Goal: Information Seeking & Learning: Learn about a topic

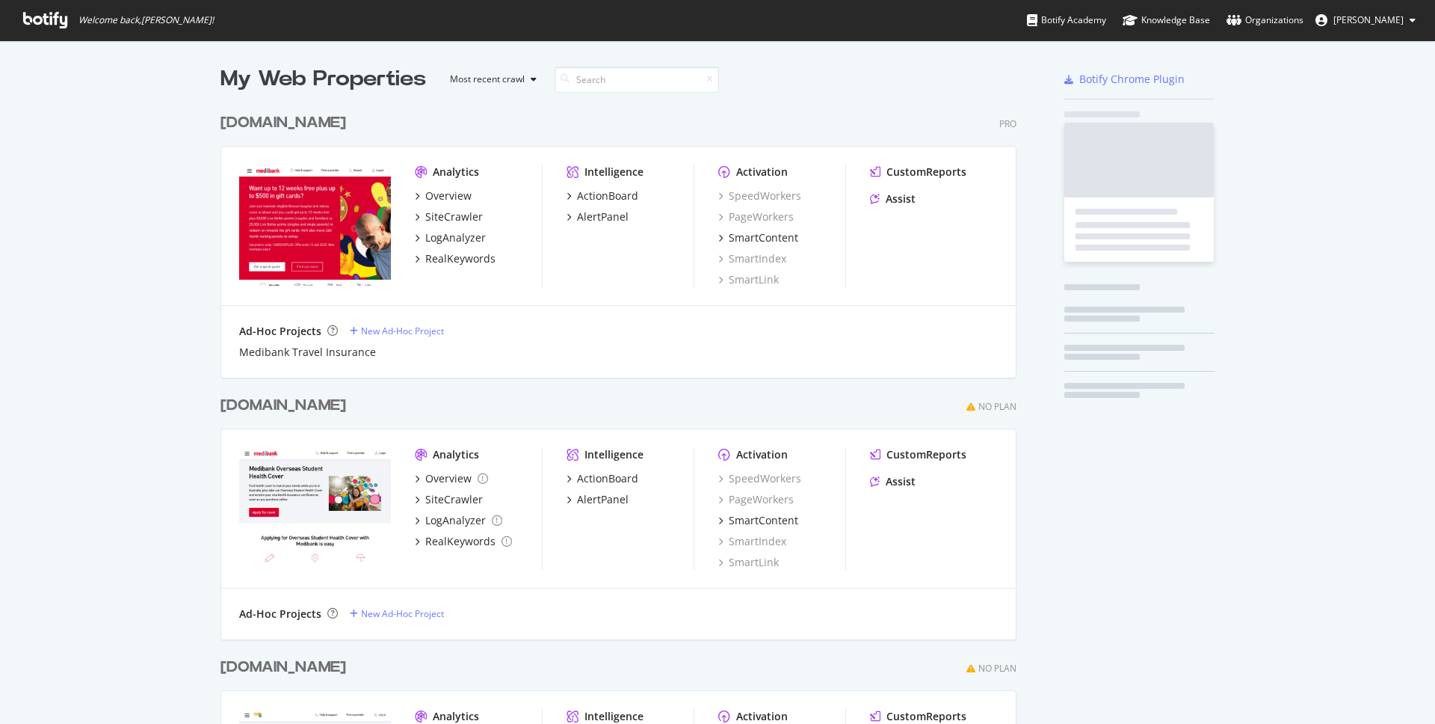
scroll to position [1067, 808]
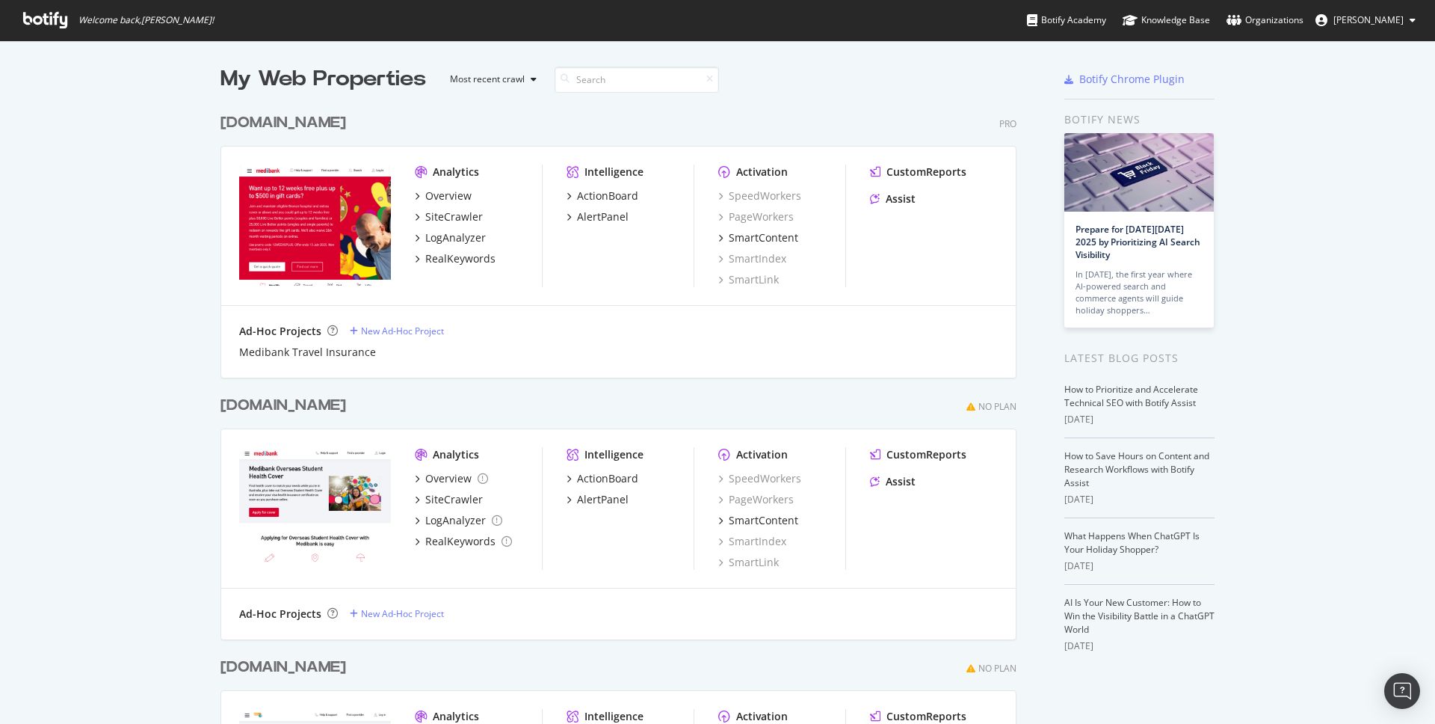
click at [307, 123] on div "[DOMAIN_NAME]" at bounding box center [283, 123] width 126 height 22
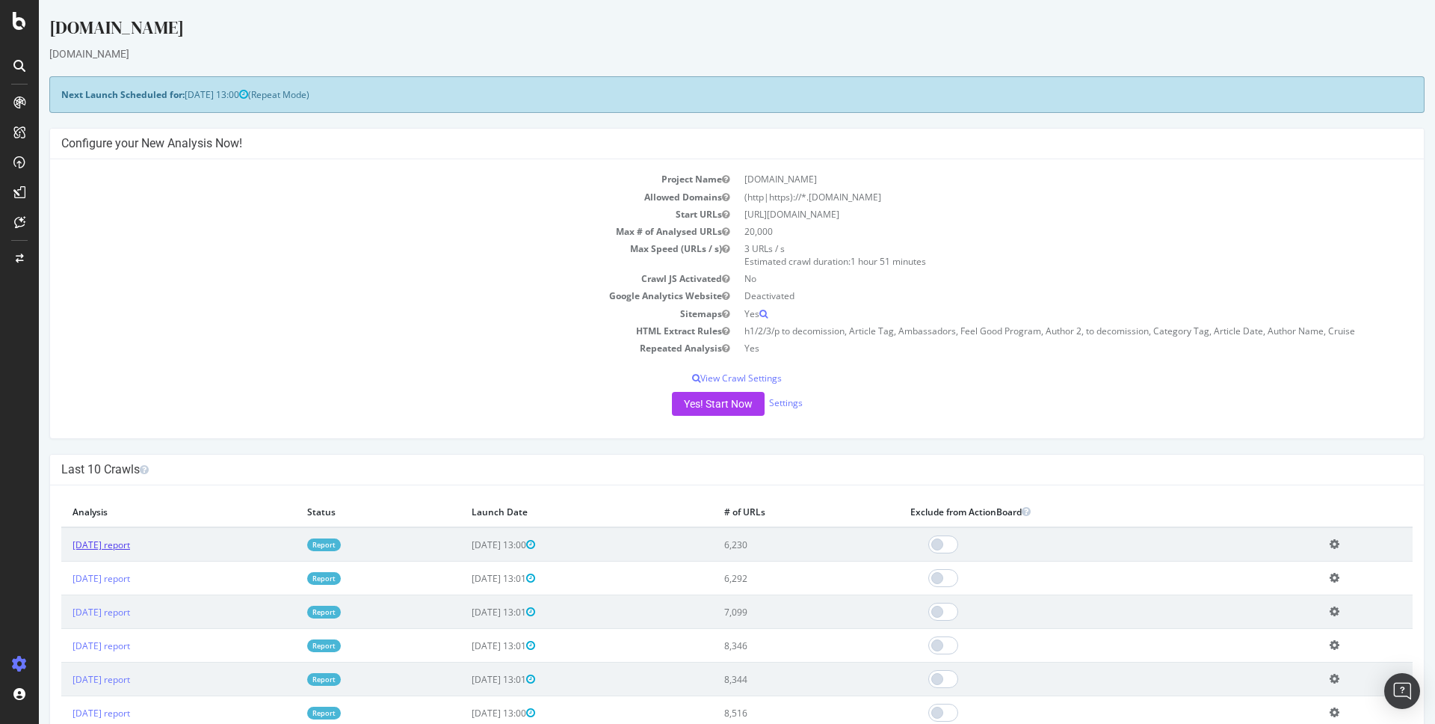
click at [120, 547] on link "[DATE] report" at bounding box center [102, 544] width 58 height 13
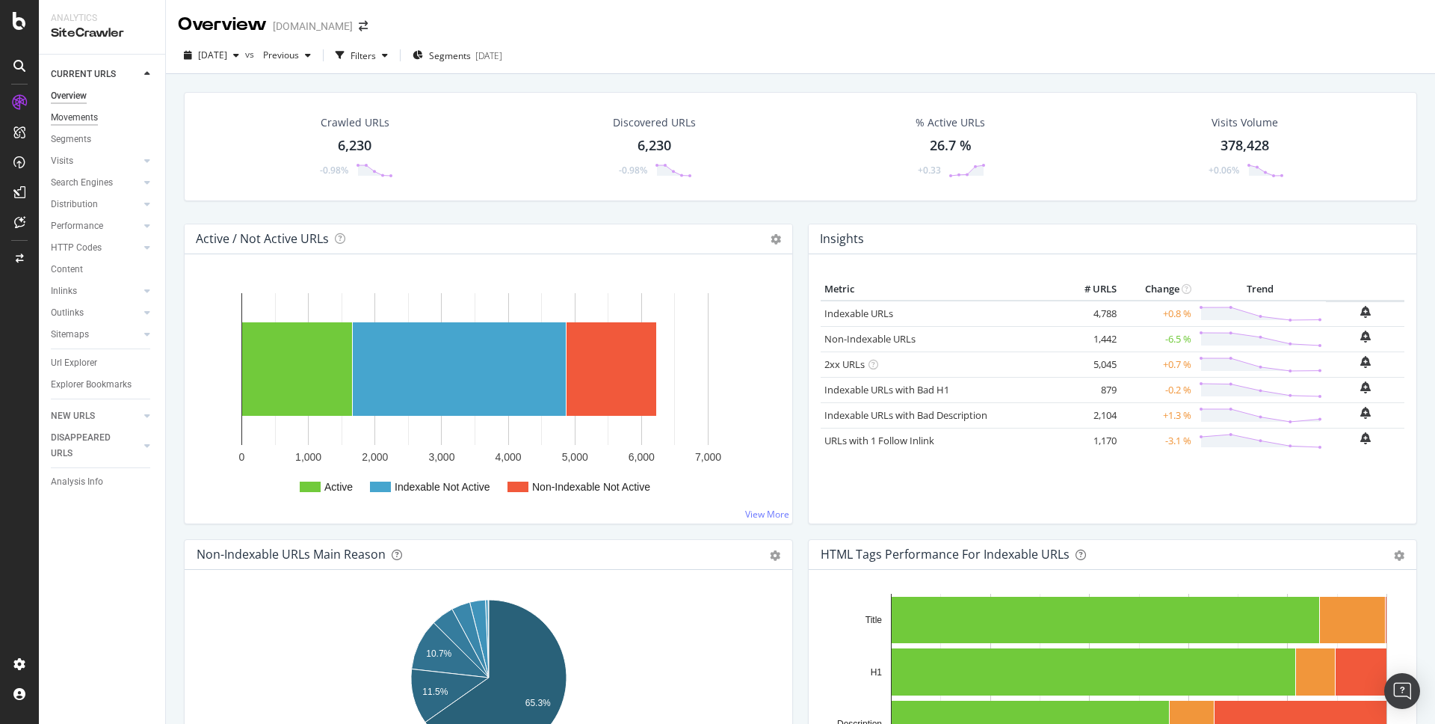
click at [77, 116] on div "Movements" at bounding box center [74, 118] width 47 height 16
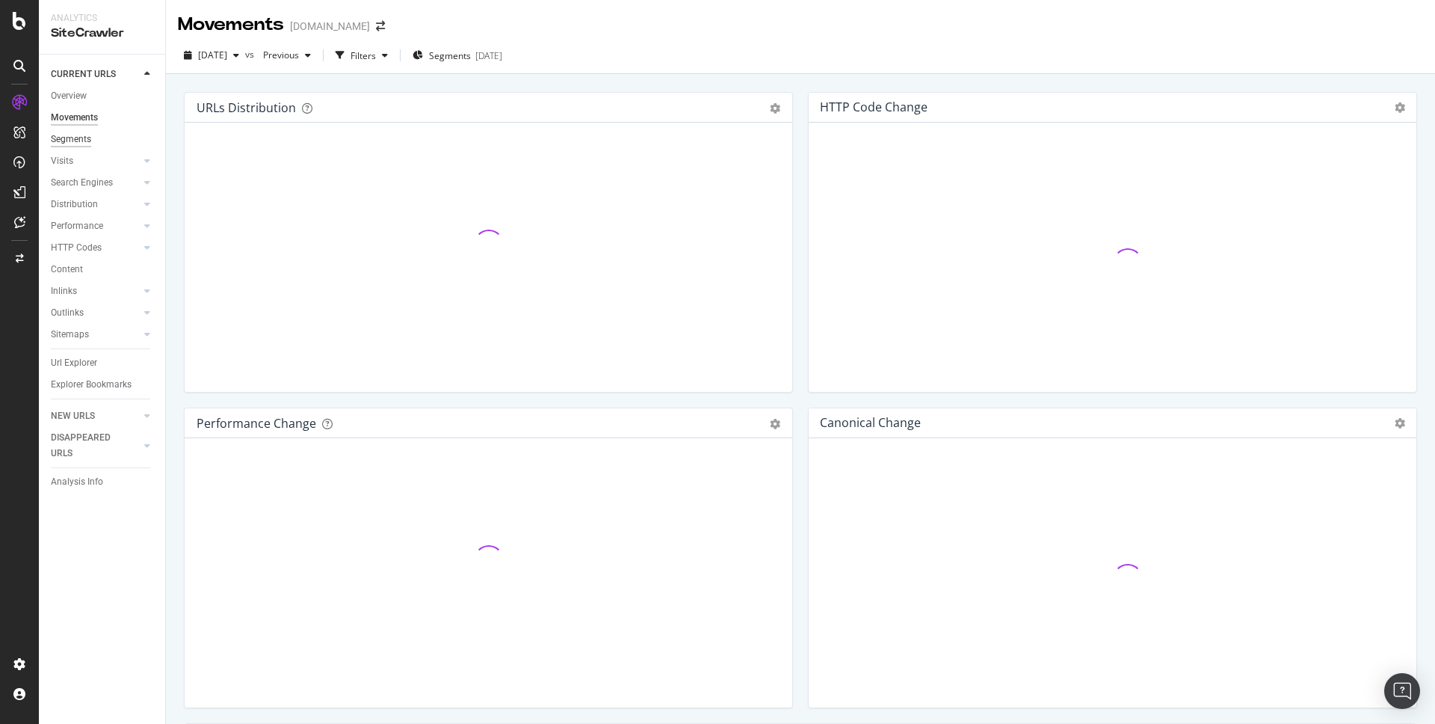
click at [77, 140] on div "Segments" at bounding box center [71, 140] width 40 height 16
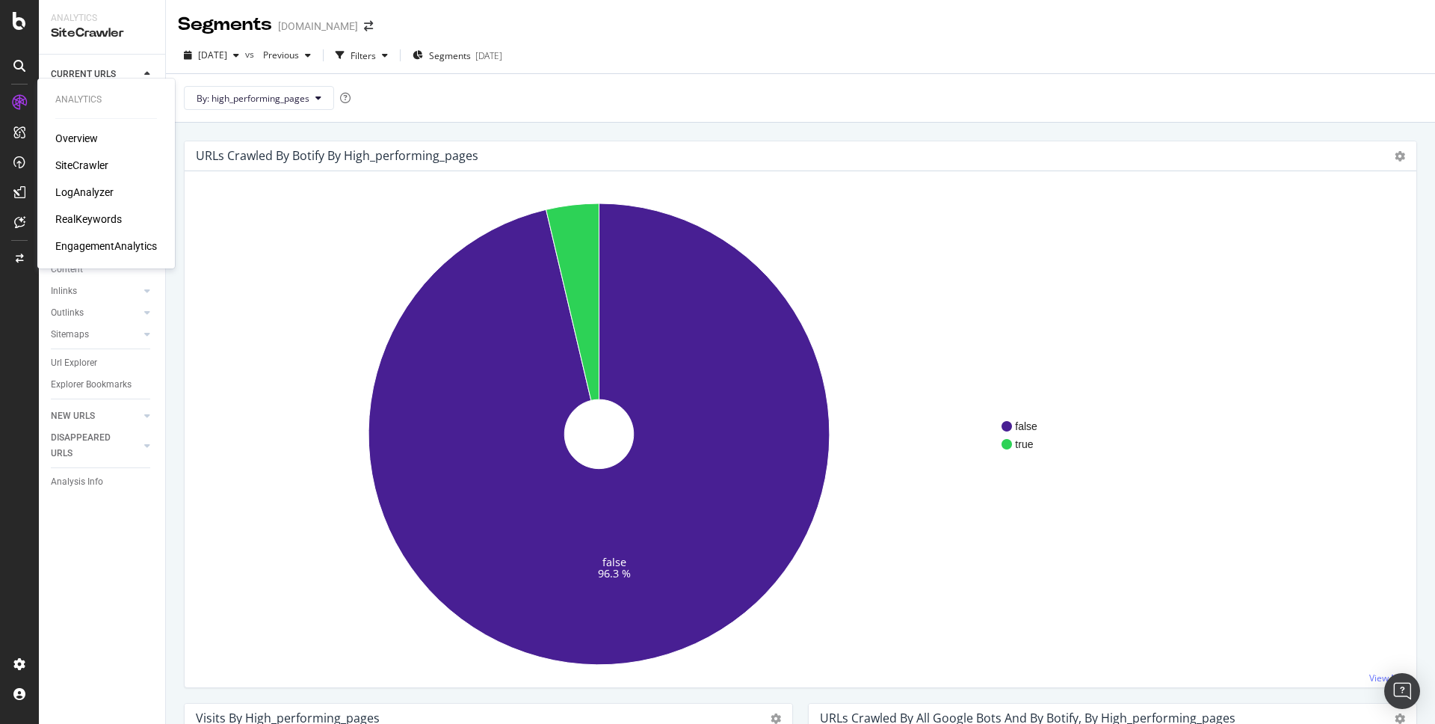
click at [66, 135] on div "Overview" at bounding box center [76, 138] width 43 height 15
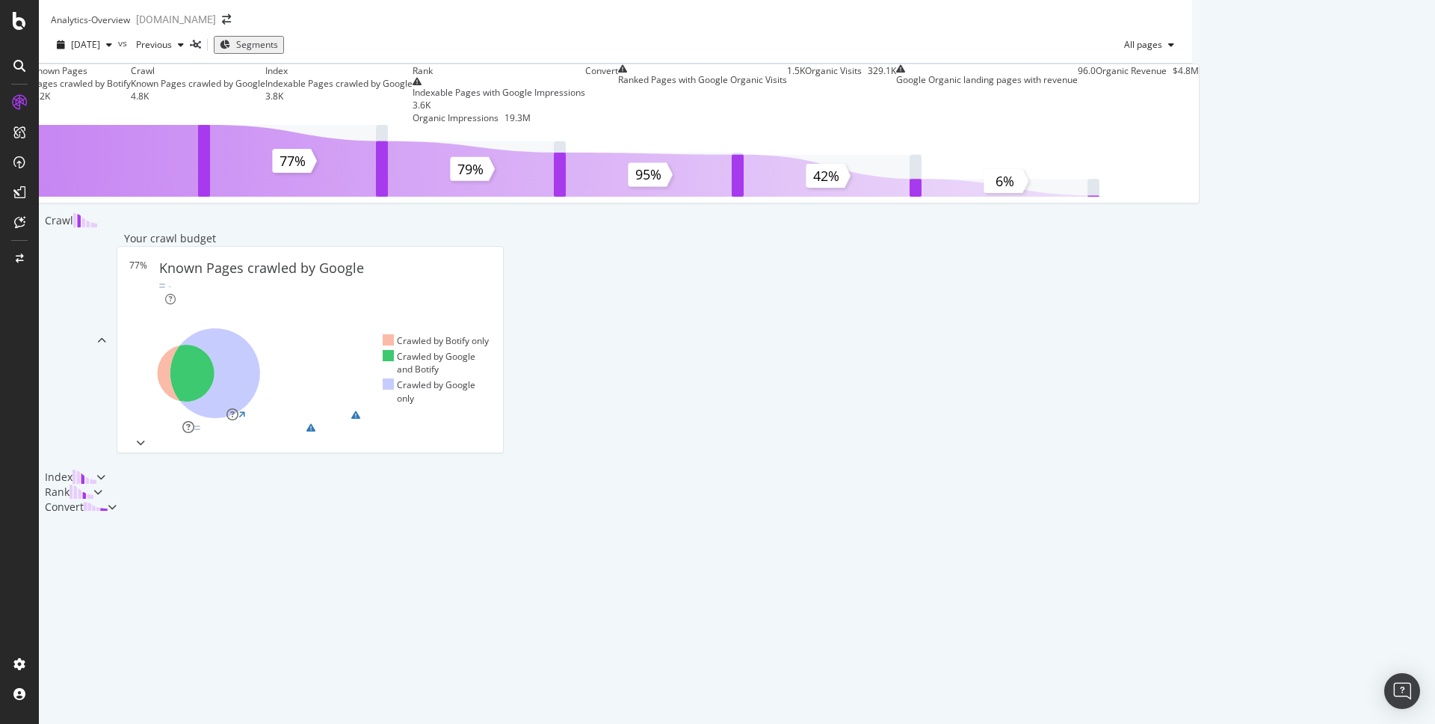
click at [278, 51] on span "Segments" at bounding box center [257, 44] width 42 height 13
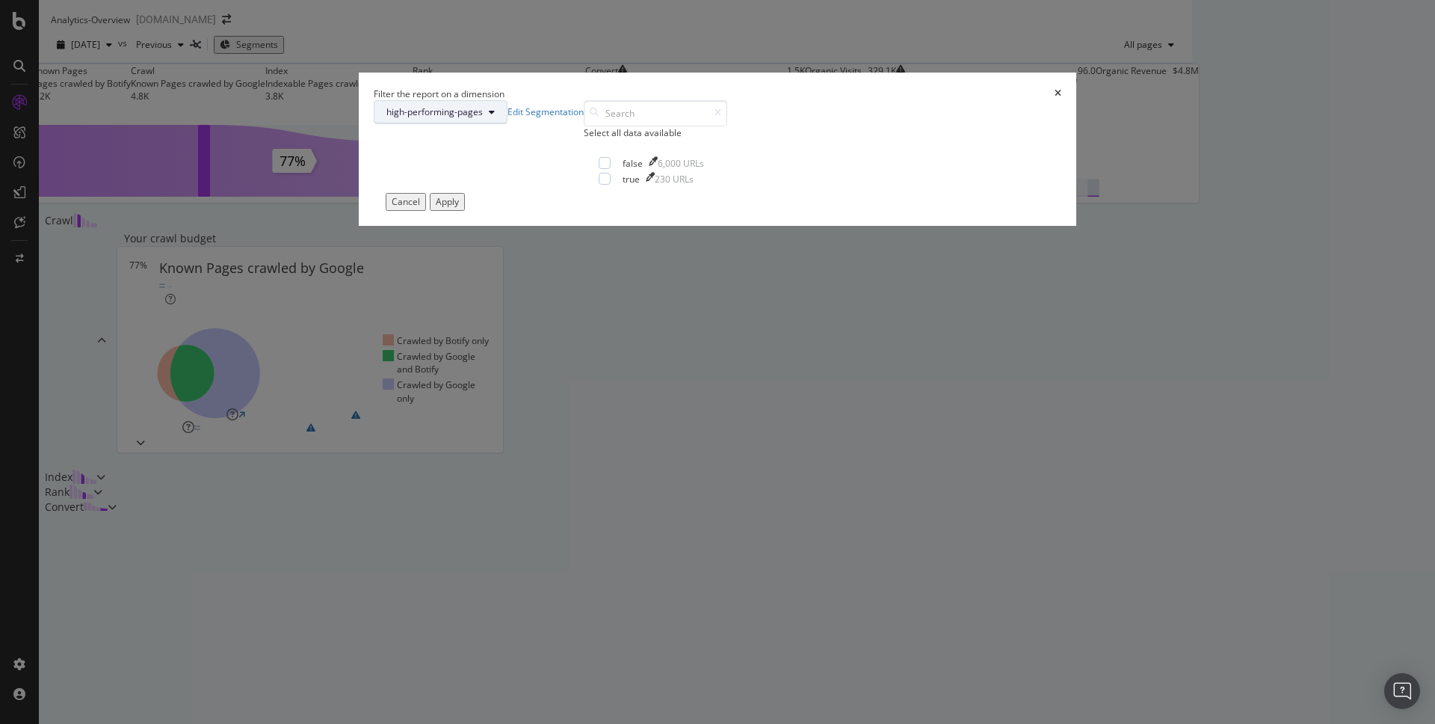
click at [508, 124] on button "high-performing-pages" at bounding box center [441, 112] width 134 height 24
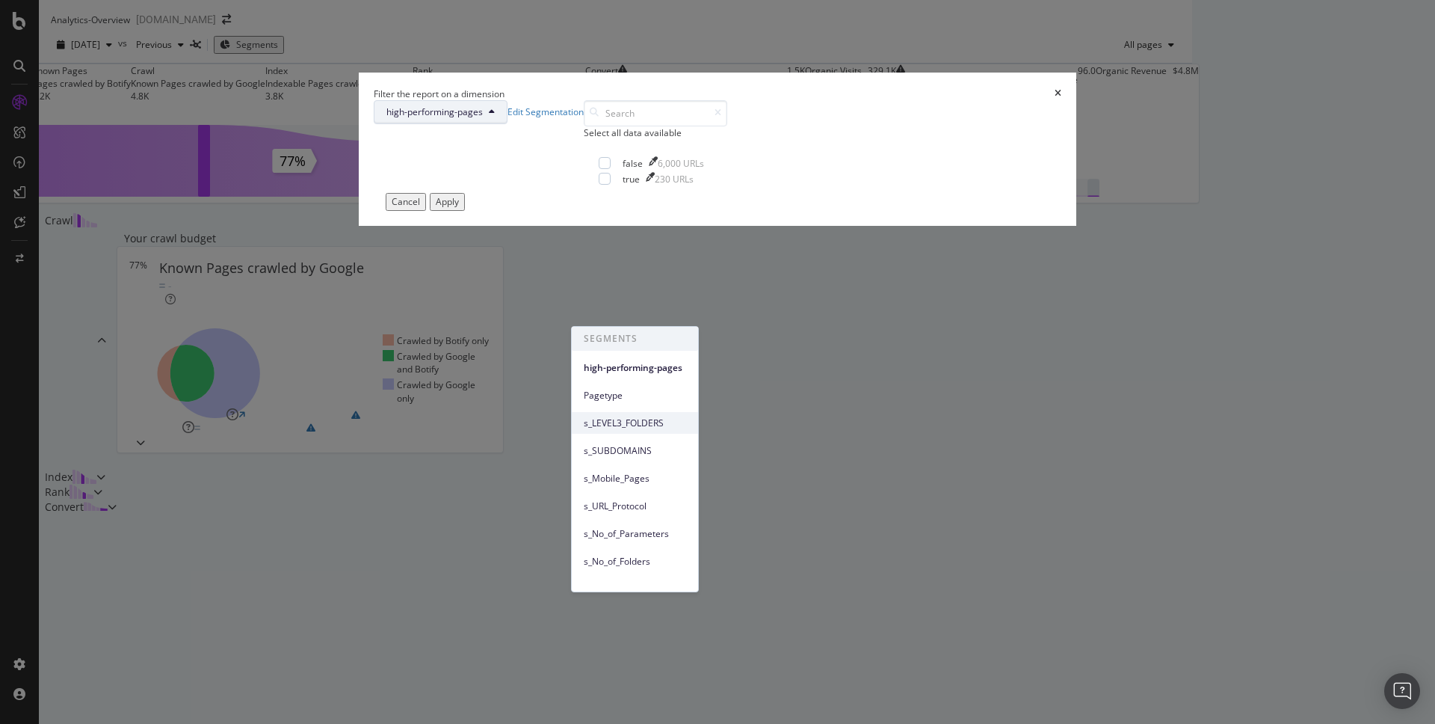
click at [644, 424] on span "s_LEVEL3_FOLDERS" at bounding box center [635, 422] width 102 height 13
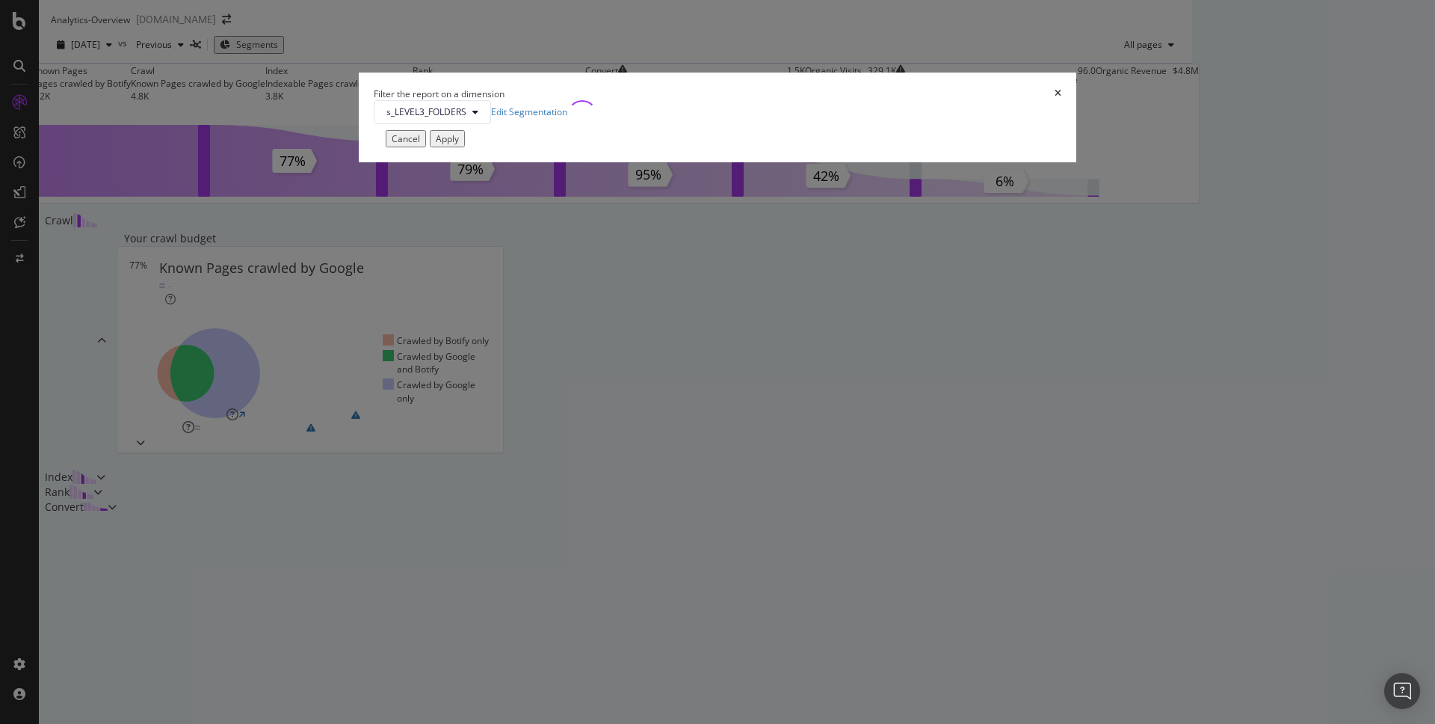
click at [459, 145] on div "Apply" at bounding box center [447, 138] width 23 height 13
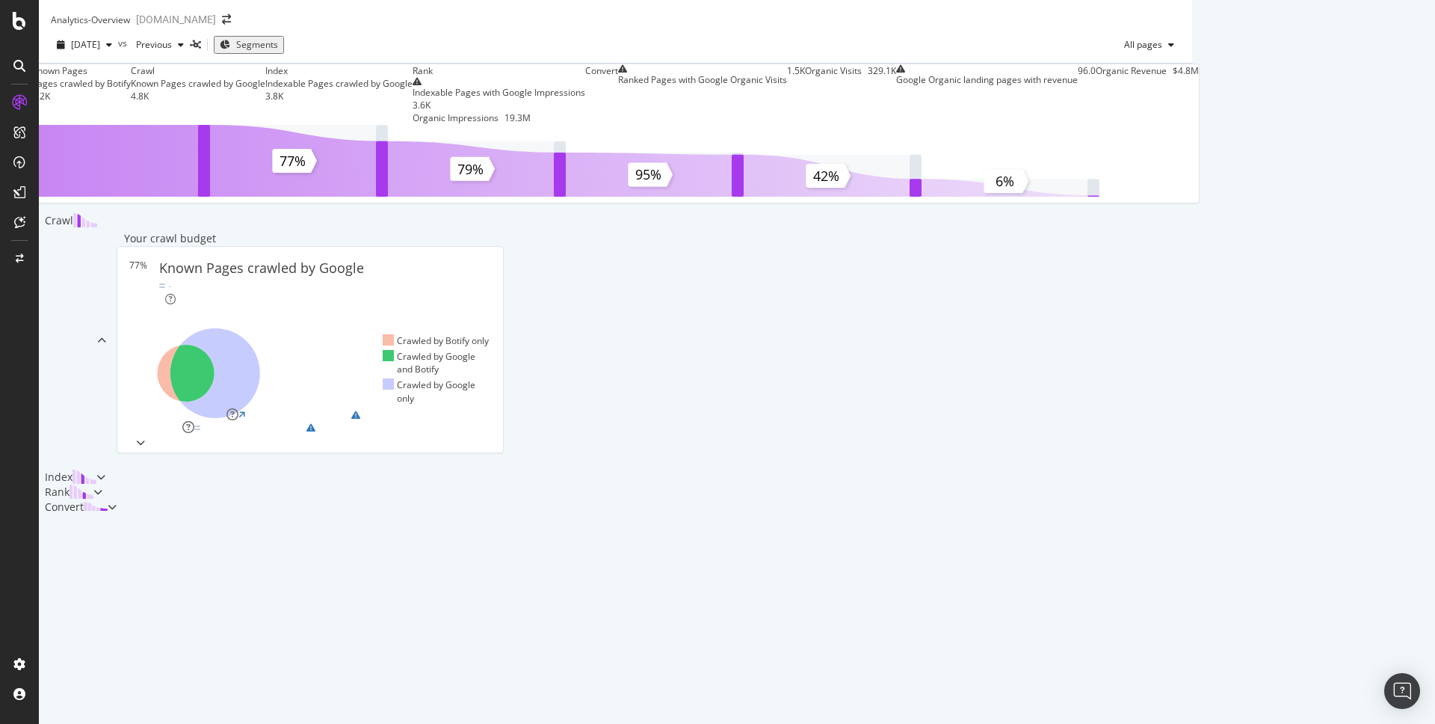
scroll to position [437, 0]
click at [105, 469] on div "Index" at bounding box center [72, 476] width 67 height 15
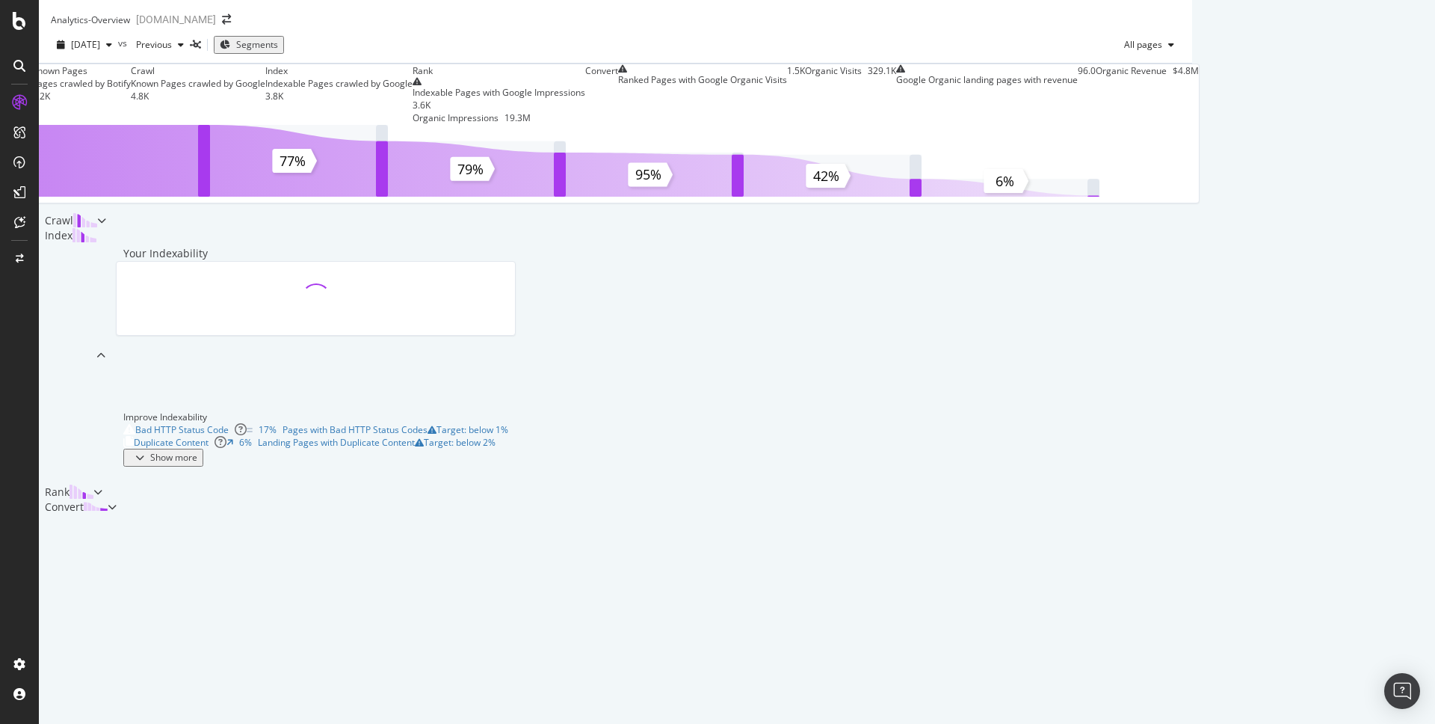
scroll to position [0, 0]
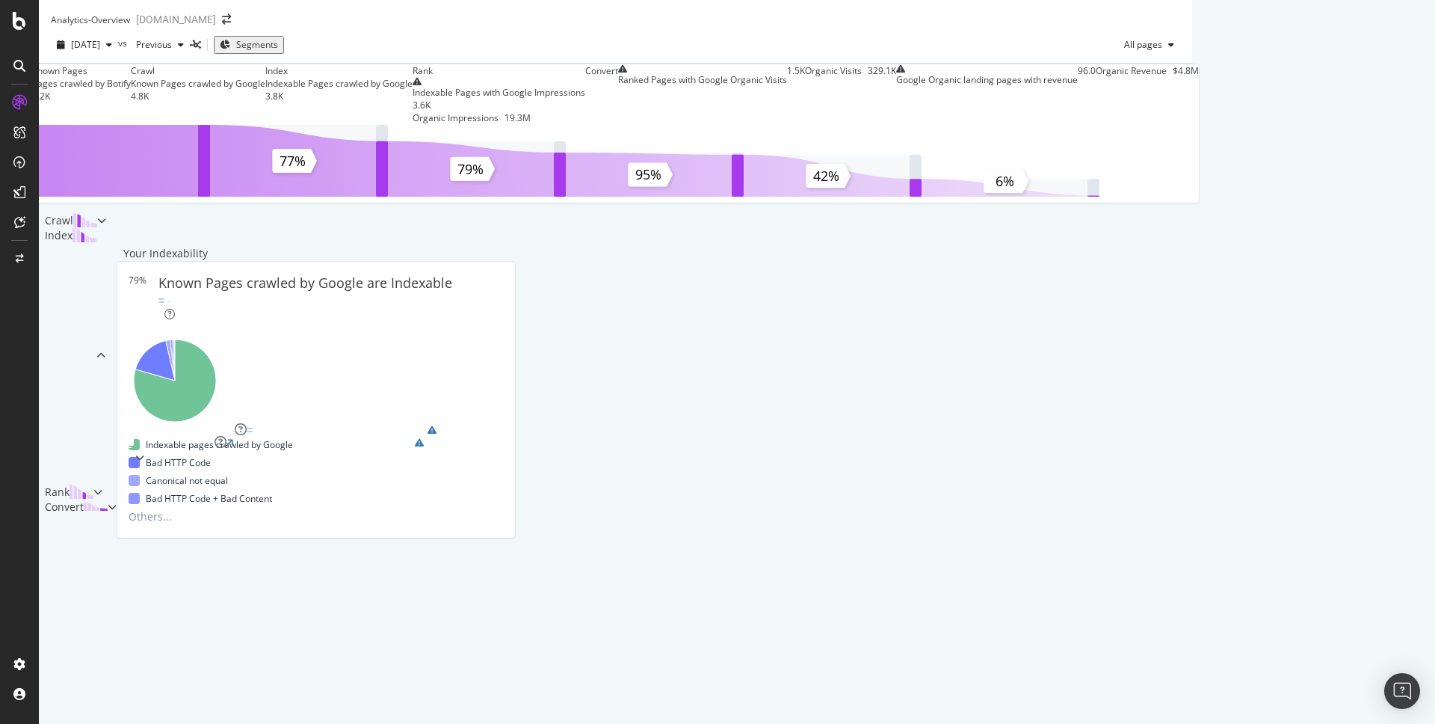
click at [1192, 298] on div "Known Pages Pages crawled by Botify 6.2K Crawl Known Pages crawled by Google 4.…" at bounding box center [615, 289] width 1153 height 451
click at [85, 168] on div "ActionBoard" at bounding box center [84, 168] width 58 height 15
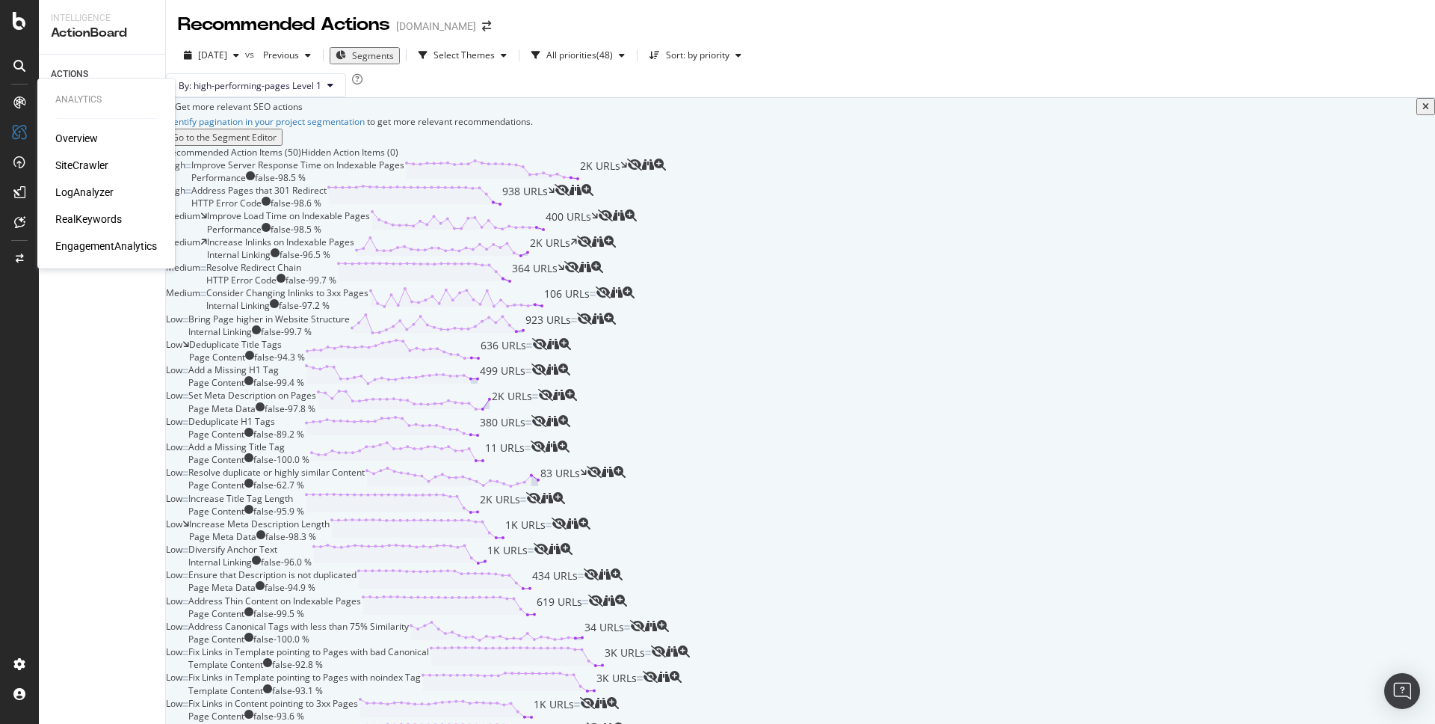
click at [81, 247] on div "EngagementAnalytics" at bounding box center [106, 245] width 102 height 15
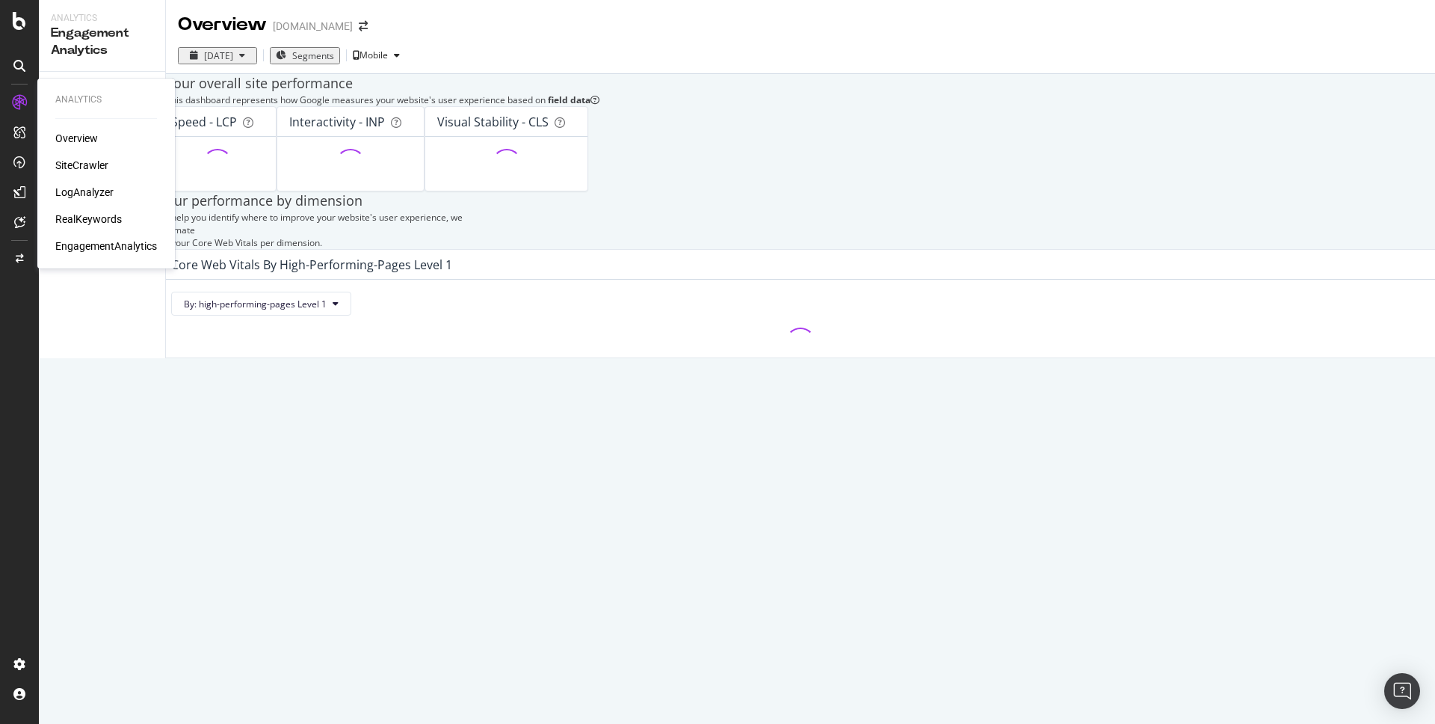
click at [86, 216] on div "RealKeywords" at bounding box center [88, 219] width 67 height 15
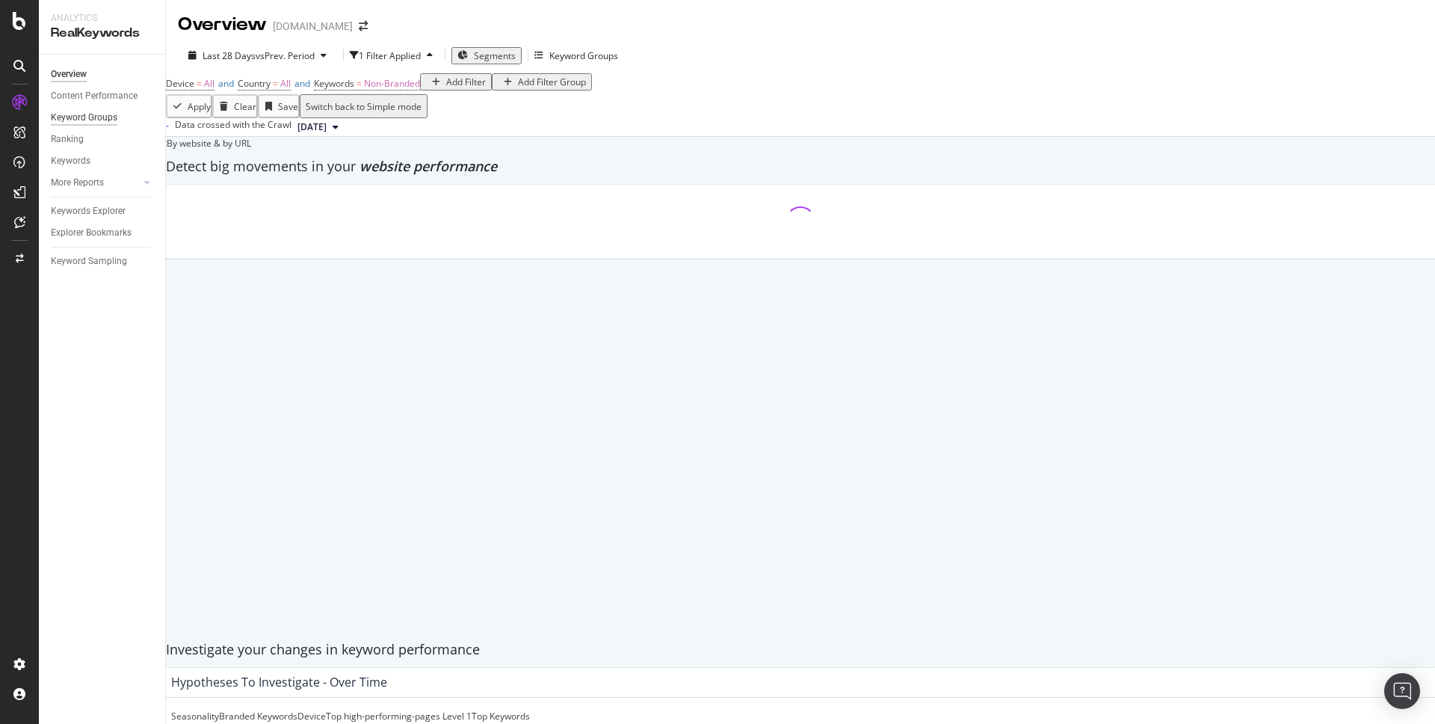
click at [89, 114] on div "Keyword Groups" at bounding box center [84, 118] width 67 height 16
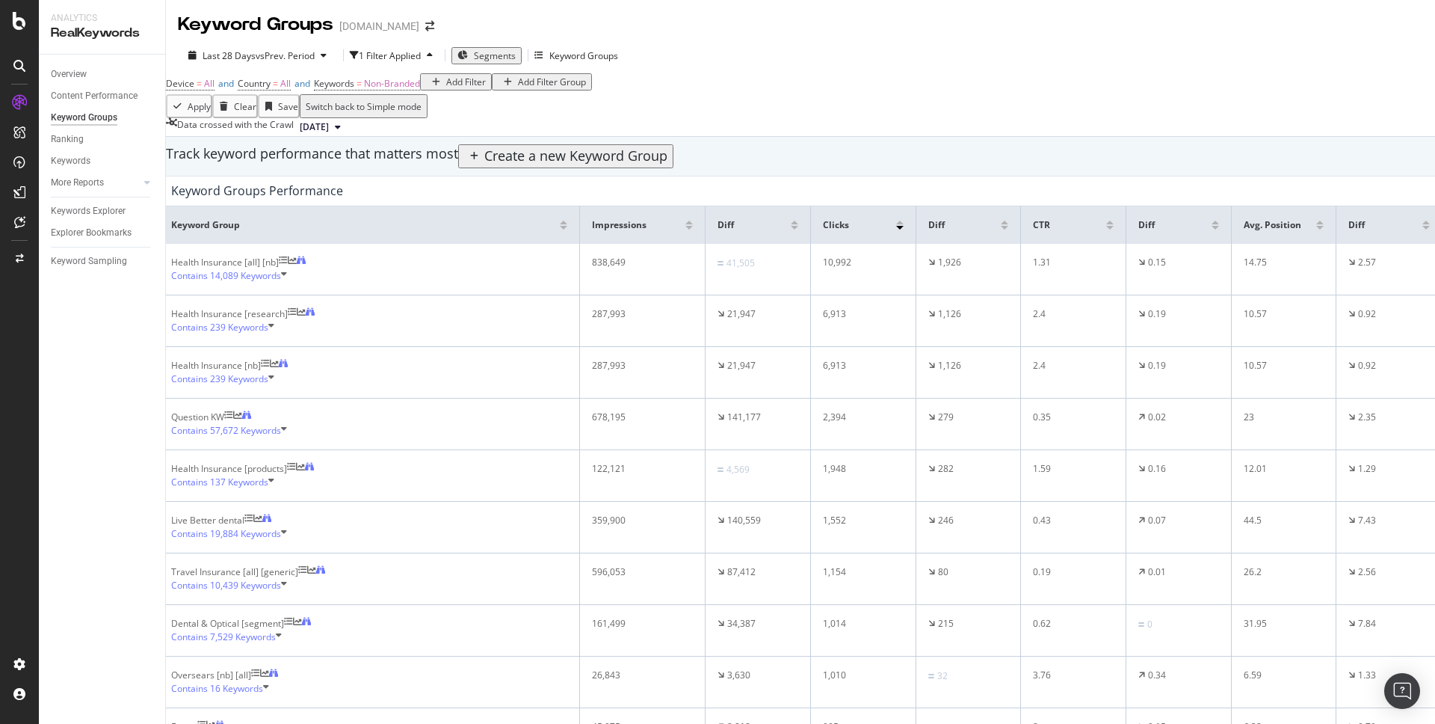
click at [274, 334] on icon at bounding box center [271, 327] width 6 height 13
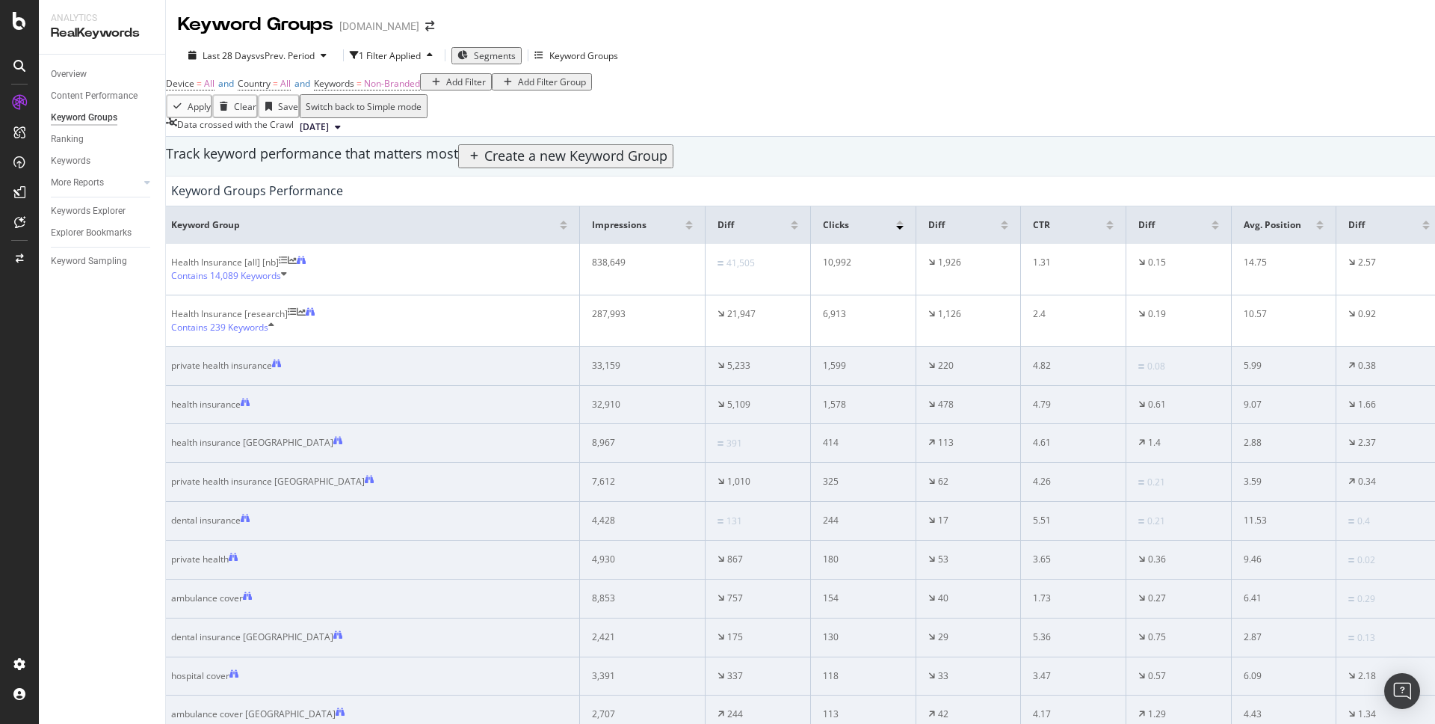
click at [274, 334] on icon at bounding box center [271, 327] width 6 height 13
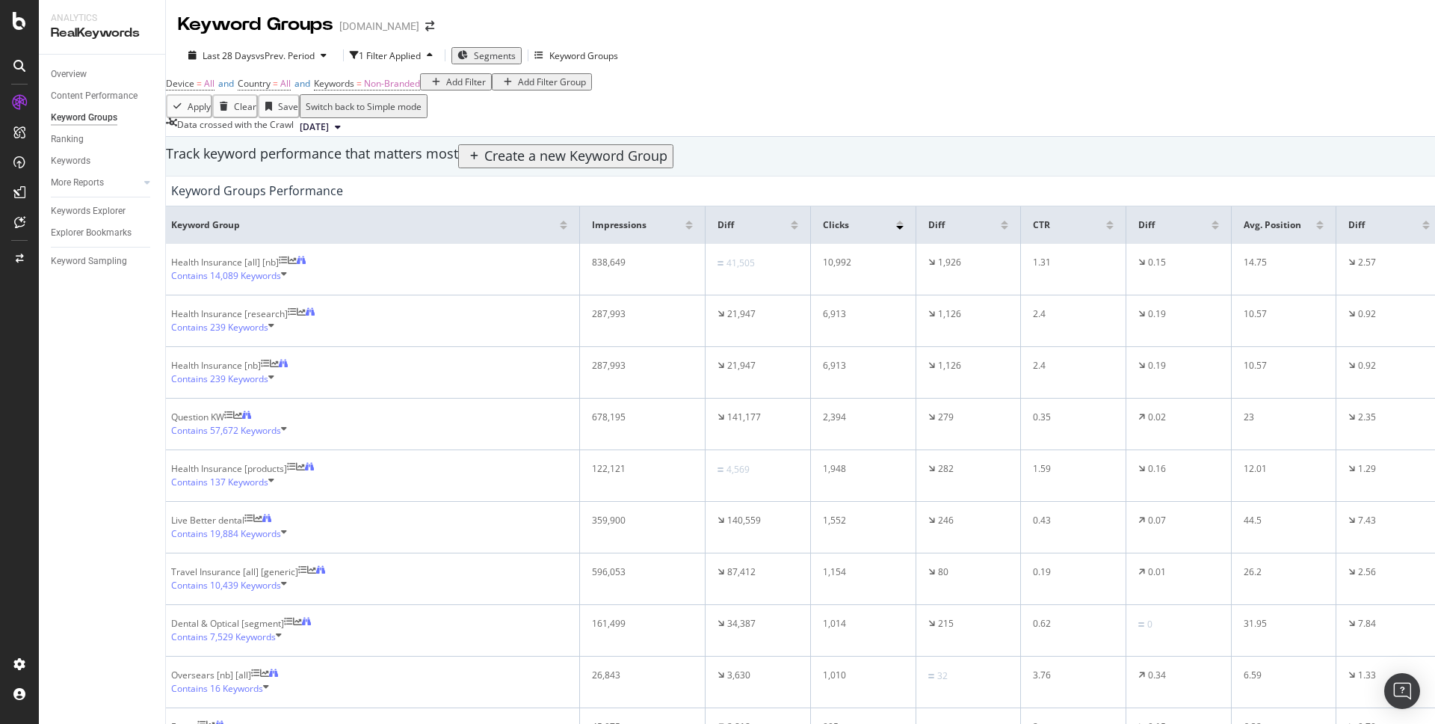
click at [667, 166] on div "Create a new Keyword Group" at bounding box center [575, 155] width 183 height 19
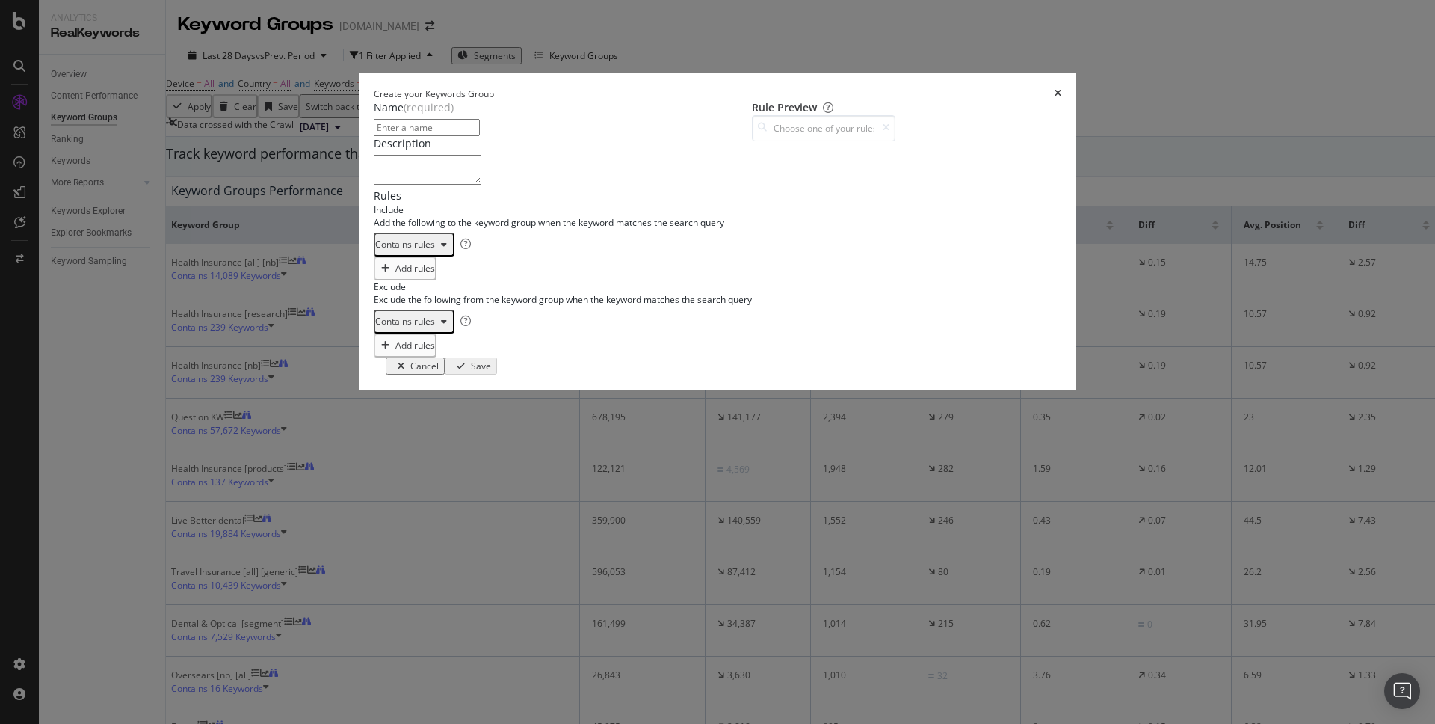
click at [1061, 89] on icon "times" at bounding box center [1058, 93] width 7 height 9
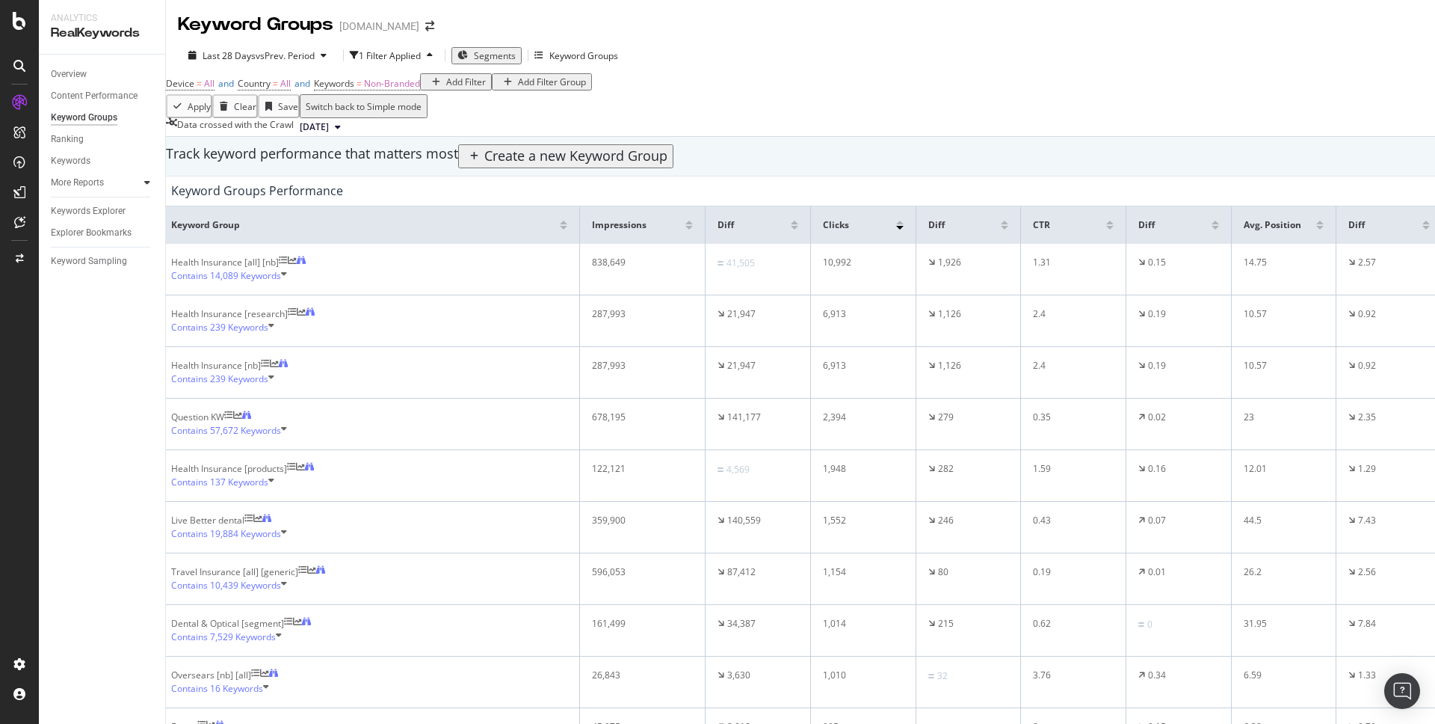
click at [144, 182] on icon at bounding box center [147, 182] width 6 height 9
click at [73, 247] on div "Content" at bounding box center [74, 248] width 32 height 16
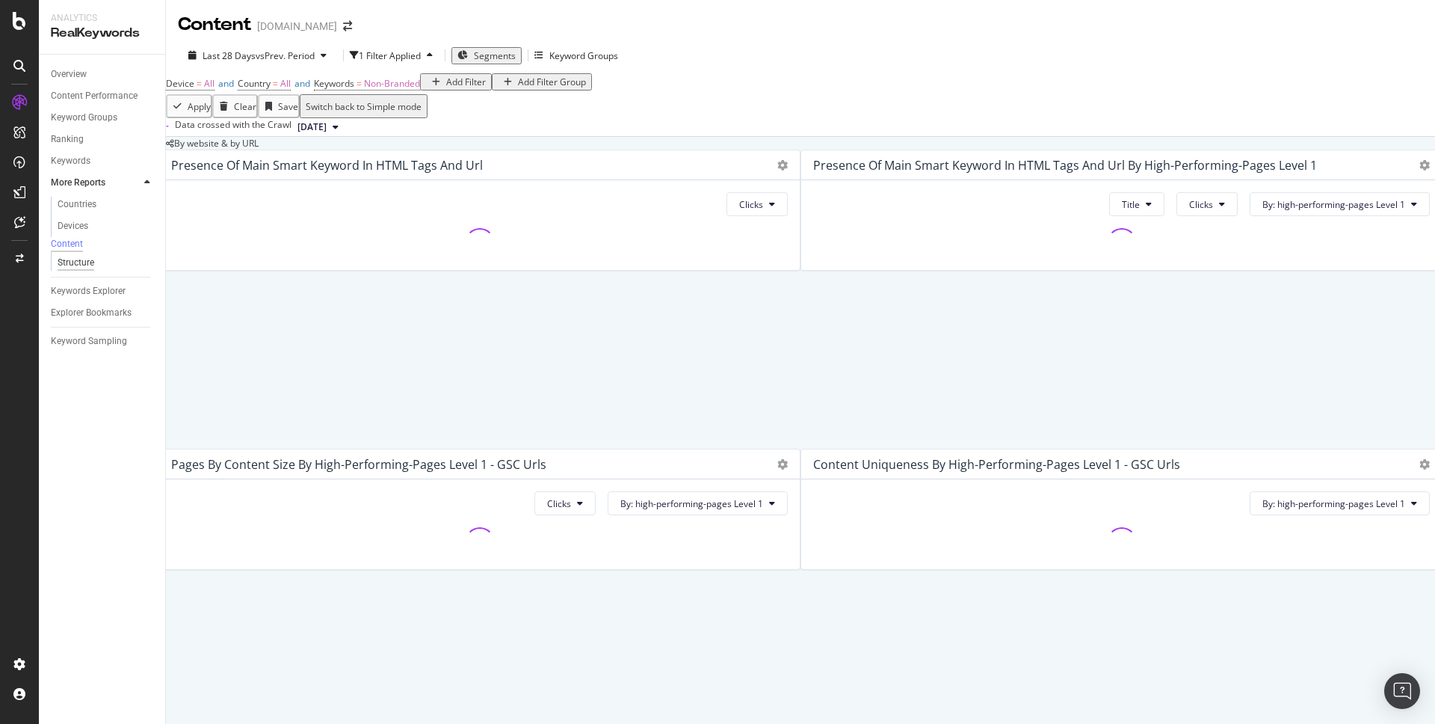
click at [75, 271] on div "Structure" at bounding box center [76, 263] width 37 height 16
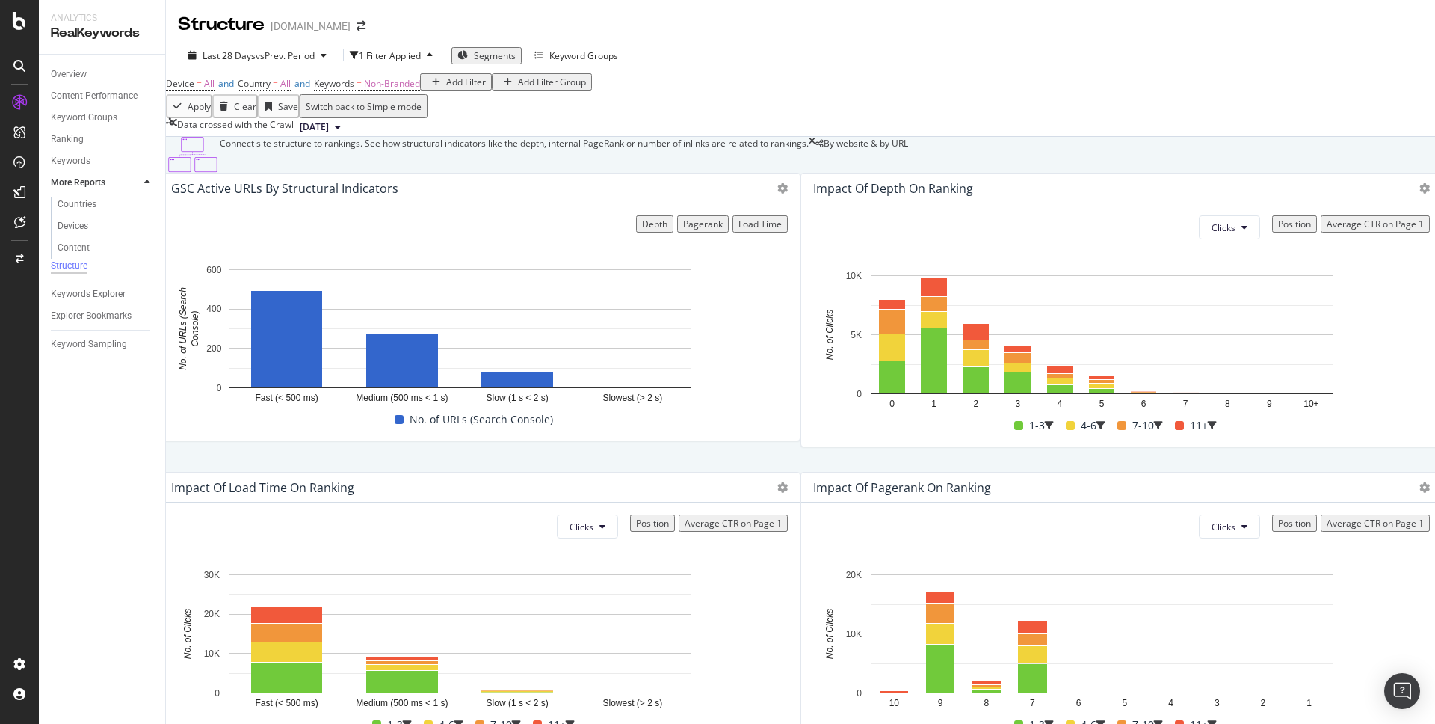
click at [642, 230] on div "Depth" at bounding box center [654, 224] width 25 height 13
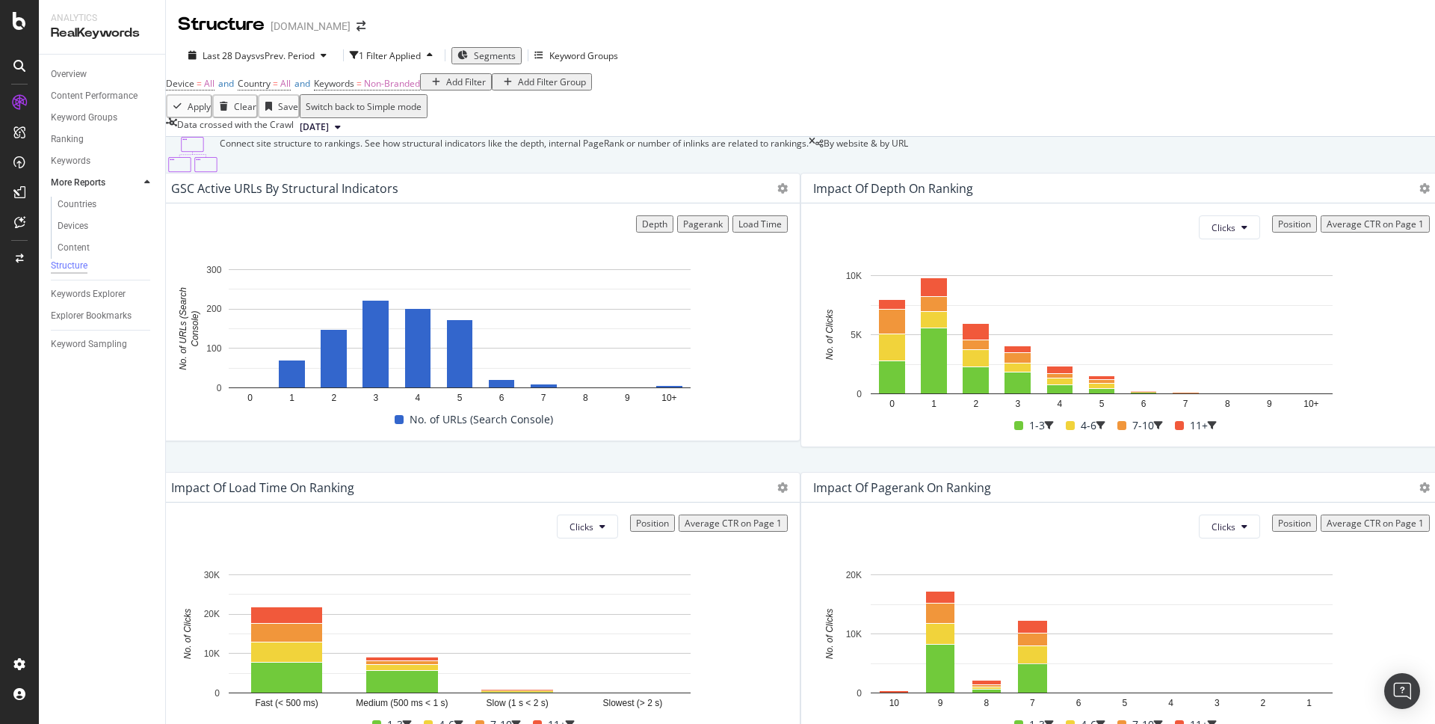
click at [683, 230] on div "Pagerank" at bounding box center [703, 224] width 40 height 13
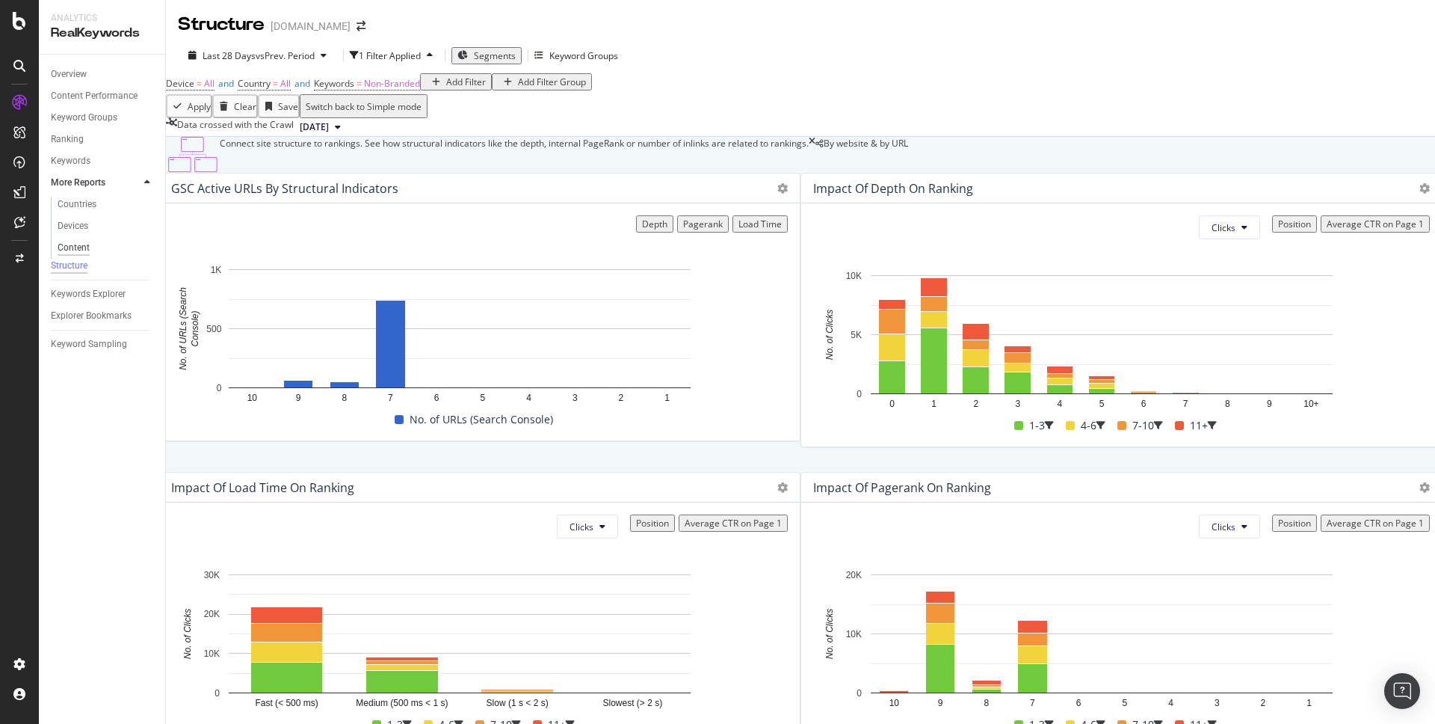
click at [79, 245] on div "Content" at bounding box center [74, 248] width 32 height 16
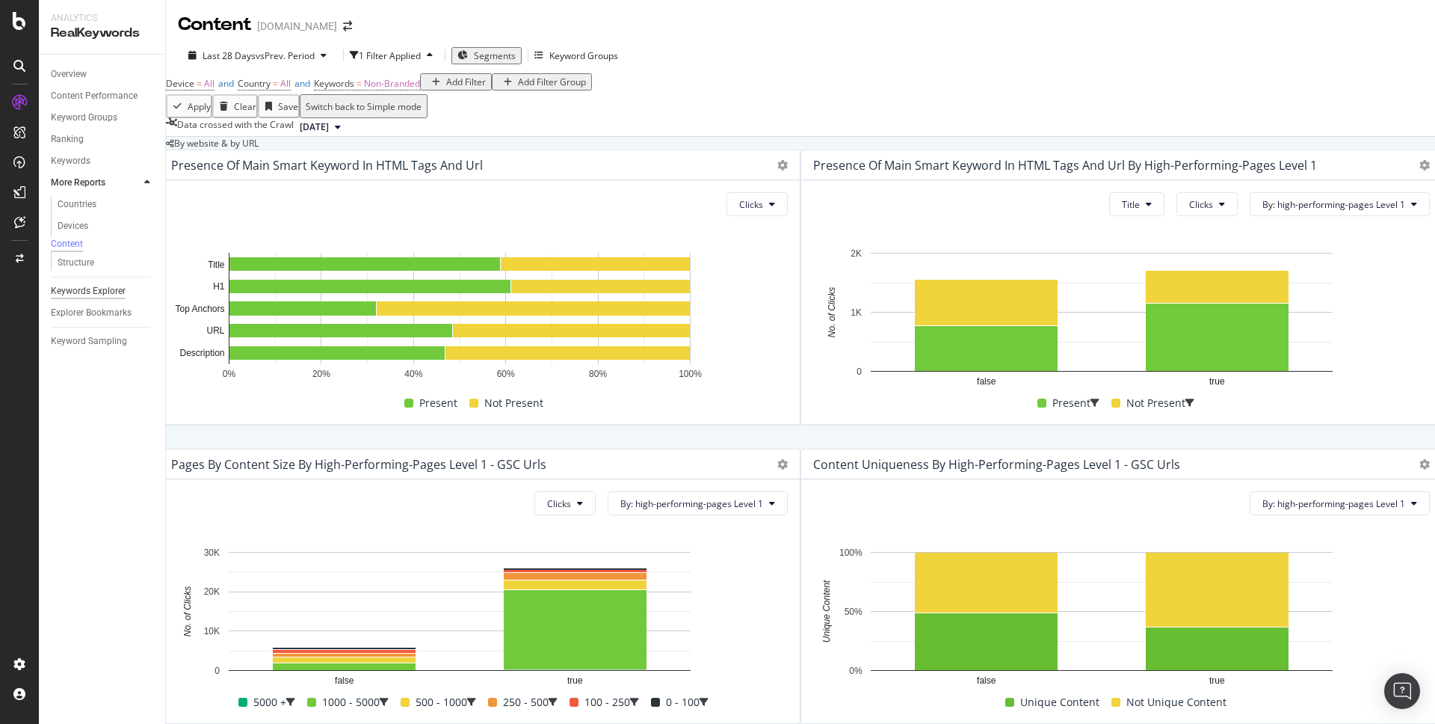
click at [91, 298] on div "Keywords Explorer" at bounding box center [88, 291] width 75 height 16
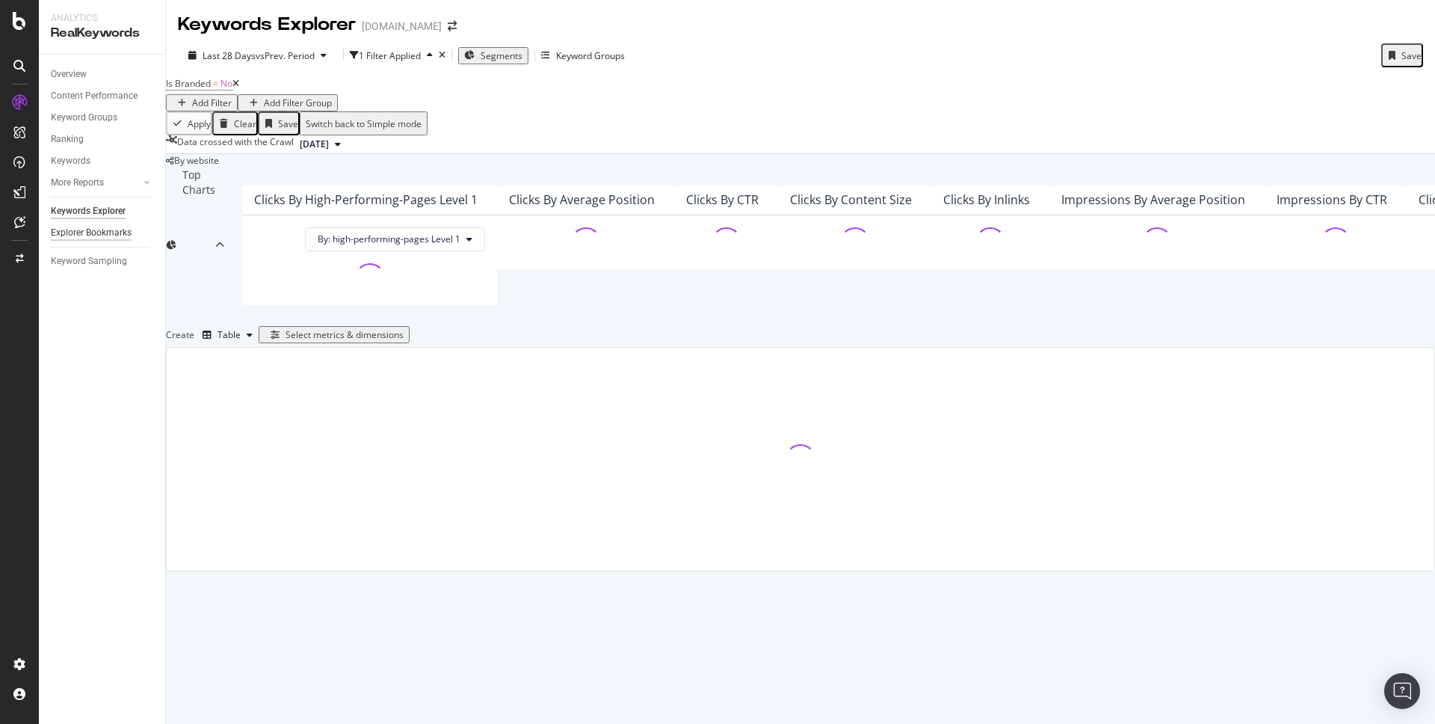
click at [103, 234] on div "Explorer Bookmarks" at bounding box center [91, 233] width 81 height 16
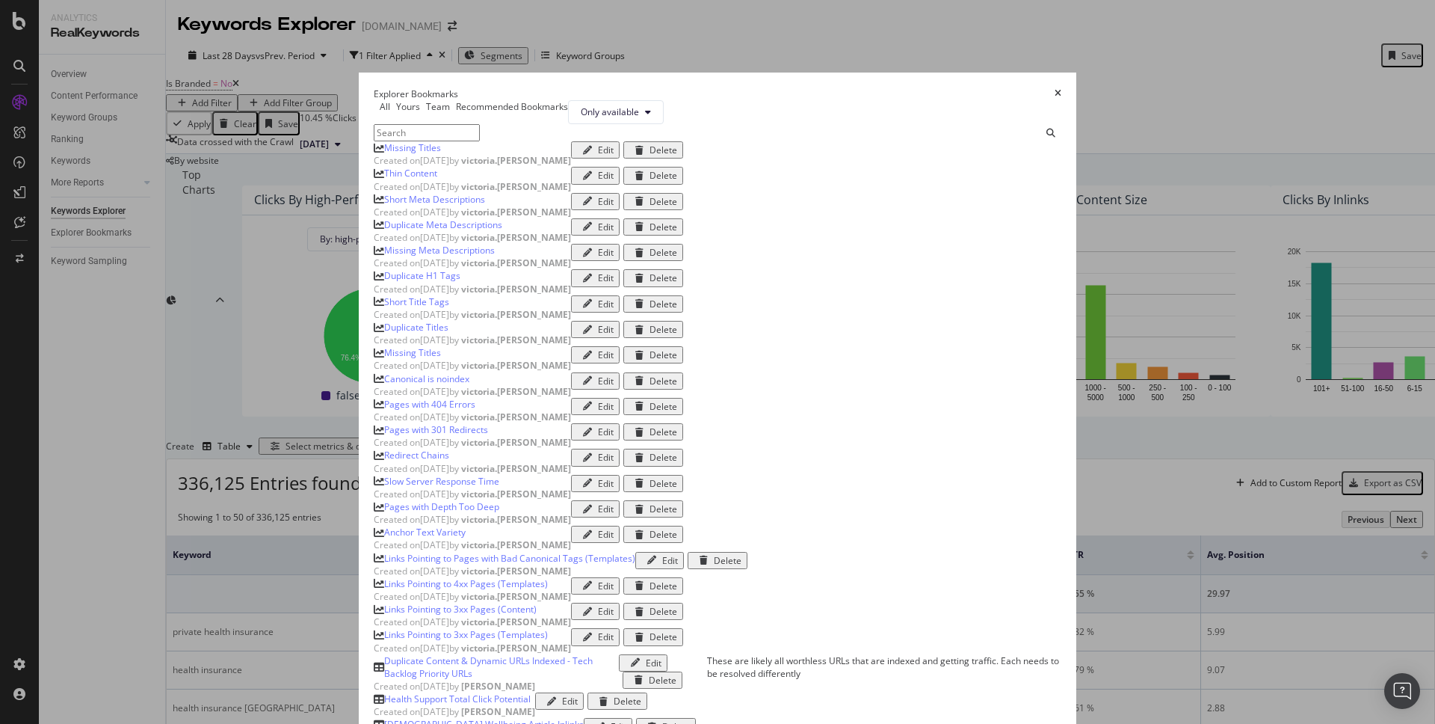
click at [384, 154] on div "Missing Titles" at bounding box center [412, 147] width 57 height 13
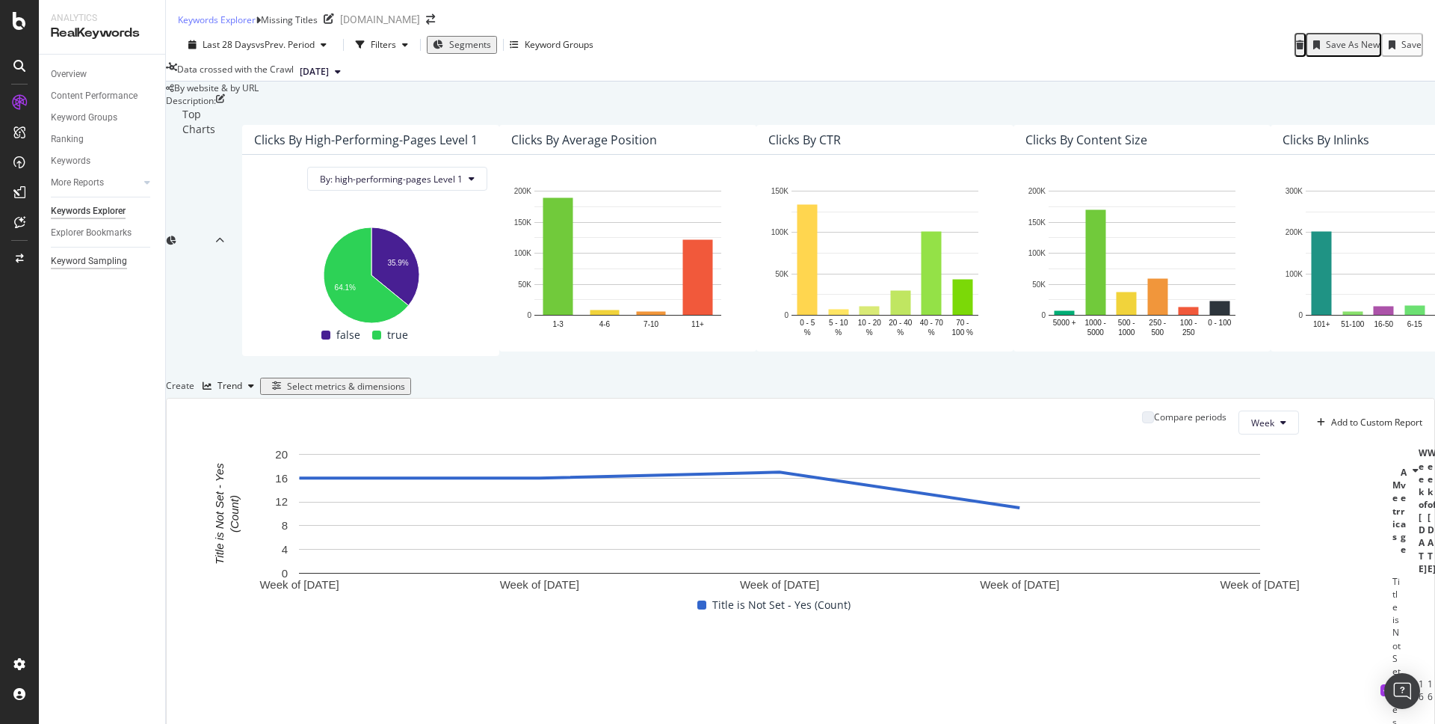
click at [87, 262] on div "Keyword Sampling" at bounding box center [89, 261] width 76 height 16
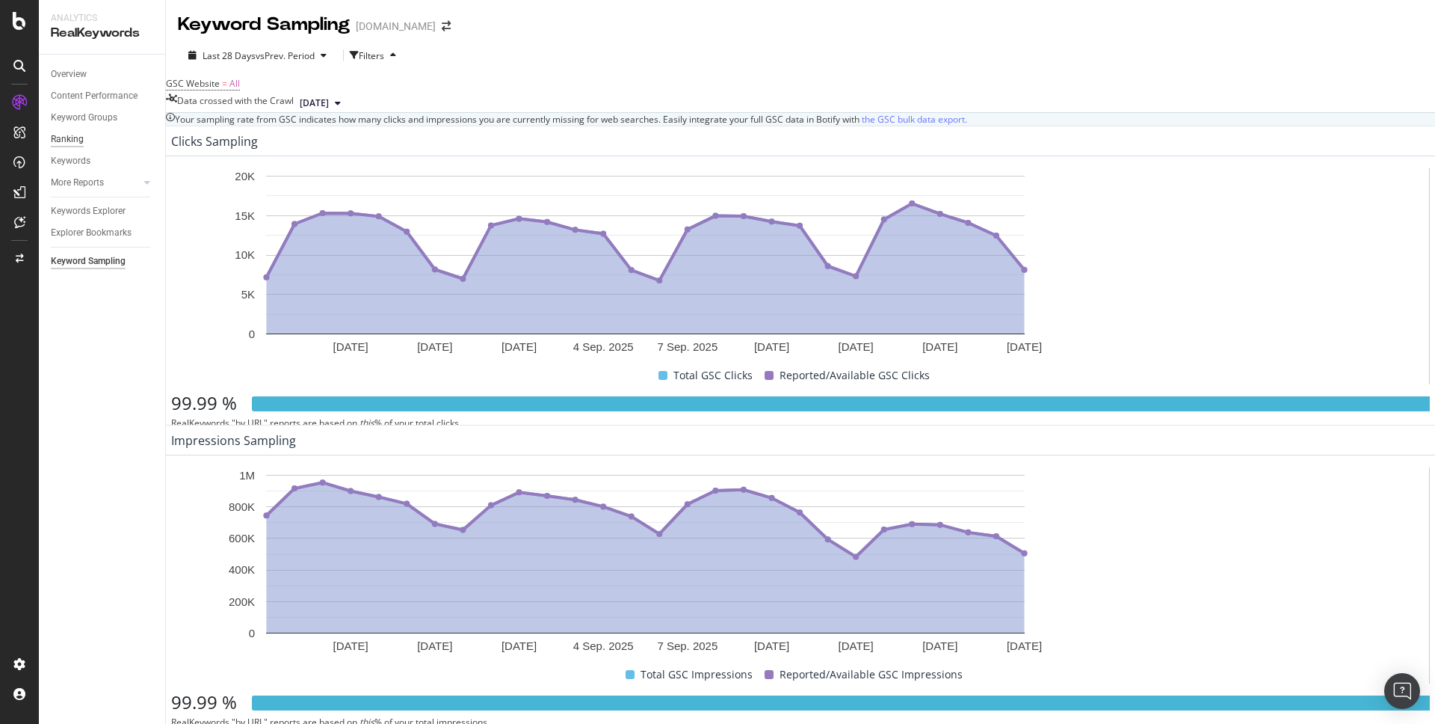
click at [73, 144] on div "Ranking" at bounding box center [67, 140] width 33 height 16
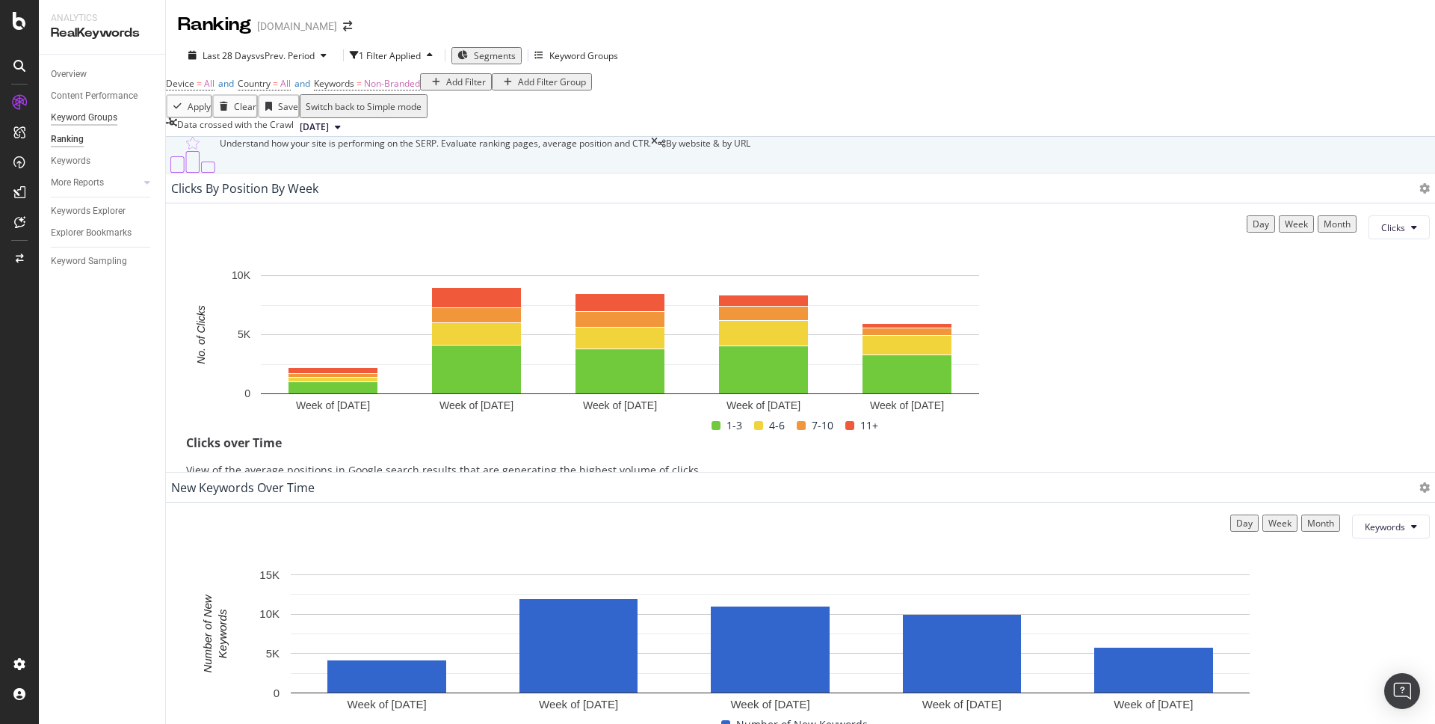
click at [98, 114] on div "Keyword Groups" at bounding box center [84, 118] width 67 height 16
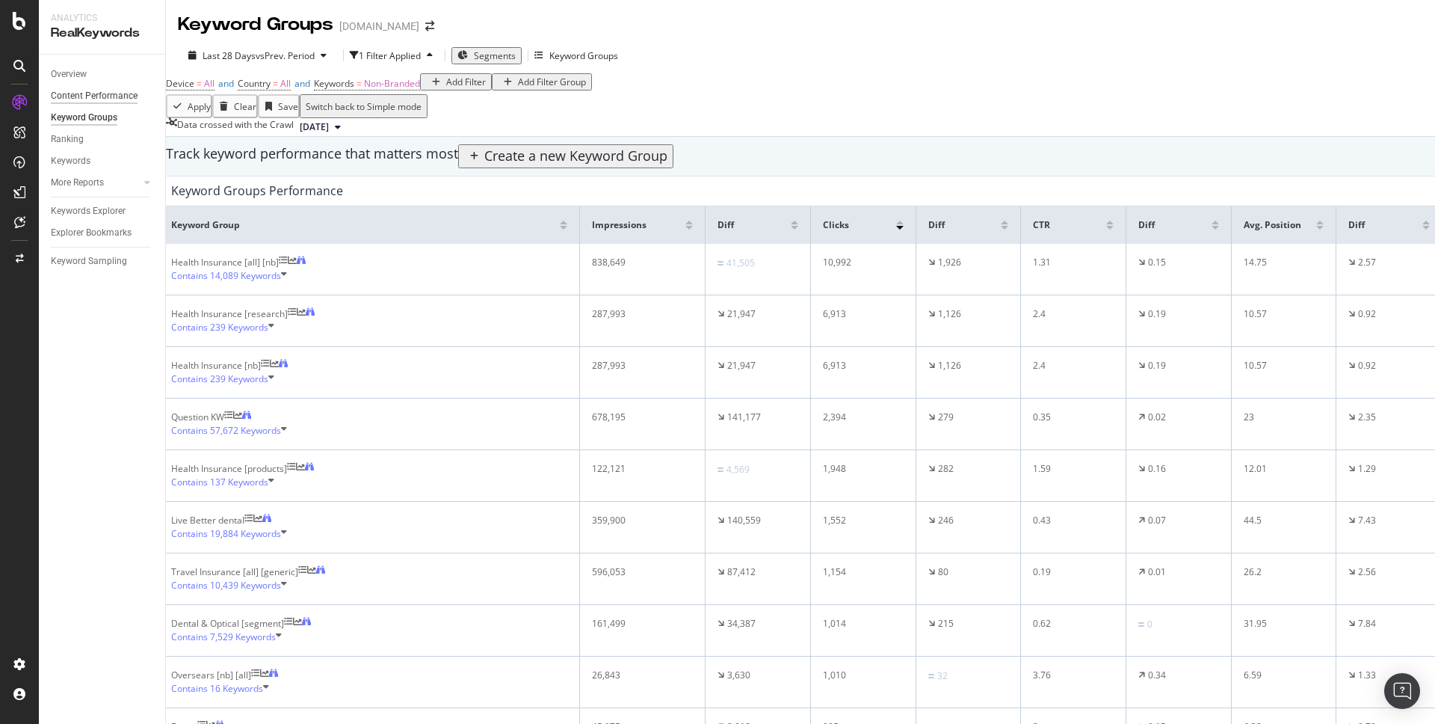
click at [84, 91] on div "Content Performance" at bounding box center [94, 96] width 87 height 16
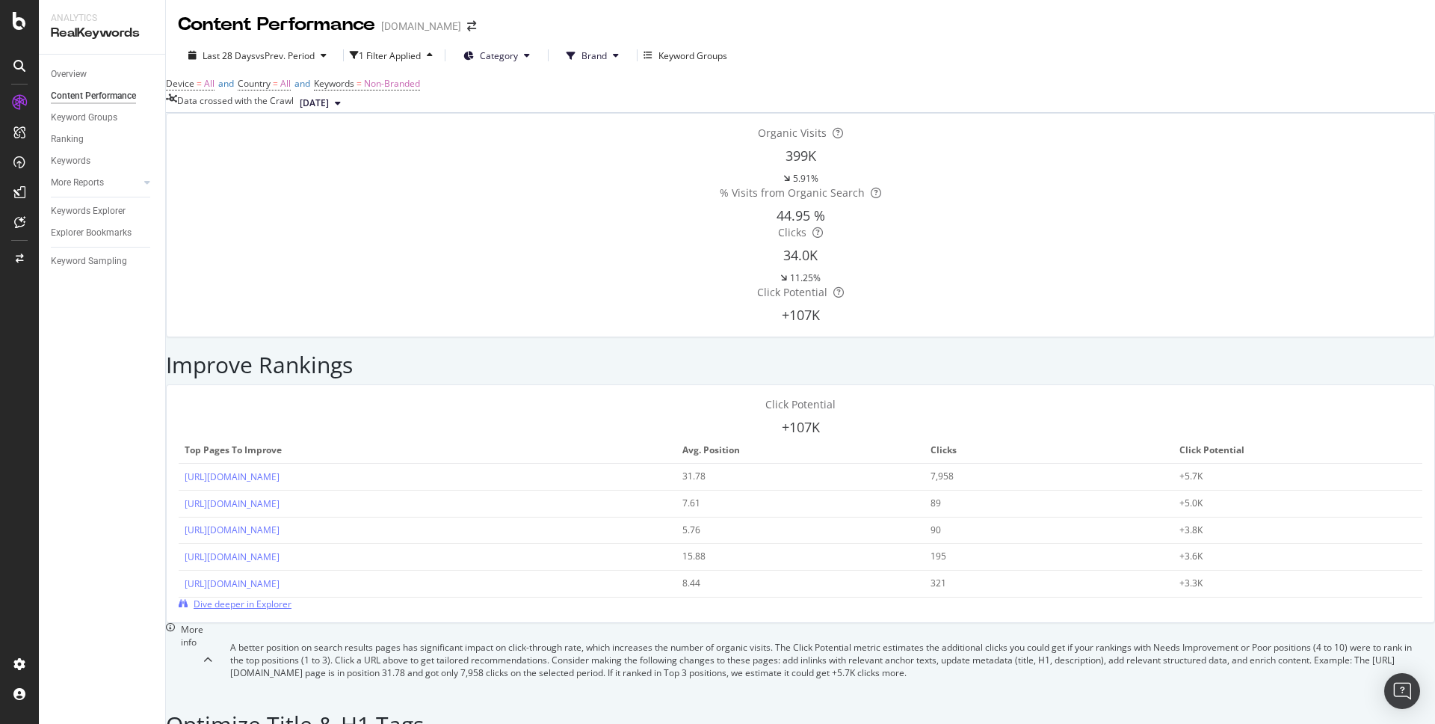
click at [292, 597] on span "Dive deeper in Explorer" at bounding box center [243, 603] width 98 height 13
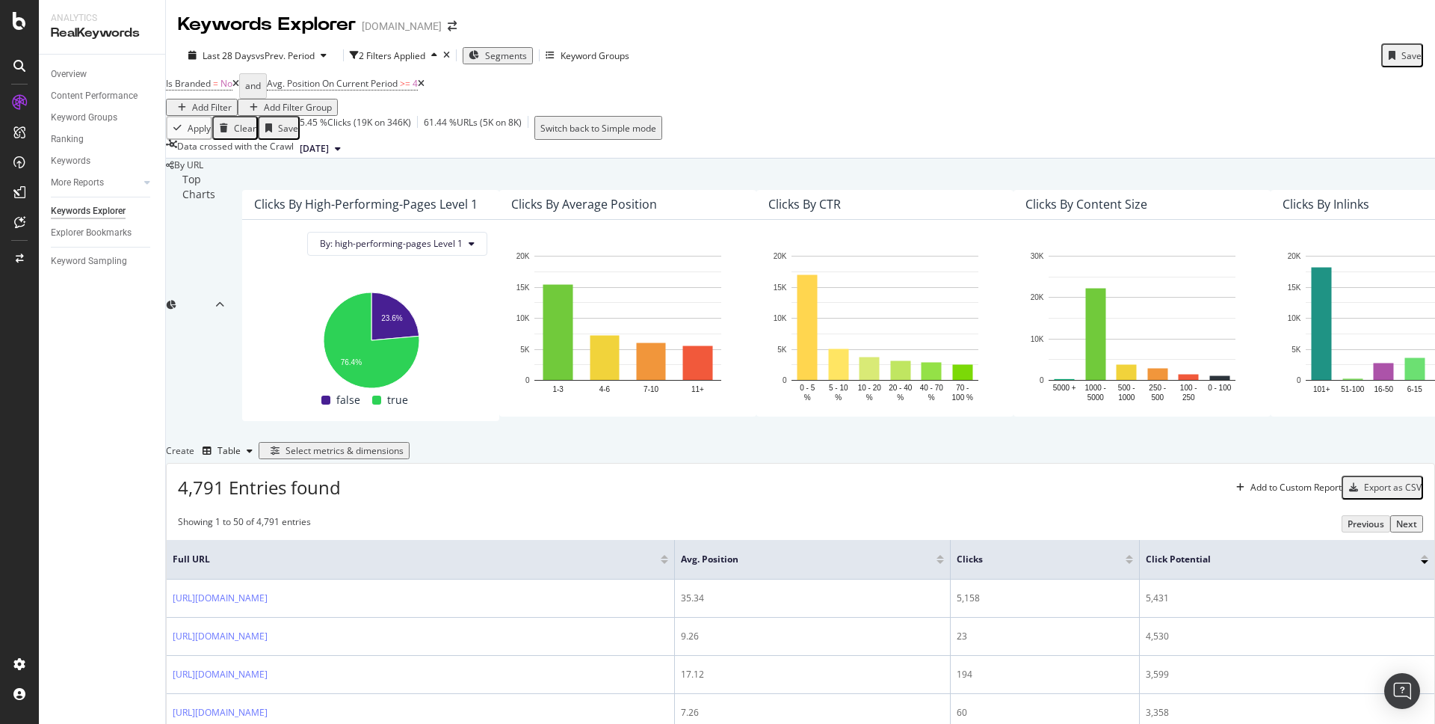
scroll to position [76, 0]
click at [86, 164] on div "SiteCrawler" at bounding box center [81, 165] width 53 height 15
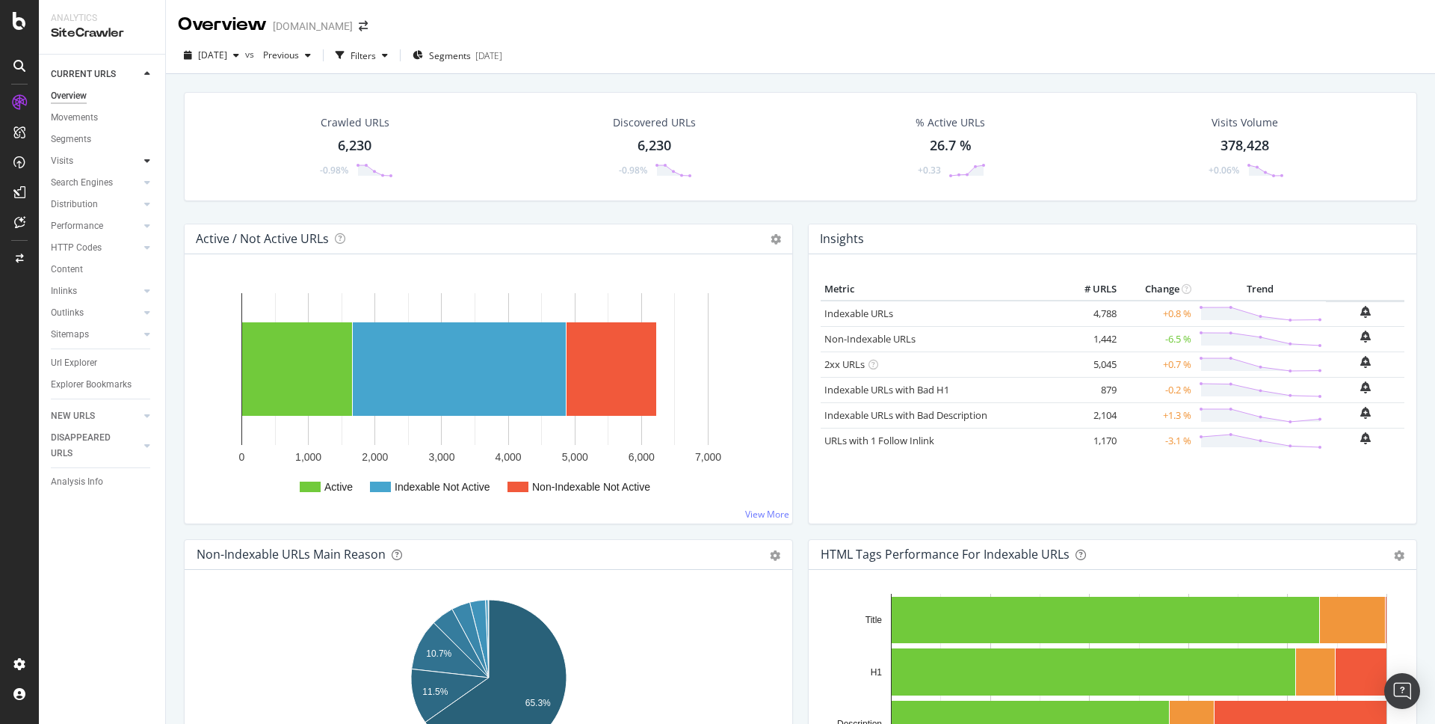
click at [146, 160] on icon at bounding box center [147, 160] width 6 height 9
click at [81, 184] on div "Analysis" at bounding box center [75, 183] width 34 height 16
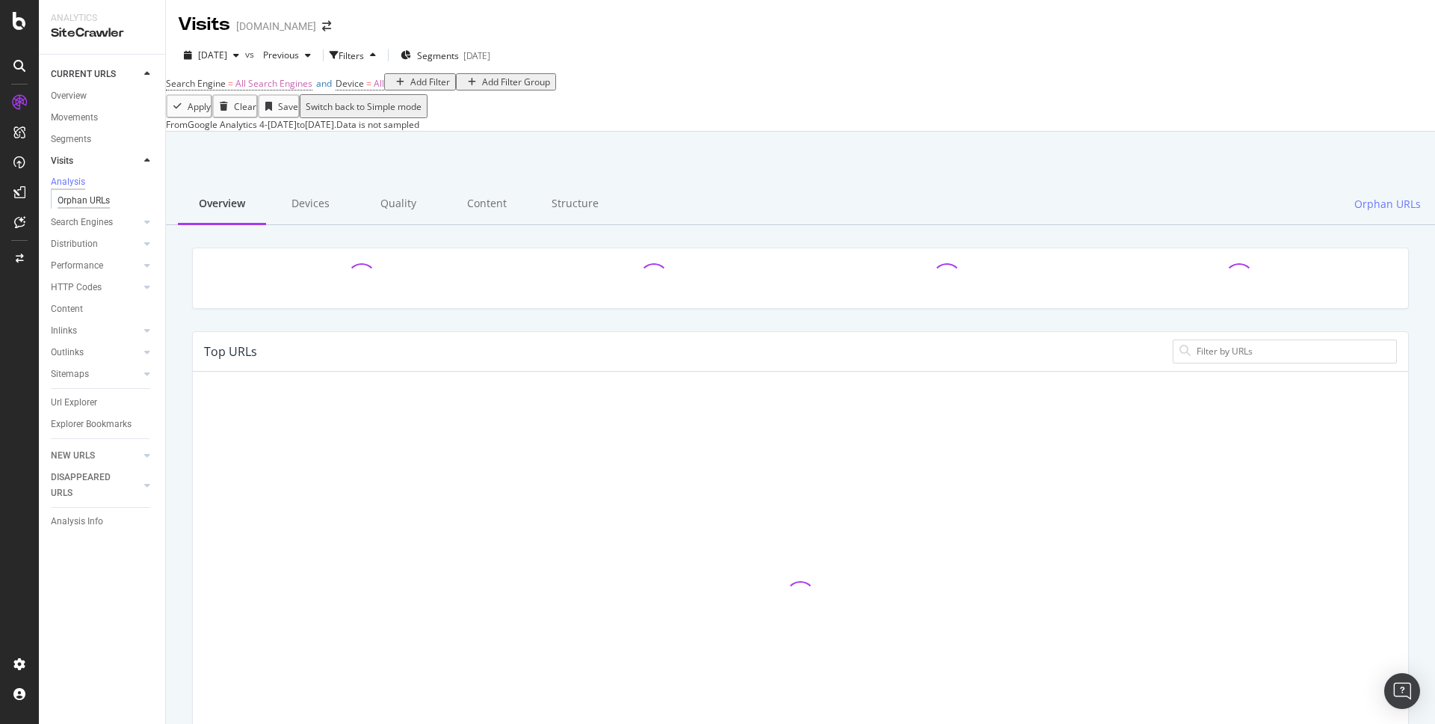
click at [84, 203] on div "Orphan URLs" at bounding box center [84, 201] width 52 height 16
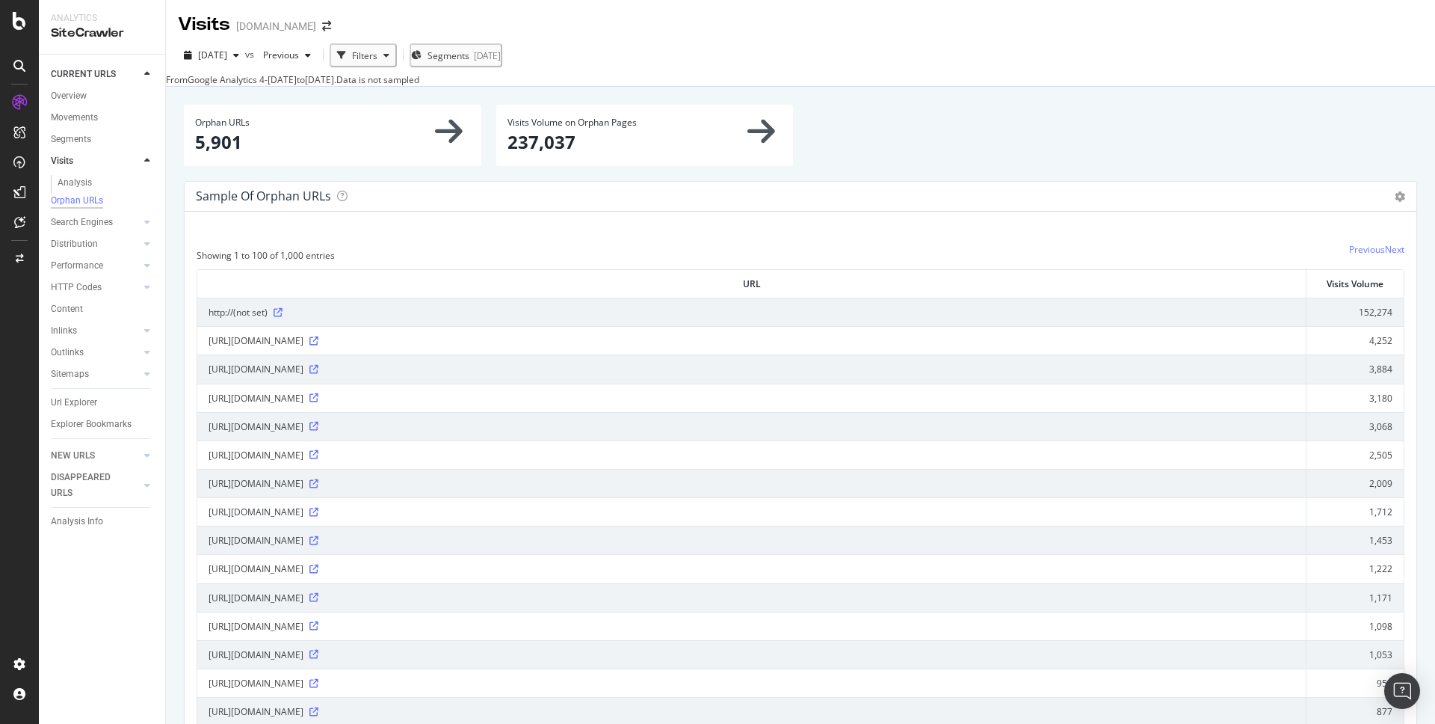
click at [1407, 201] on div "Sample of orphan URLs Table Expand Export as CSV" at bounding box center [801, 197] width 1232 height 30
click at [1403, 201] on icon at bounding box center [1400, 196] width 10 height 10
click at [81, 247] on div "EngagementAnalytics" at bounding box center [106, 245] width 102 height 15
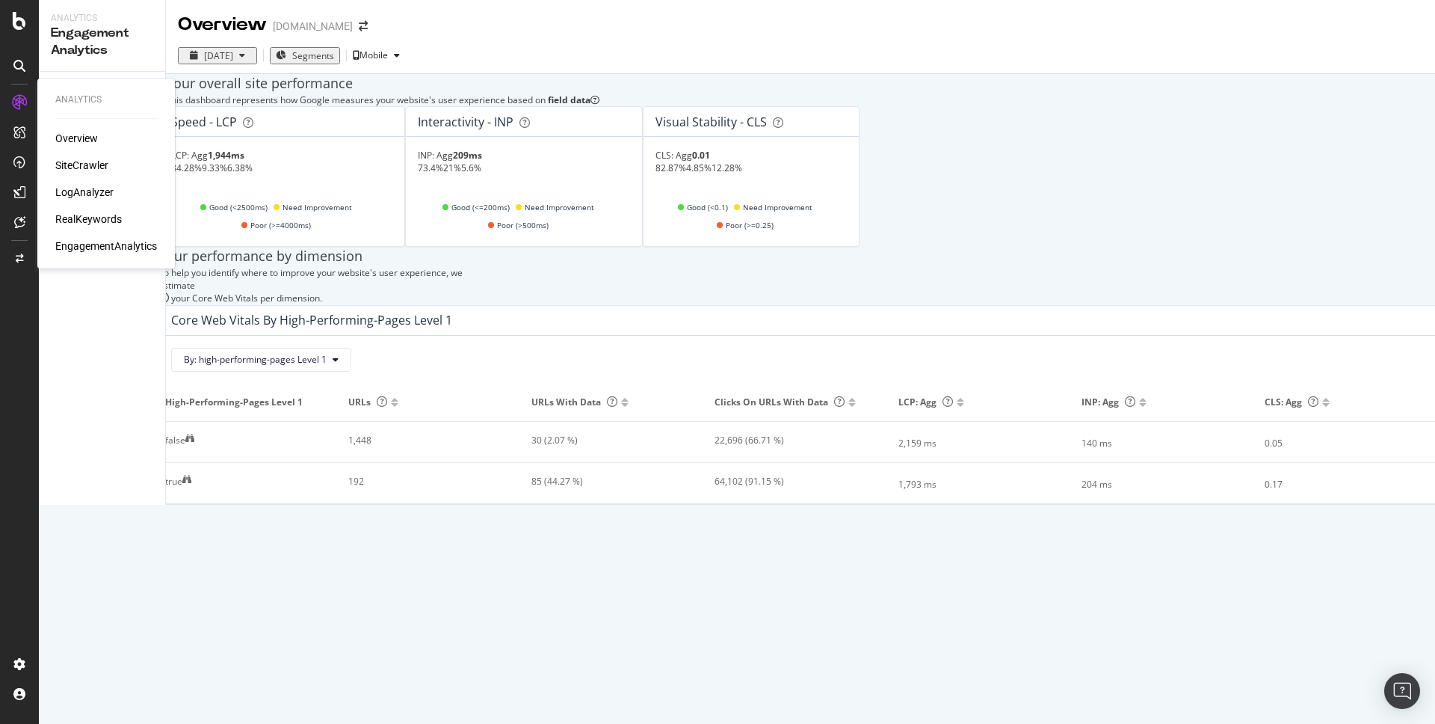
click at [84, 221] on div "RealKeywords" at bounding box center [88, 219] width 67 height 15
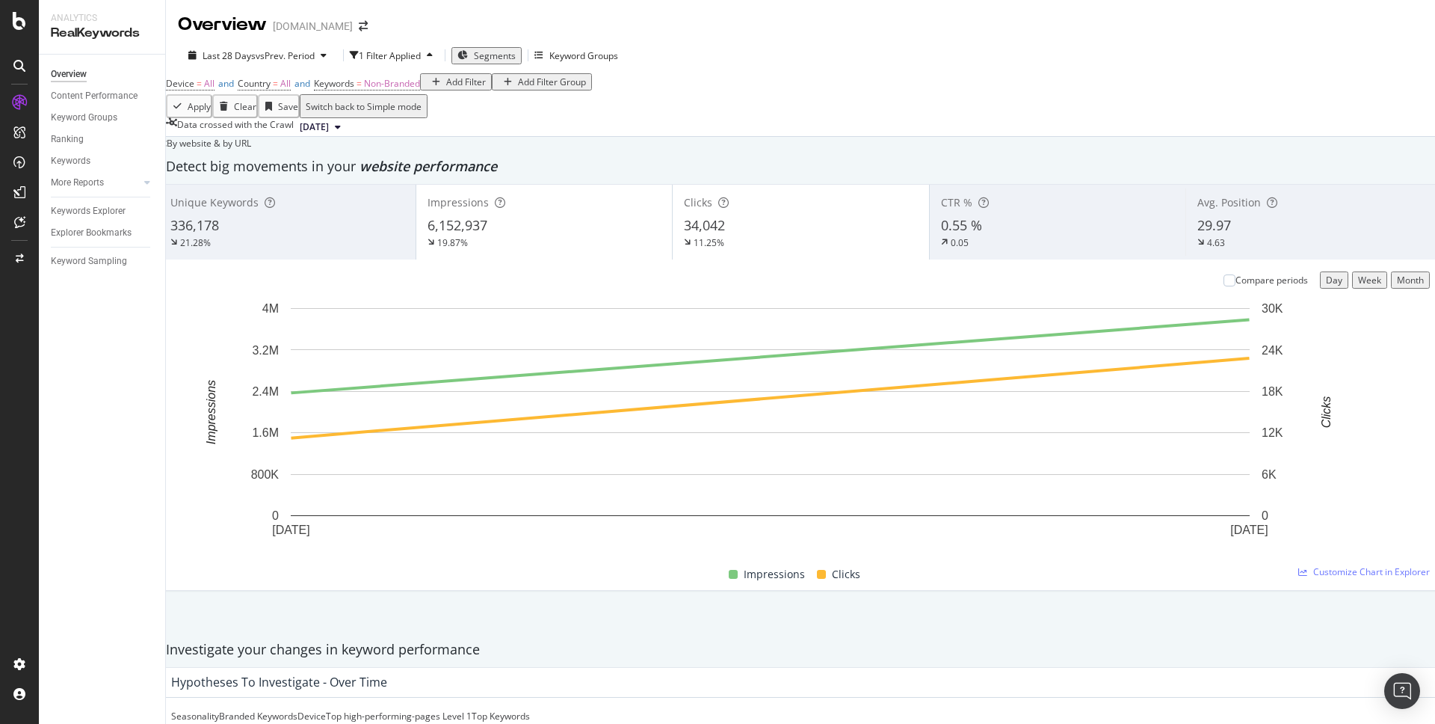
scroll to position [96, 0]
click at [71, 138] on div "Ranking" at bounding box center [67, 140] width 33 height 16
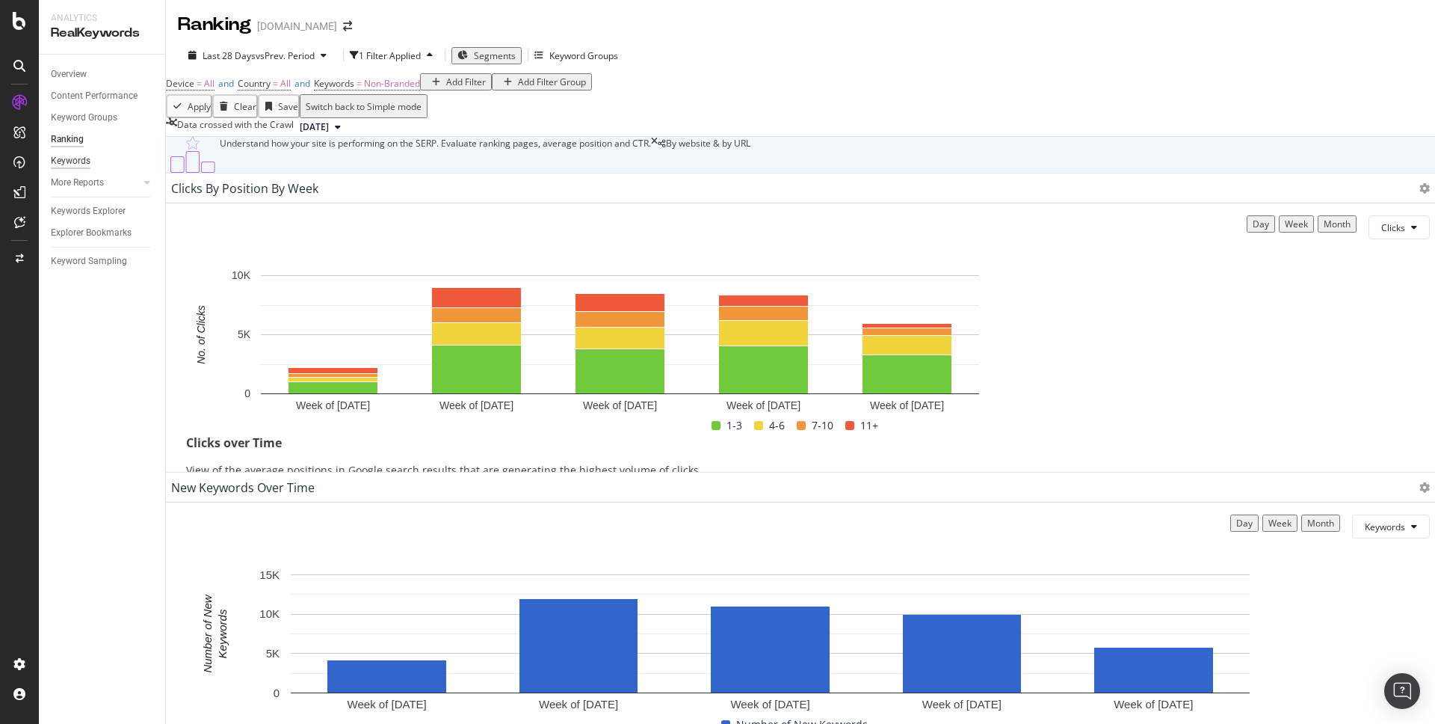
click at [66, 157] on div "Keywords" at bounding box center [71, 161] width 40 height 16
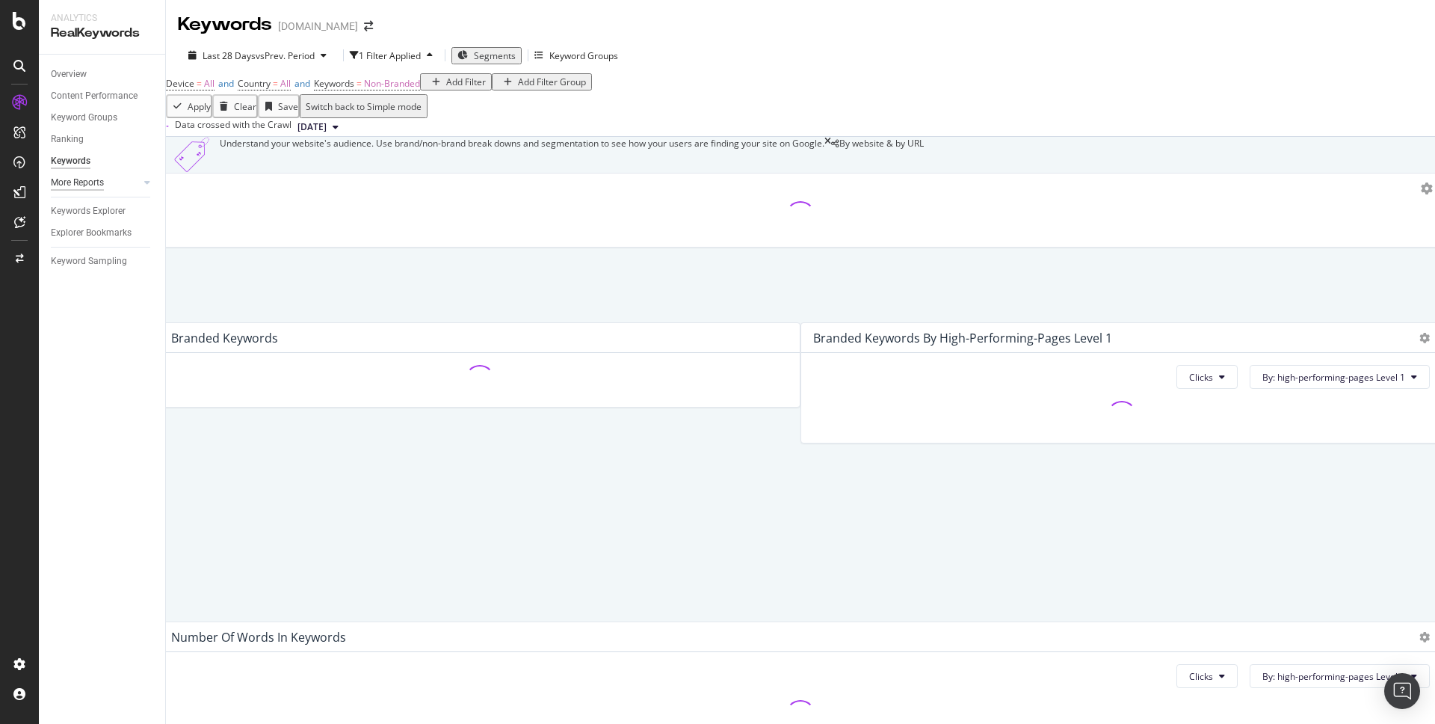
click at [95, 182] on div "More Reports" at bounding box center [77, 183] width 53 height 16
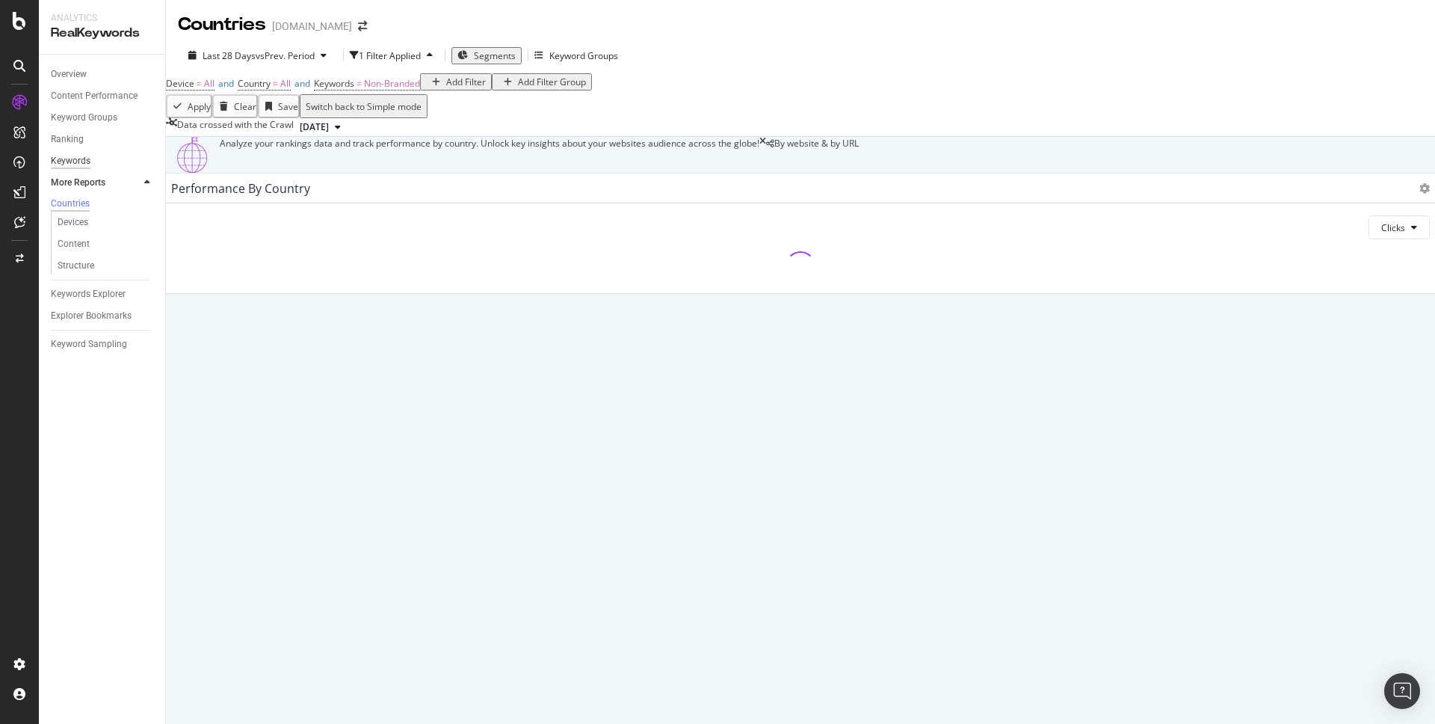
click at [84, 161] on div "Keywords" at bounding box center [71, 161] width 40 height 16
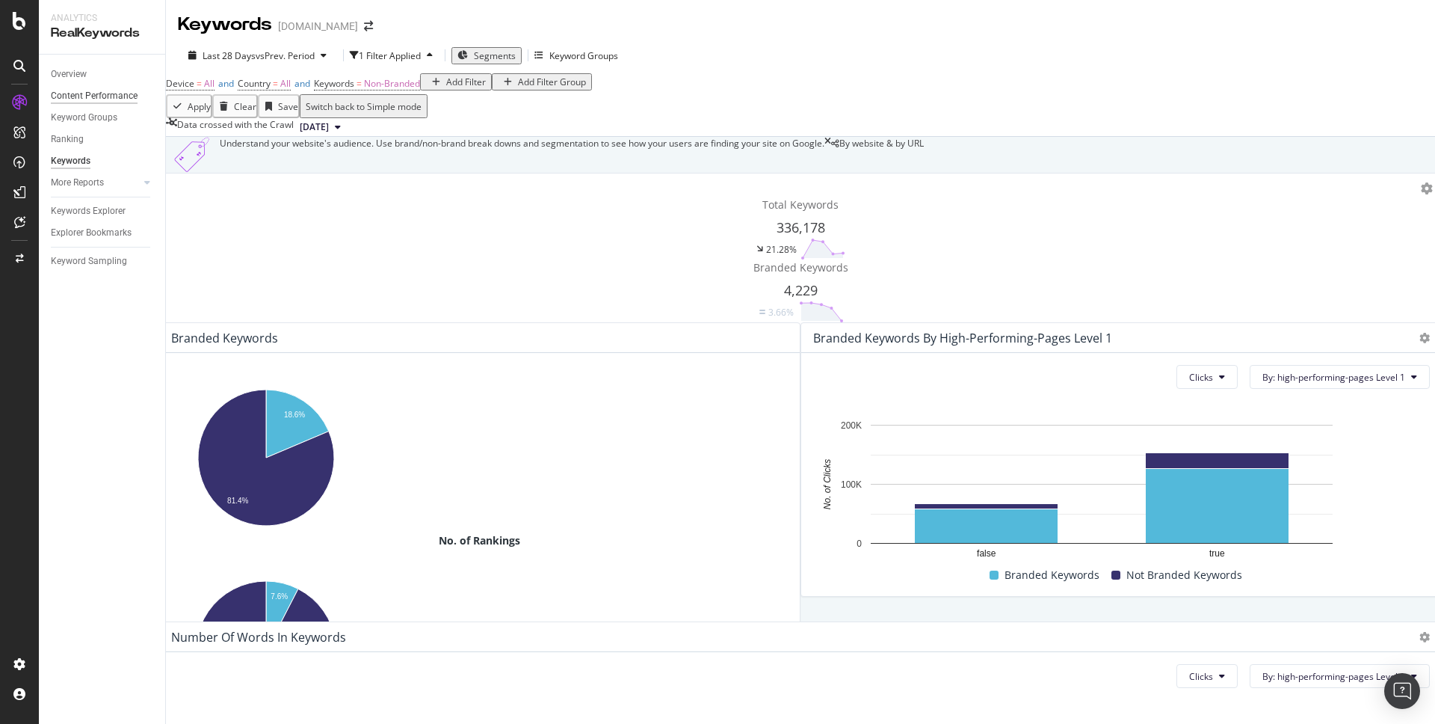
click at [95, 93] on div "Content Performance" at bounding box center [94, 96] width 87 height 16
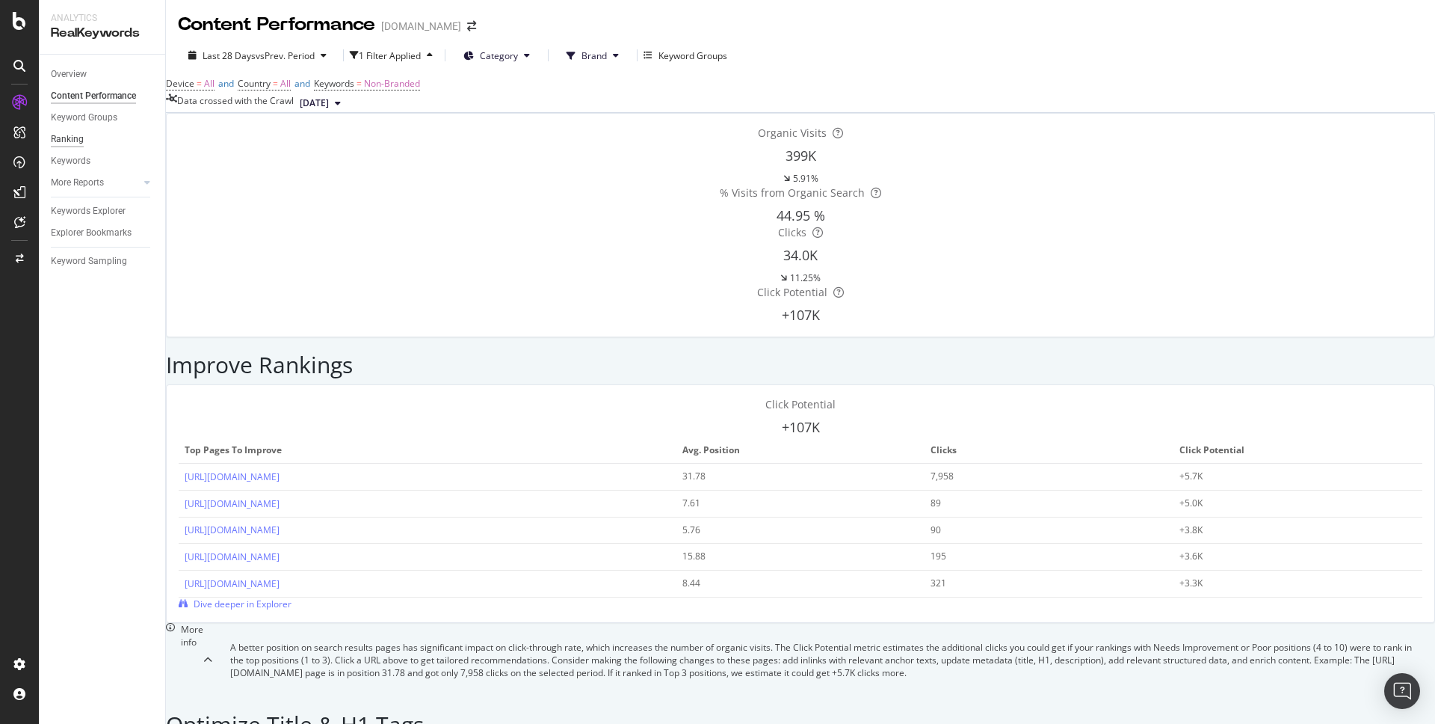
click at [75, 139] on div "Ranking" at bounding box center [67, 140] width 33 height 16
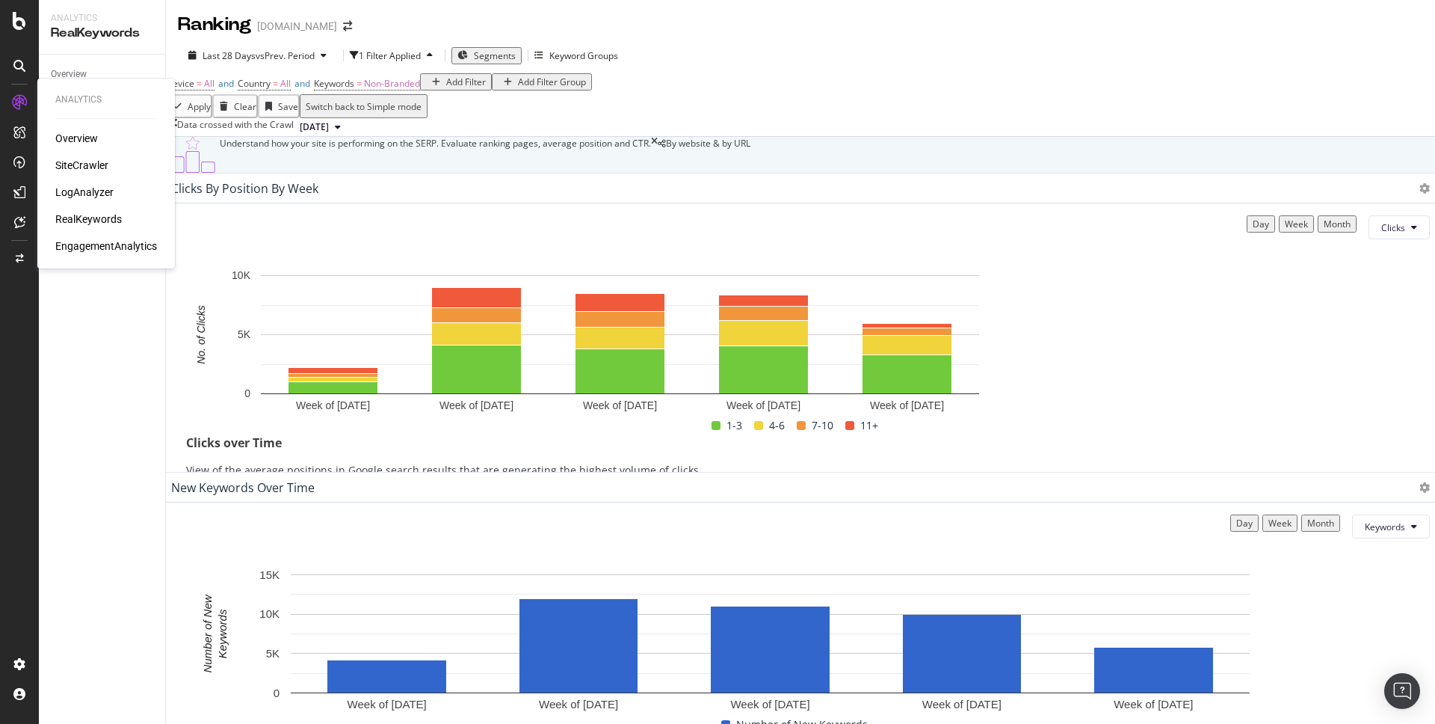
click at [87, 162] on div "SiteCrawler" at bounding box center [81, 165] width 53 height 15
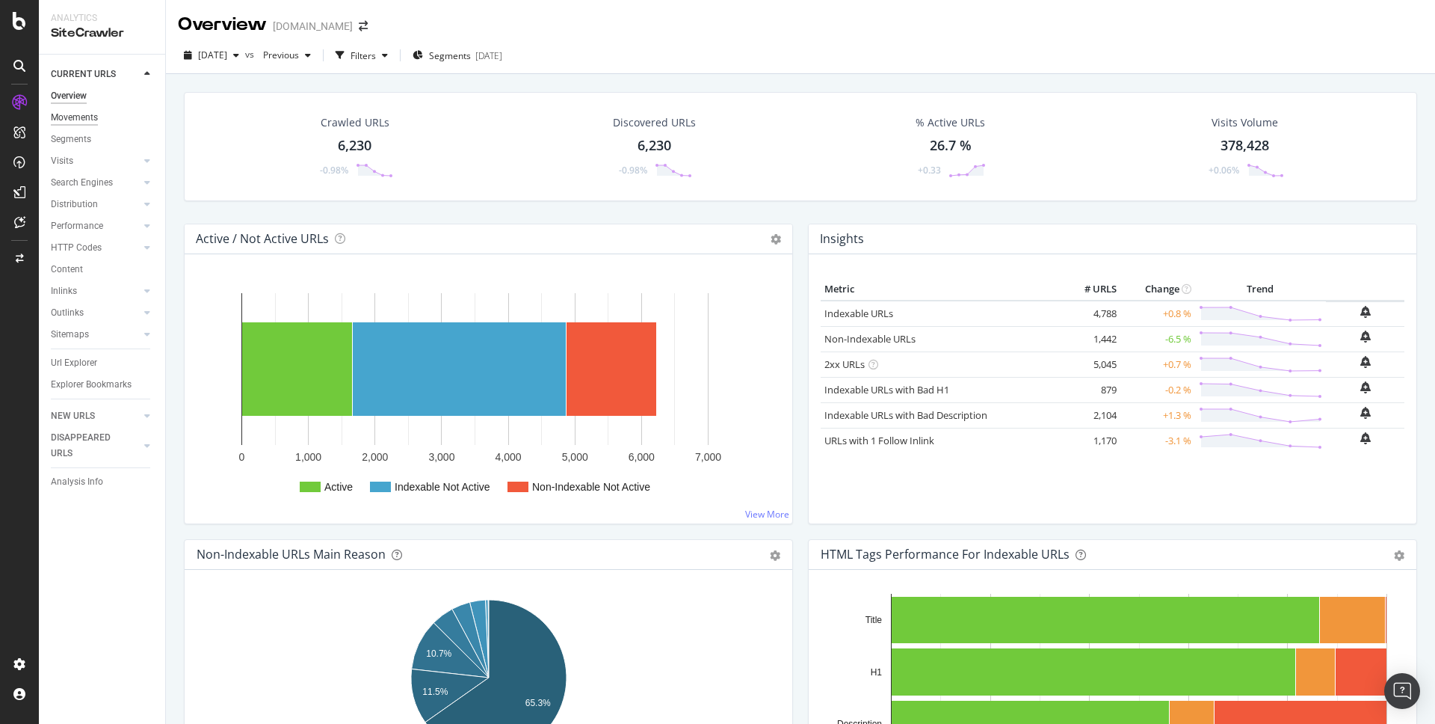
click at [84, 117] on div "Movements" at bounding box center [74, 118] width 47 height 16
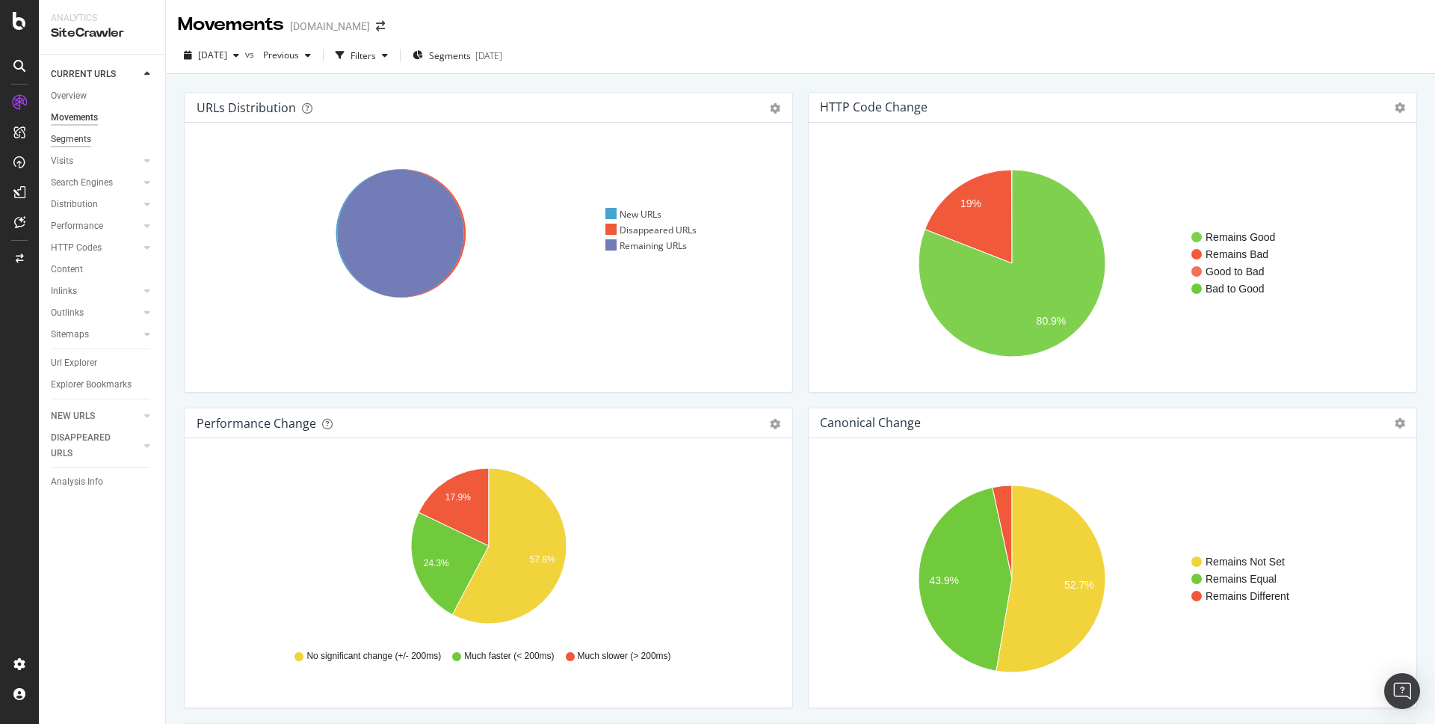
click at [81, 138] on div "Segments" at bounding box center [71, 140] width 40 height 16
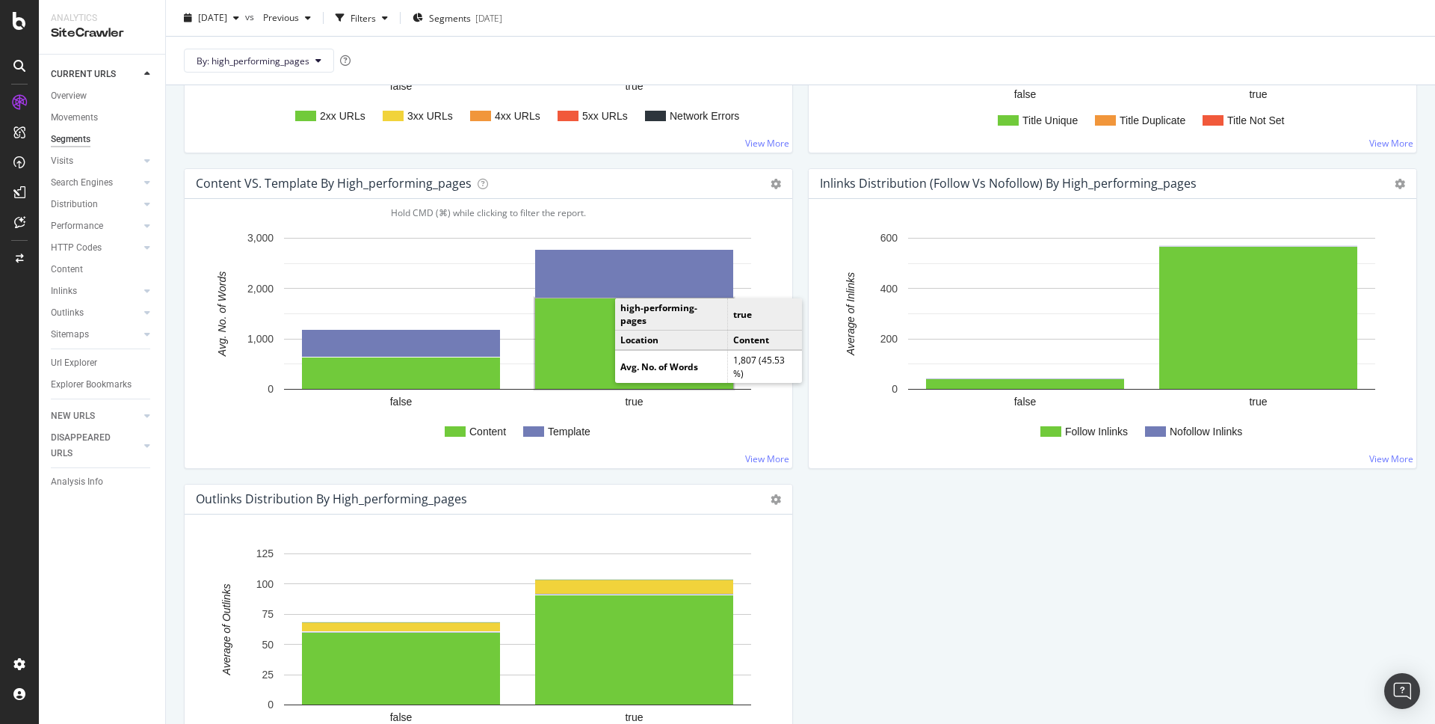
scroll to position [1609, 0]
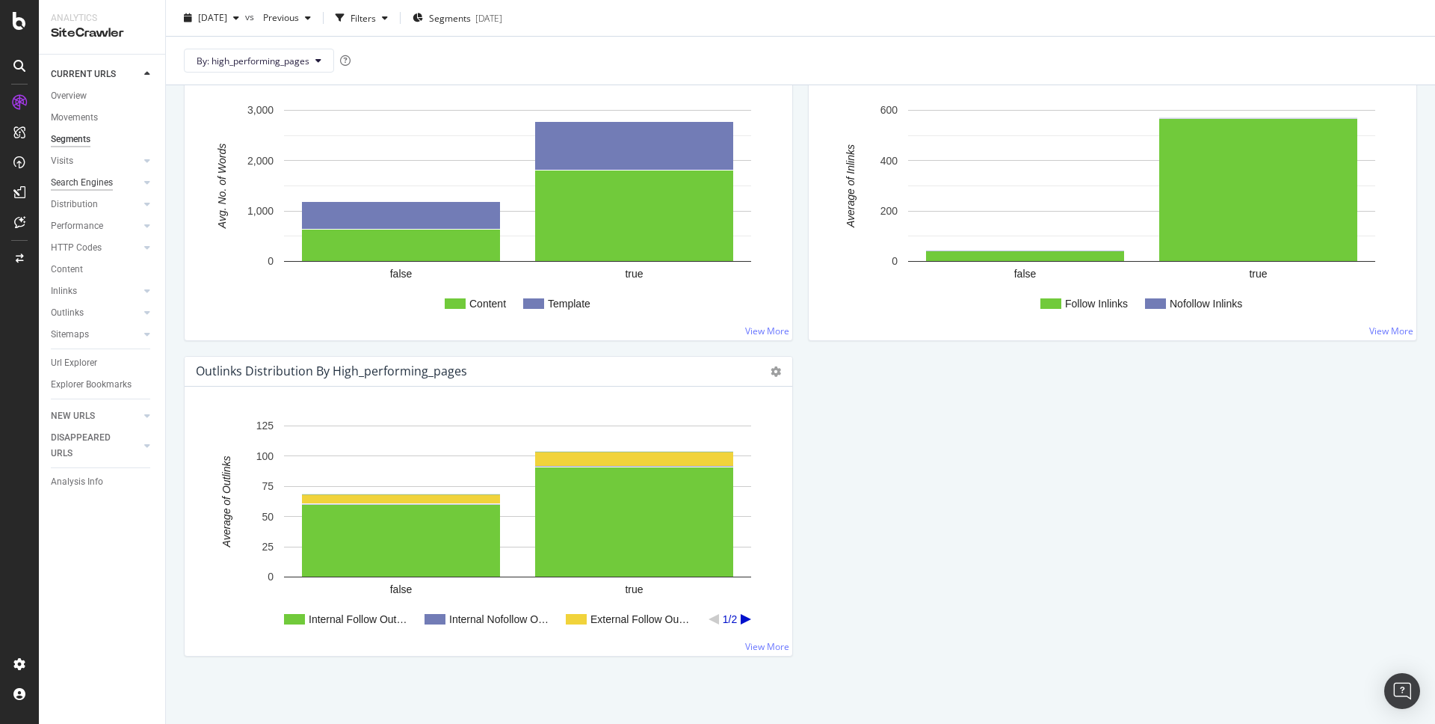
click at [93, 182] on div "Search Engines" at bounding box center [82, 183] width 62 height 16
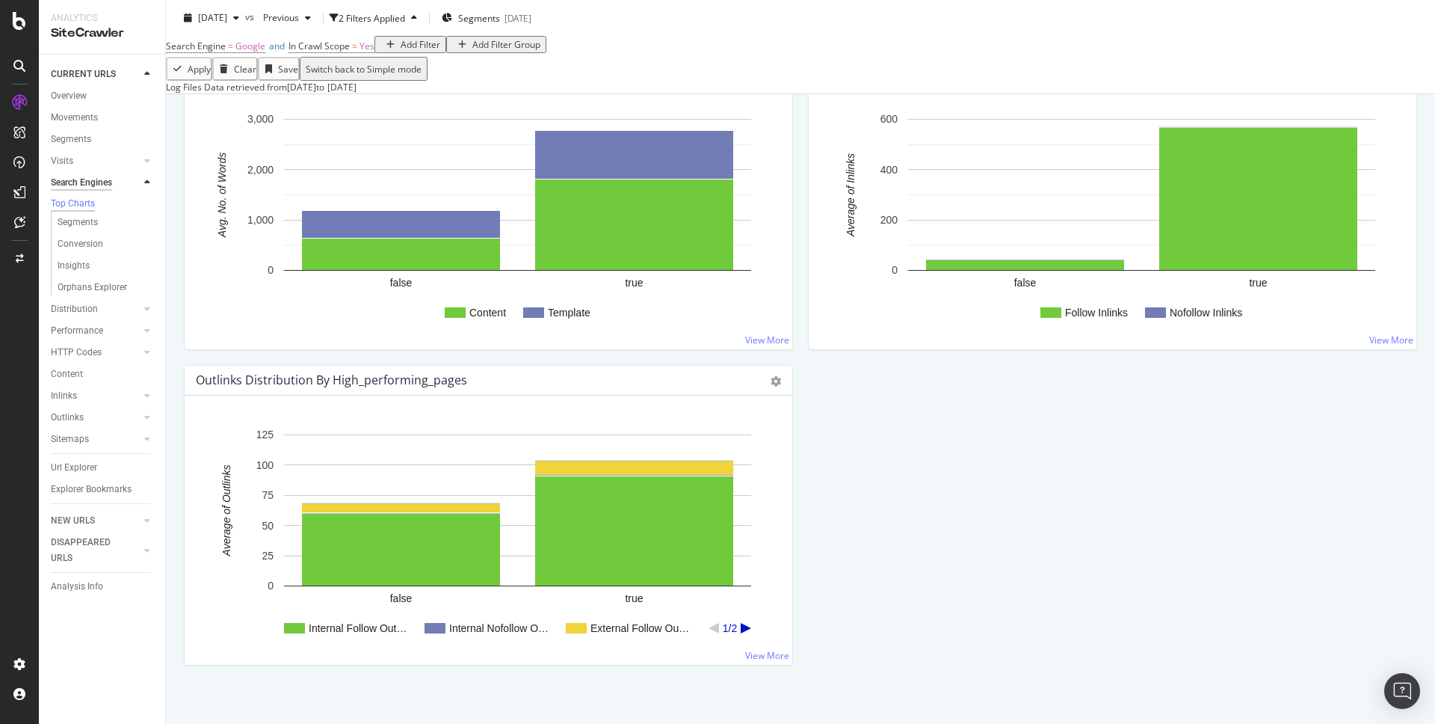
scroll to position [1646, 0]
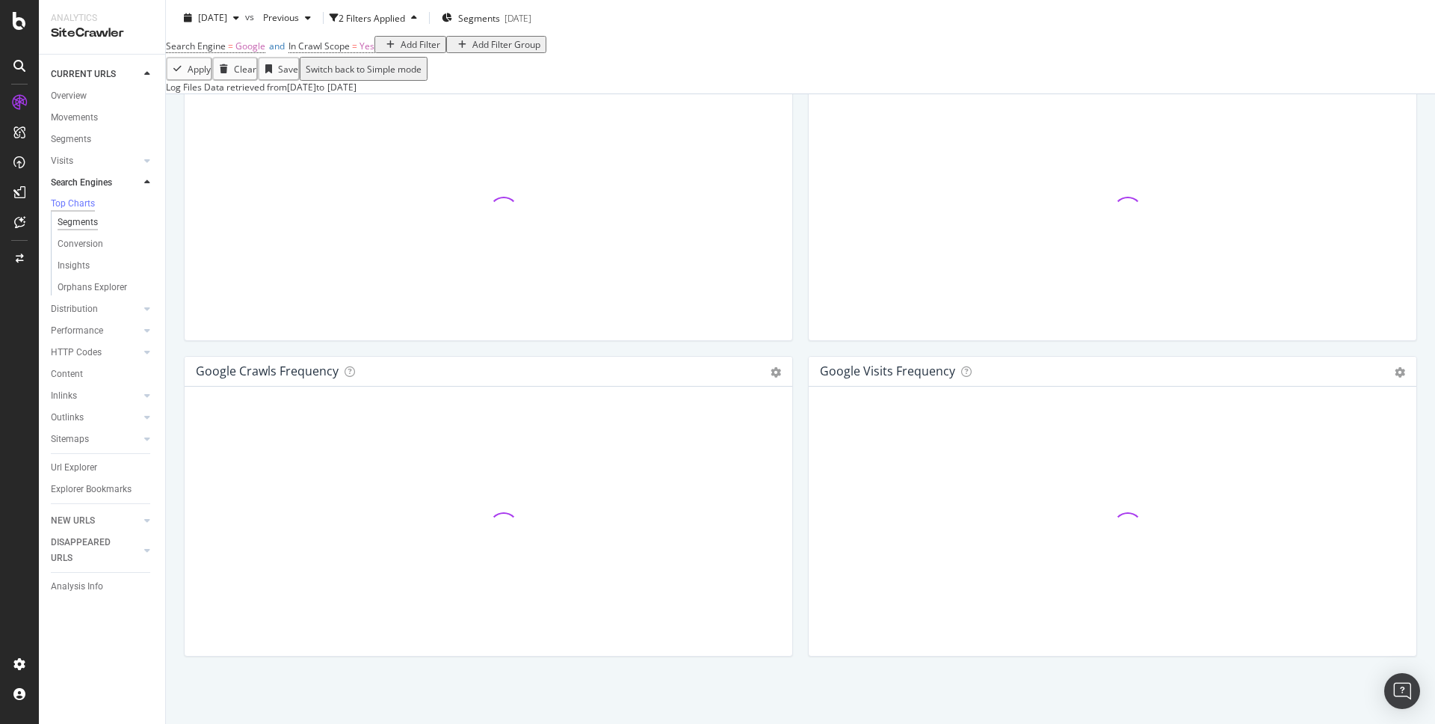
click at [80, 223] on div "Segments" at bounding box center [78, 223] width 40 height 16
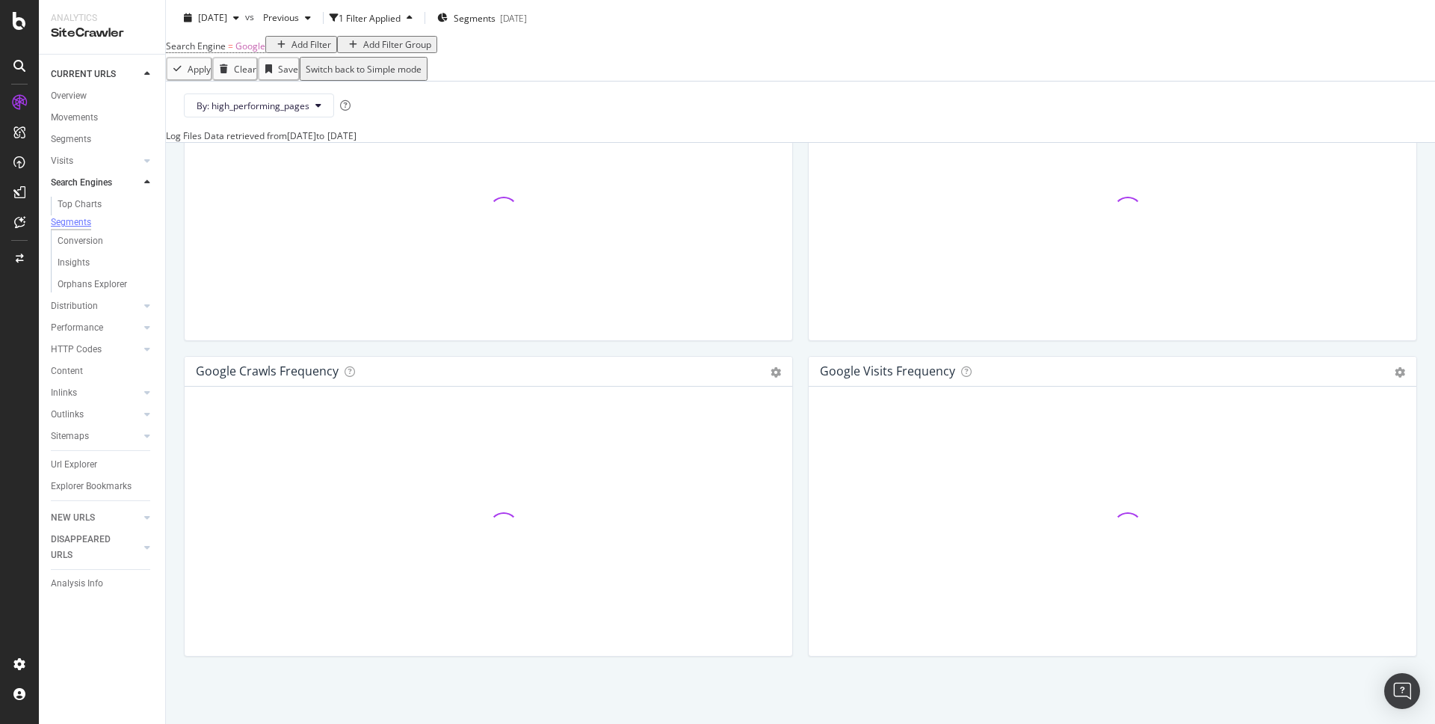
scroll to position [1721, 0]
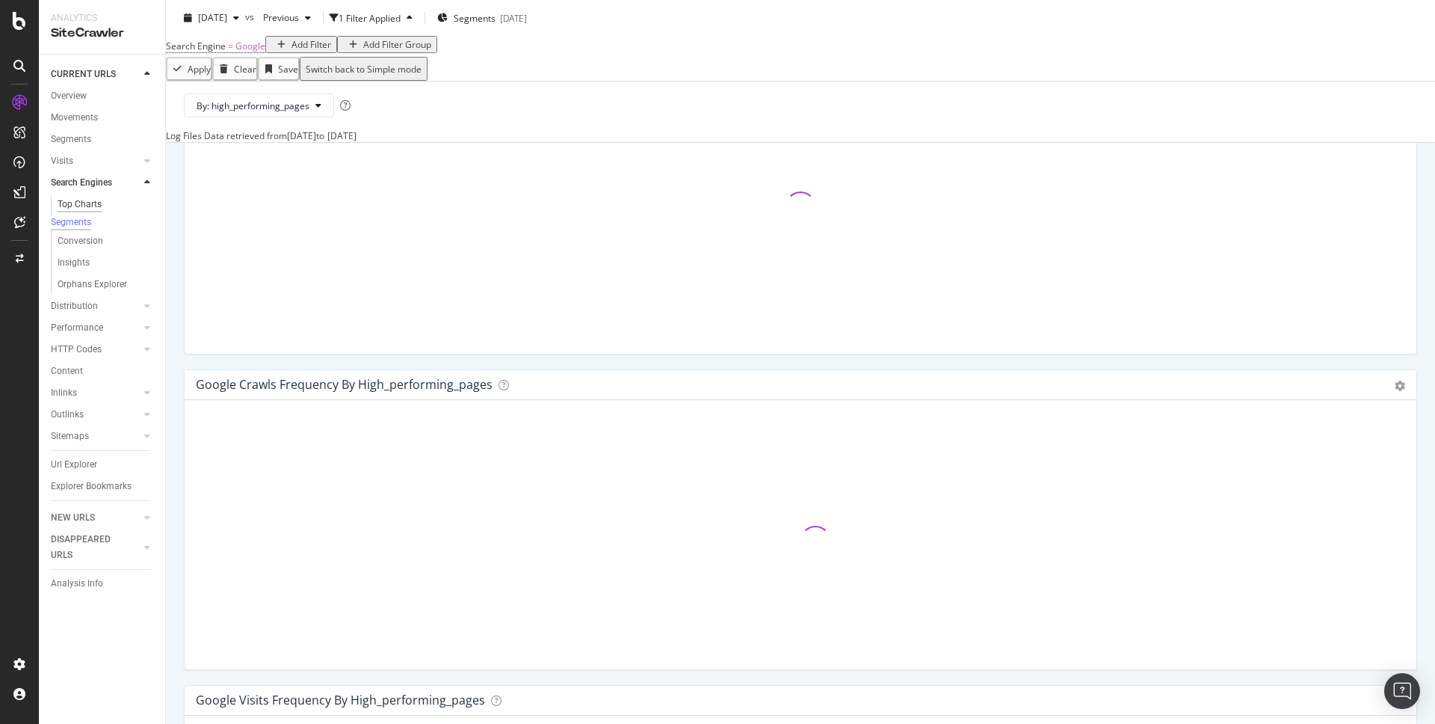
click at [75, 209] on div "Top Charts" at bounding box center [80, 205] width 44 height 16
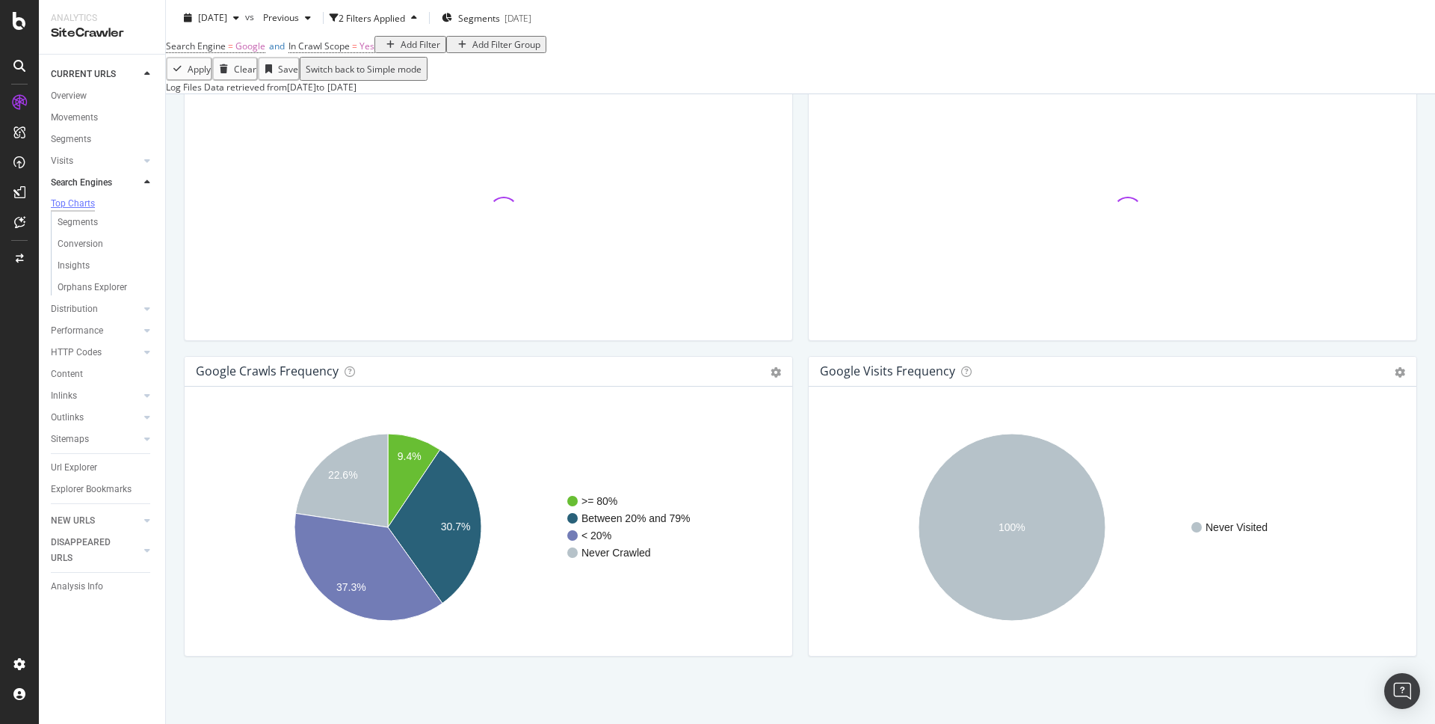
scroll to position [1646, 0]
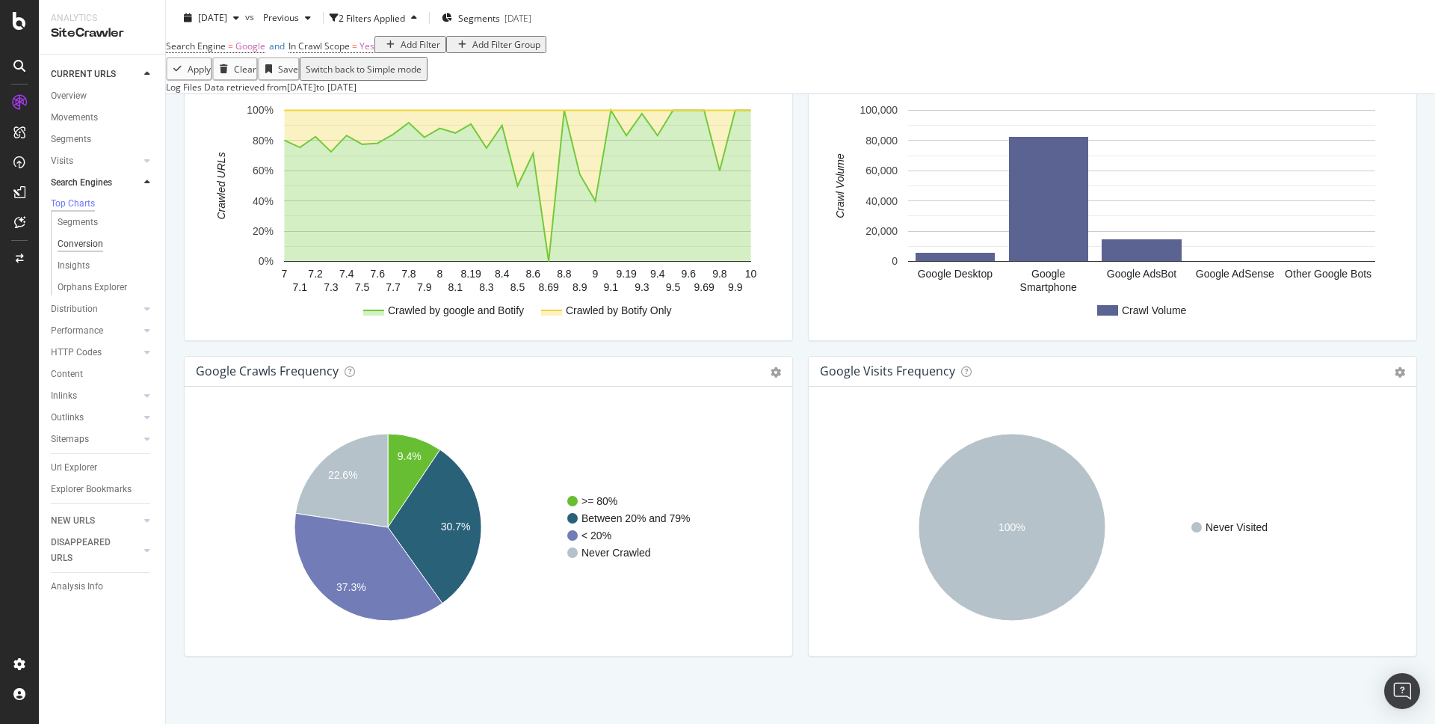
click at [83, 246] on div "Conversion" at bounding box center [81, 244] width 46 height 16
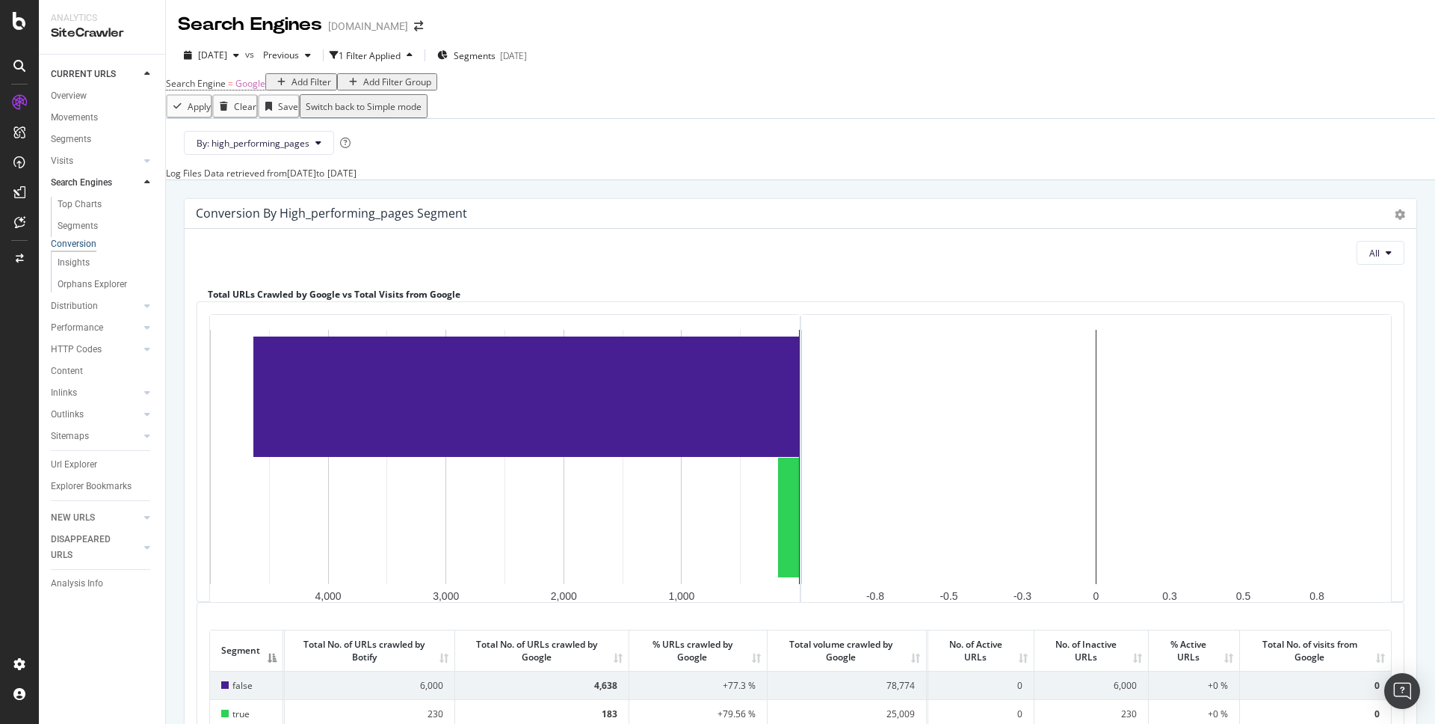
scroll to position [212, 0]
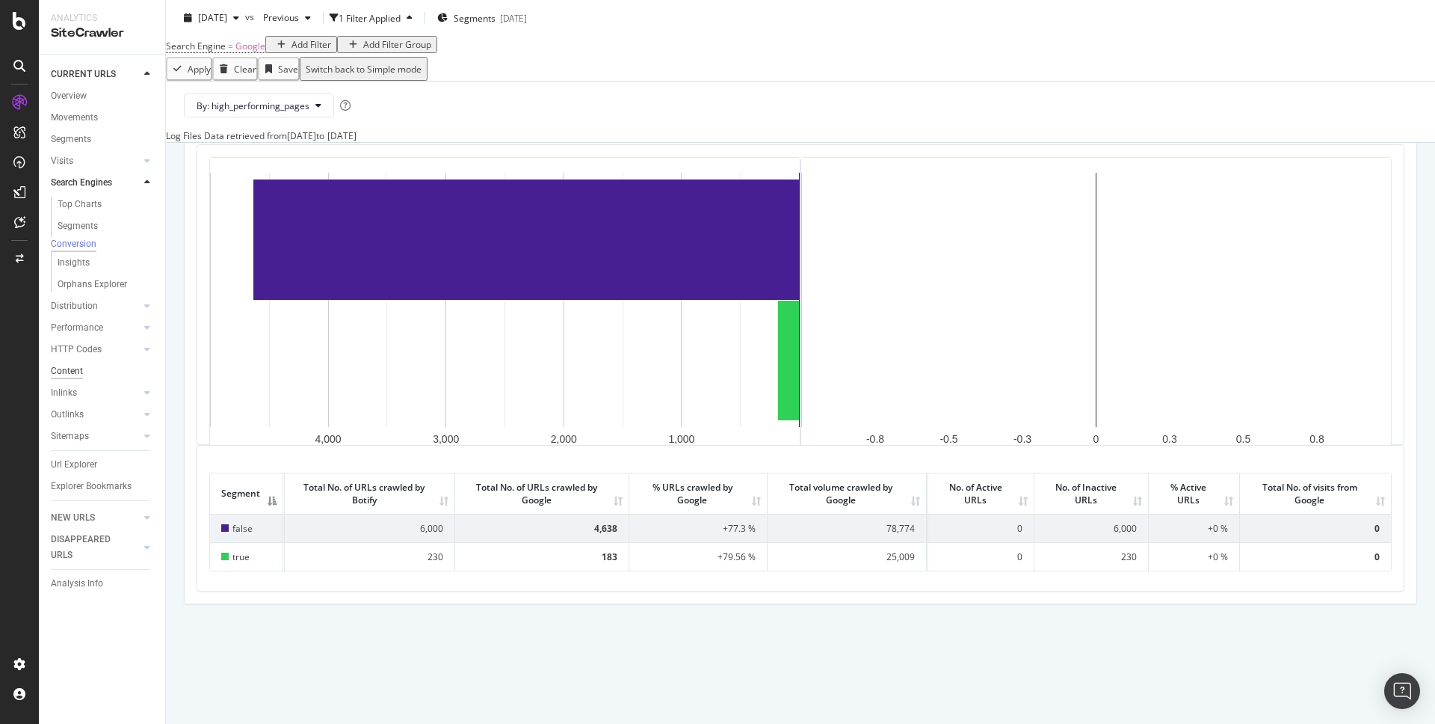
click at [77, 375] on div "Content" at bounding box center [67, 371] width 32 height 16
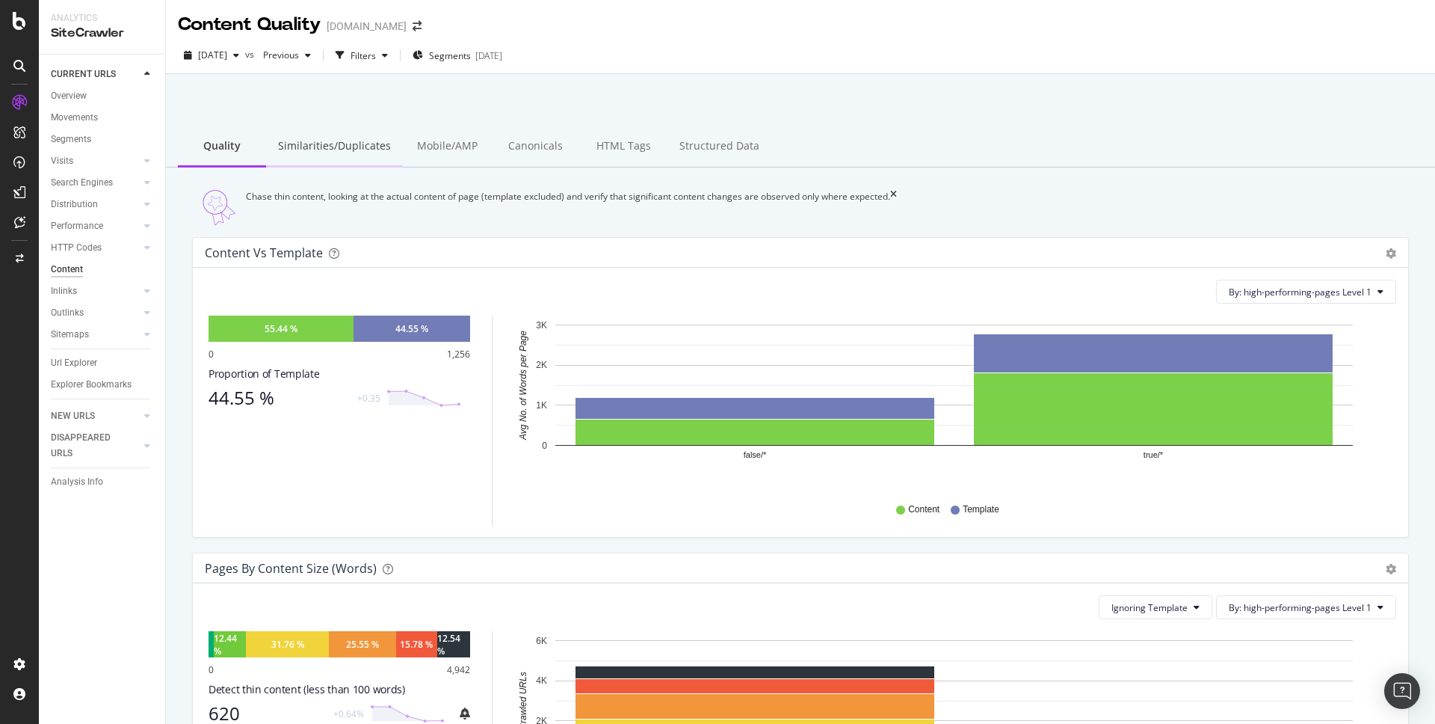
click at [342, 150] on div "Similarities/Duplicates" at bounding box center [334, 146] width 137 height 41
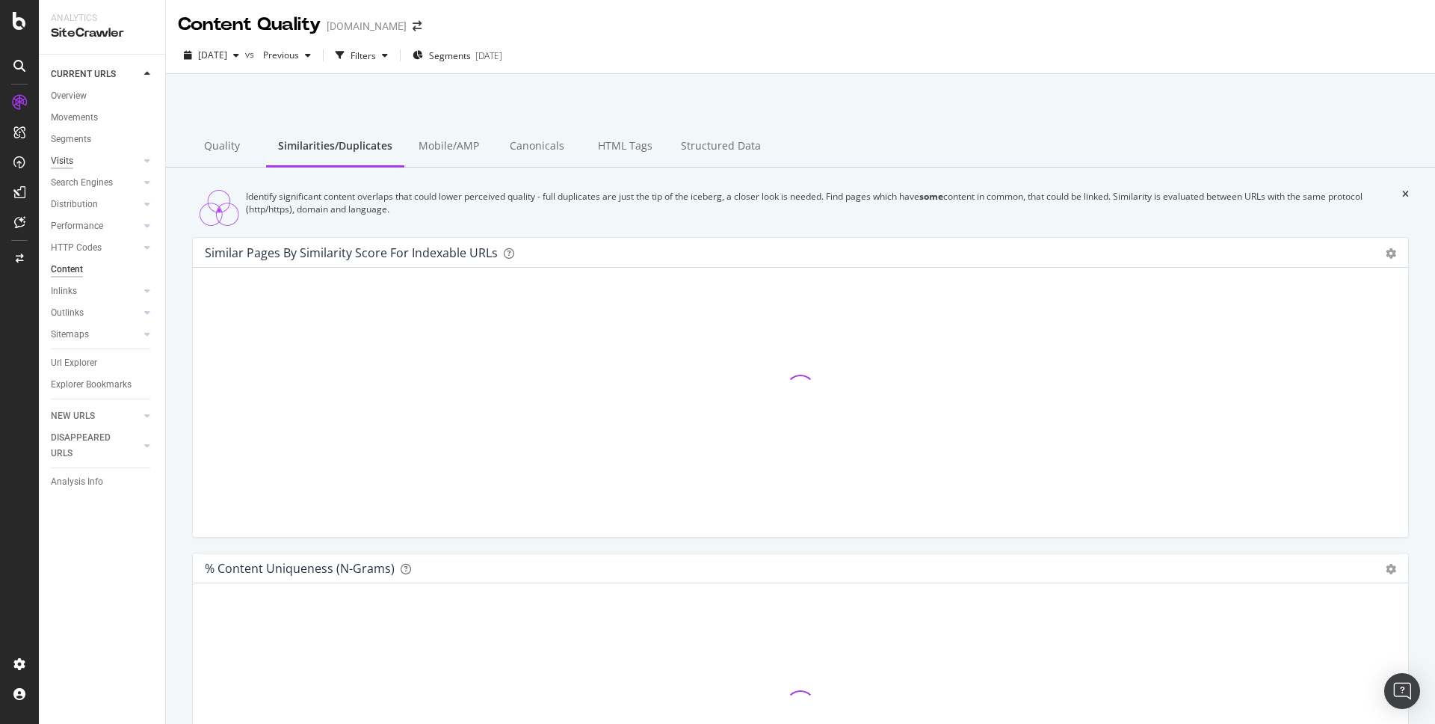
click at [70, 158] on div "Visits" at bounding box center [62, 161] width 22 height 16
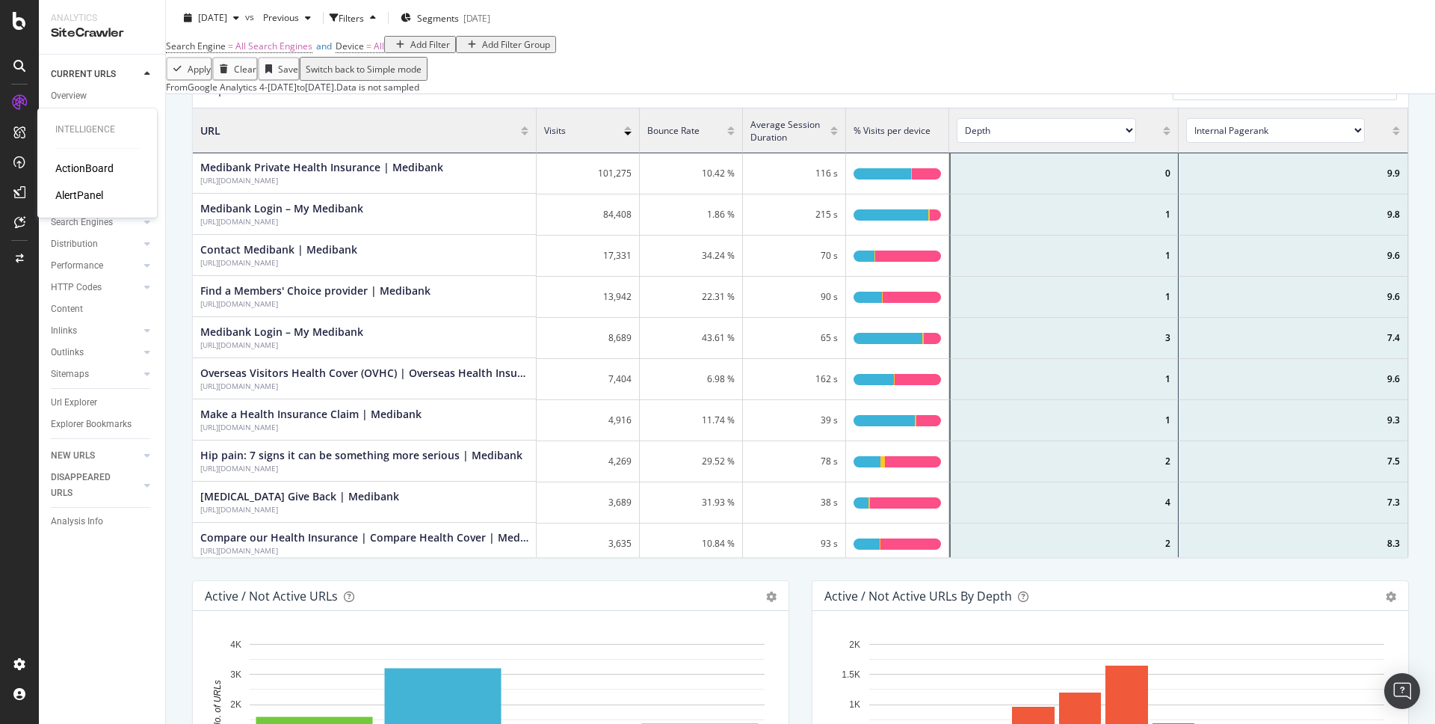
click at [79, 166] on div "ActionBoard" at bounding box center [84, 168] width 58 height 15
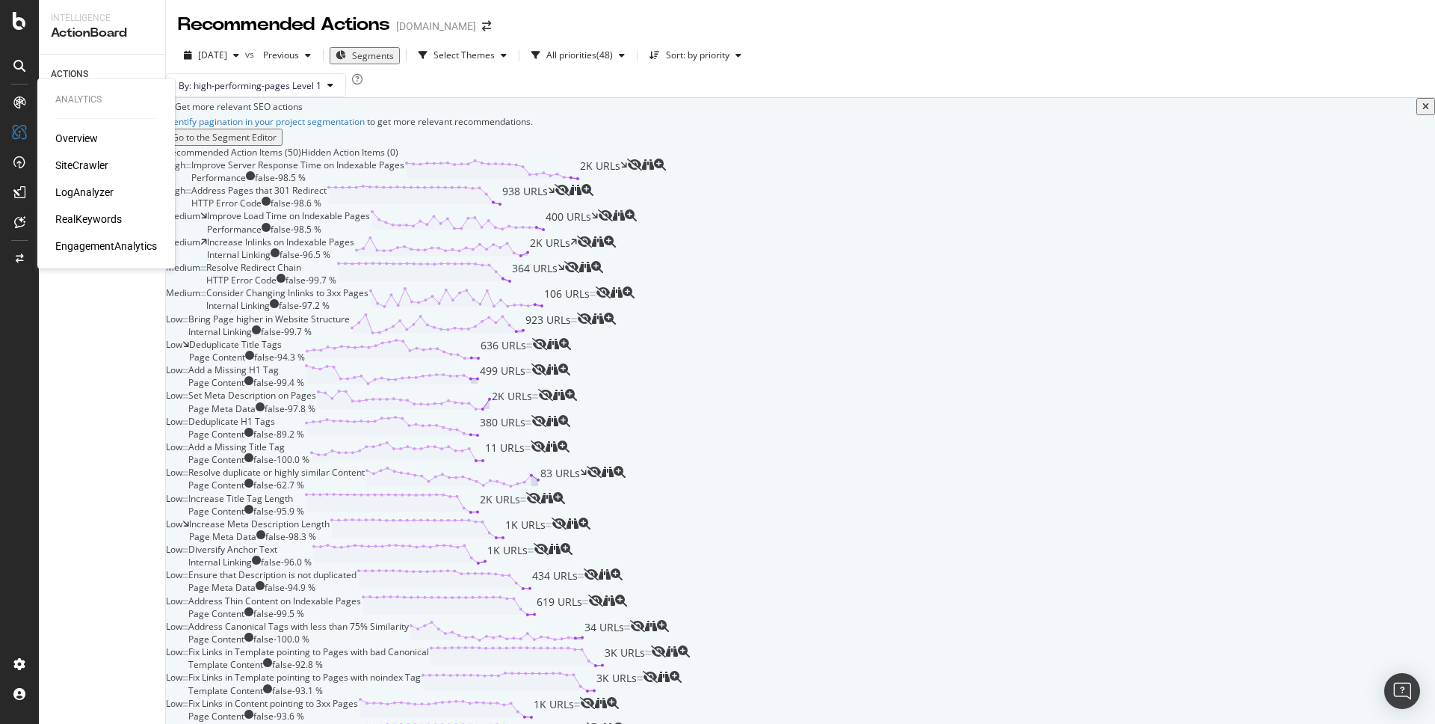
click at [13, 97] on icon at bounding box center [19, 102] width 12 height 12
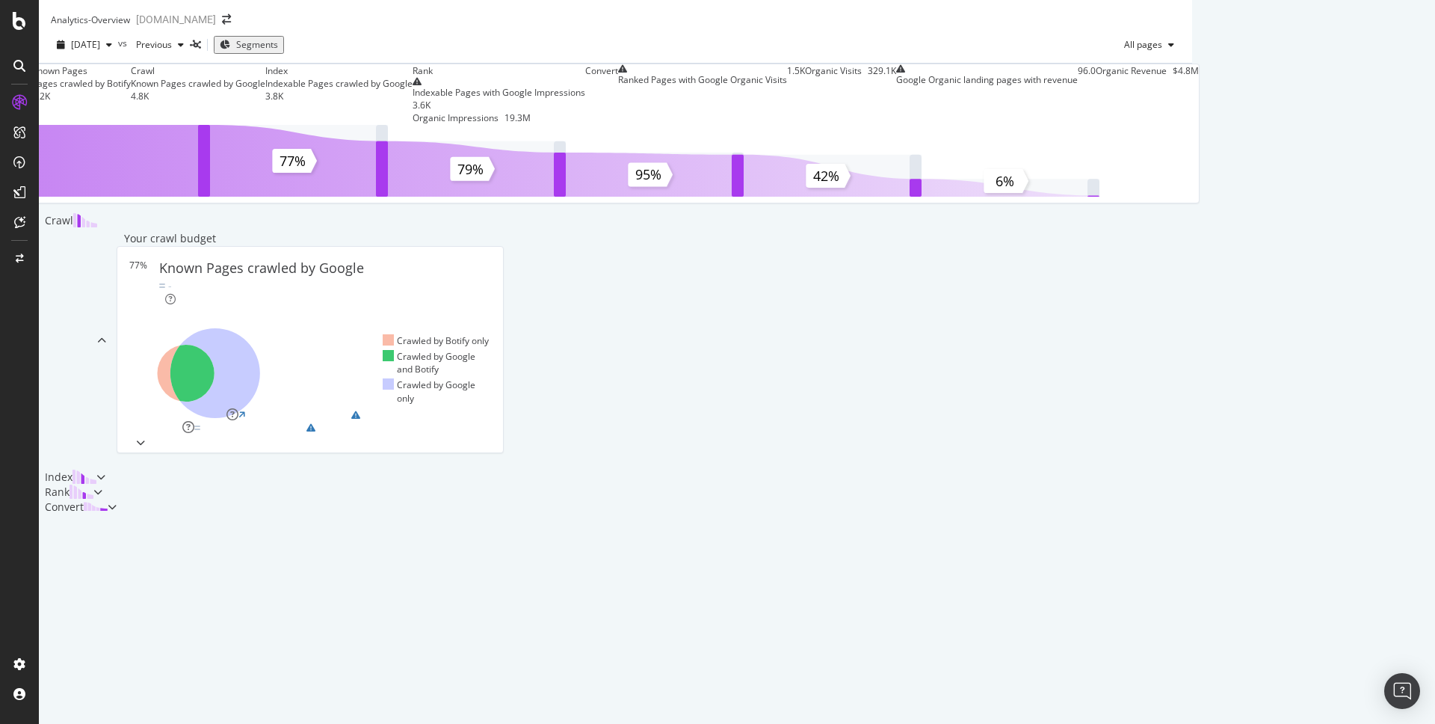
click at [278, 51] on span "Segments" at bounding box center [257, 44] width 42 height 13
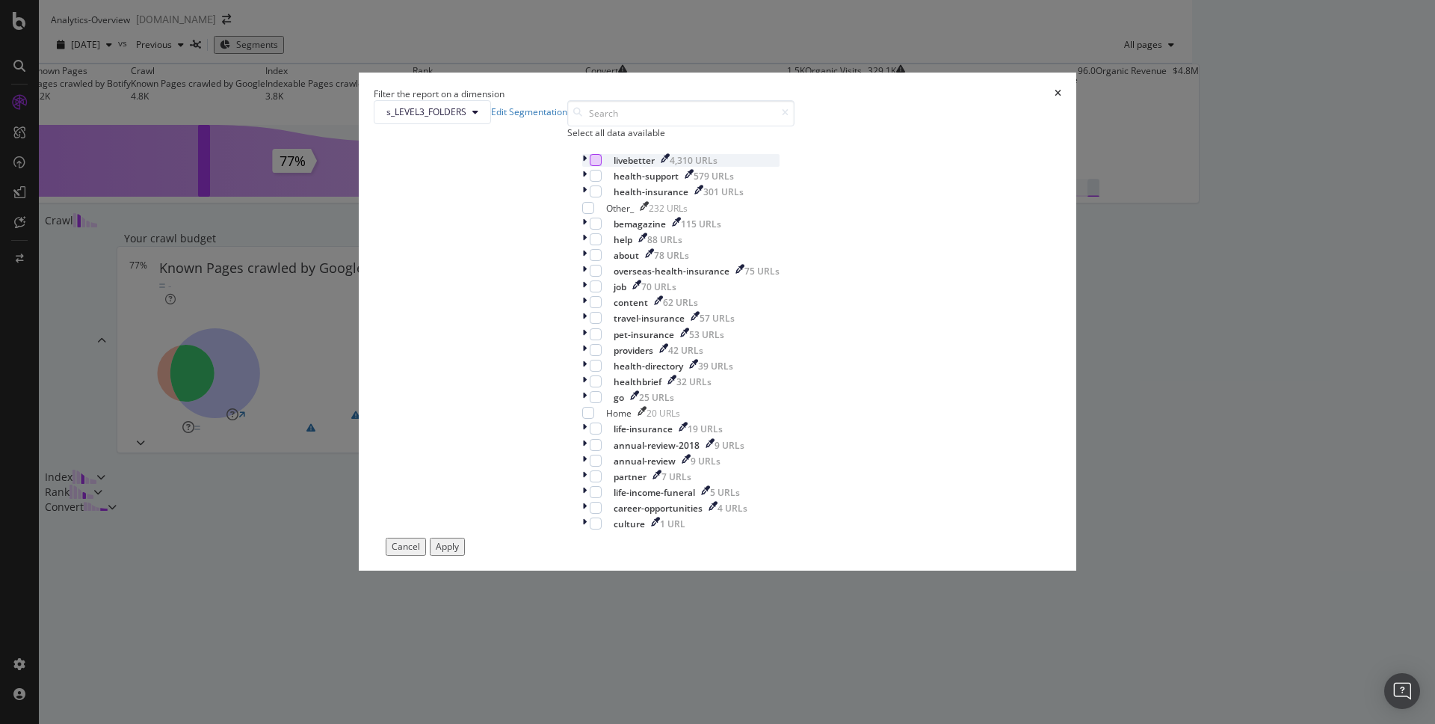
click at [590, 166] on div "modal" at bounding box center [596, 160] width 12 height 12
click at [593, 164] on icon "modal" at bounding box center [596, 159] width 7 height 7
click at [582, 167] on icon "modal" at bounding box center [584, 160] width 4 height 13
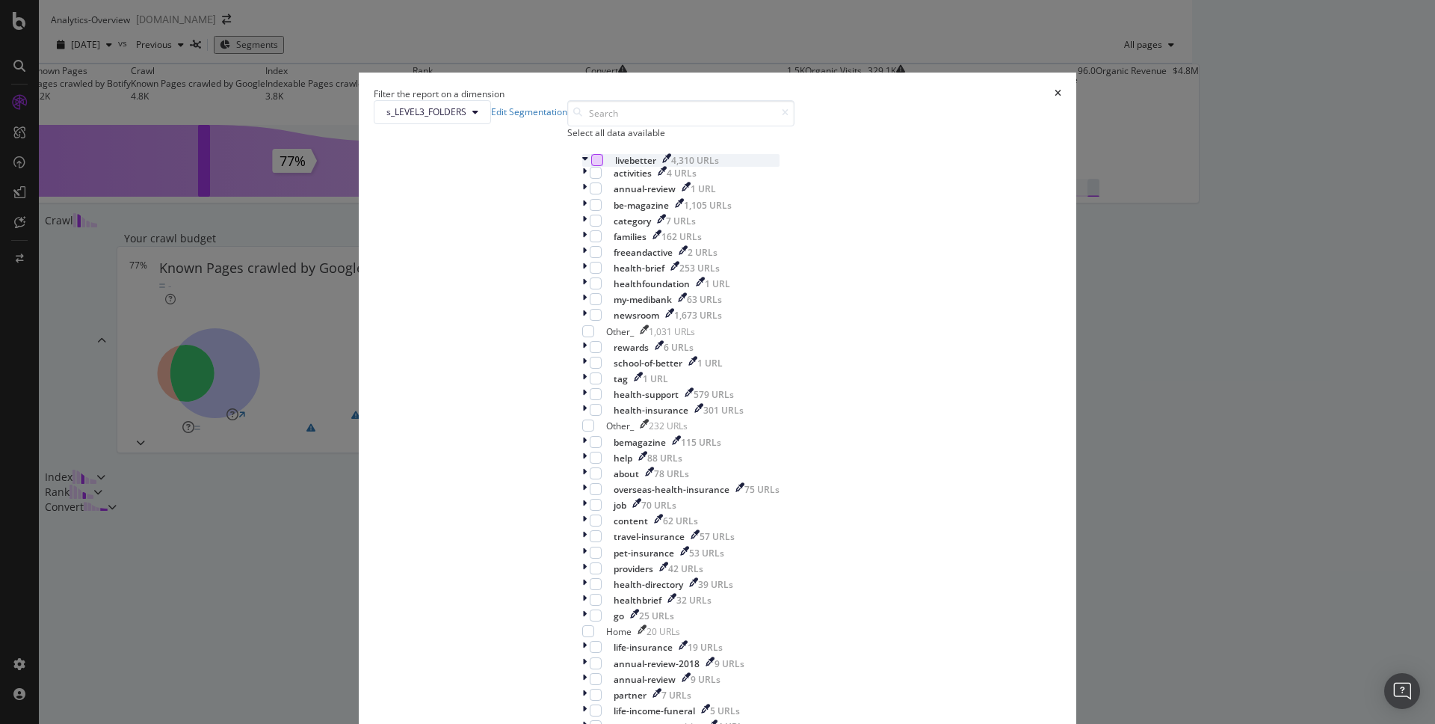
click at [582, 167] on icon "modal" at bounding box center [585, 160] width 6 height 13
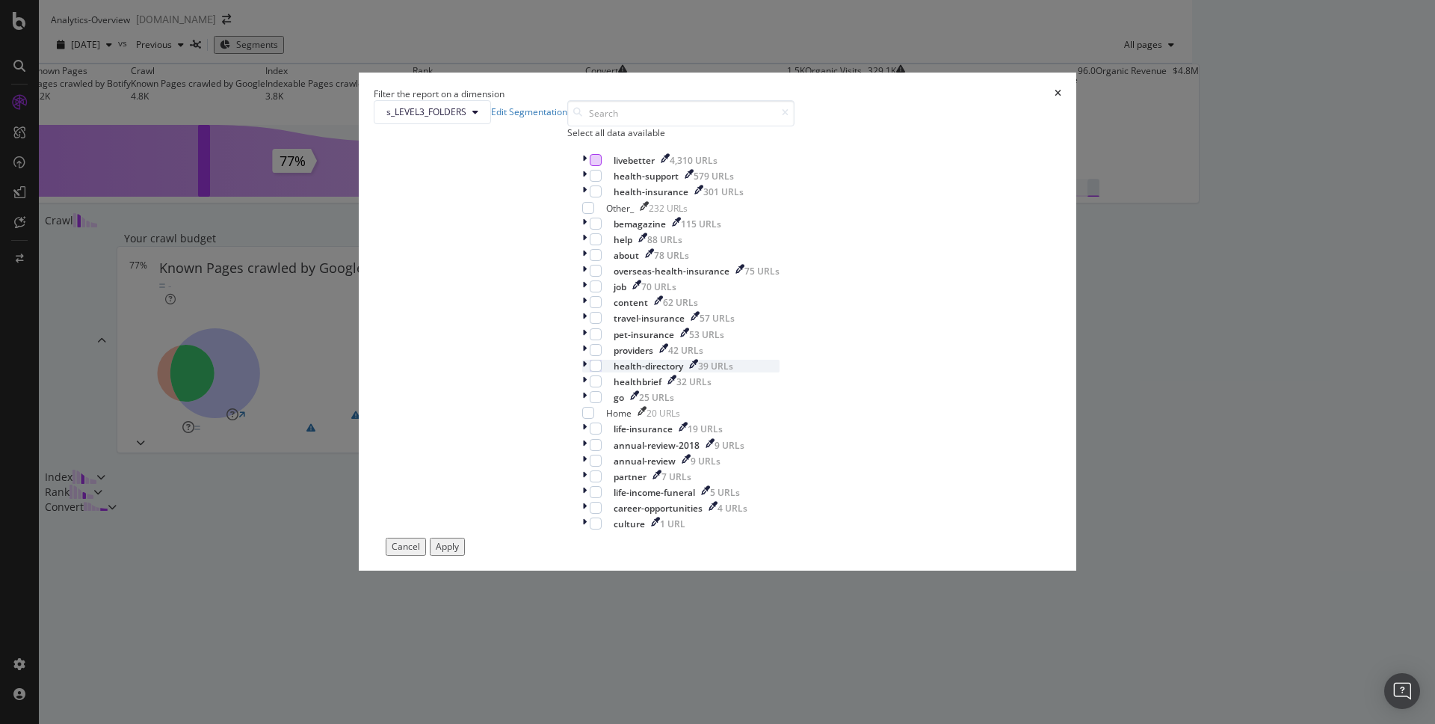
scroll to position [87, 0]
click at [590, 324] on div "modal" at bounding box center [596, 318] width 12 height 12
click at [459, 552] on div "Apply" at bounding box center [447, 546] width 23 height 13
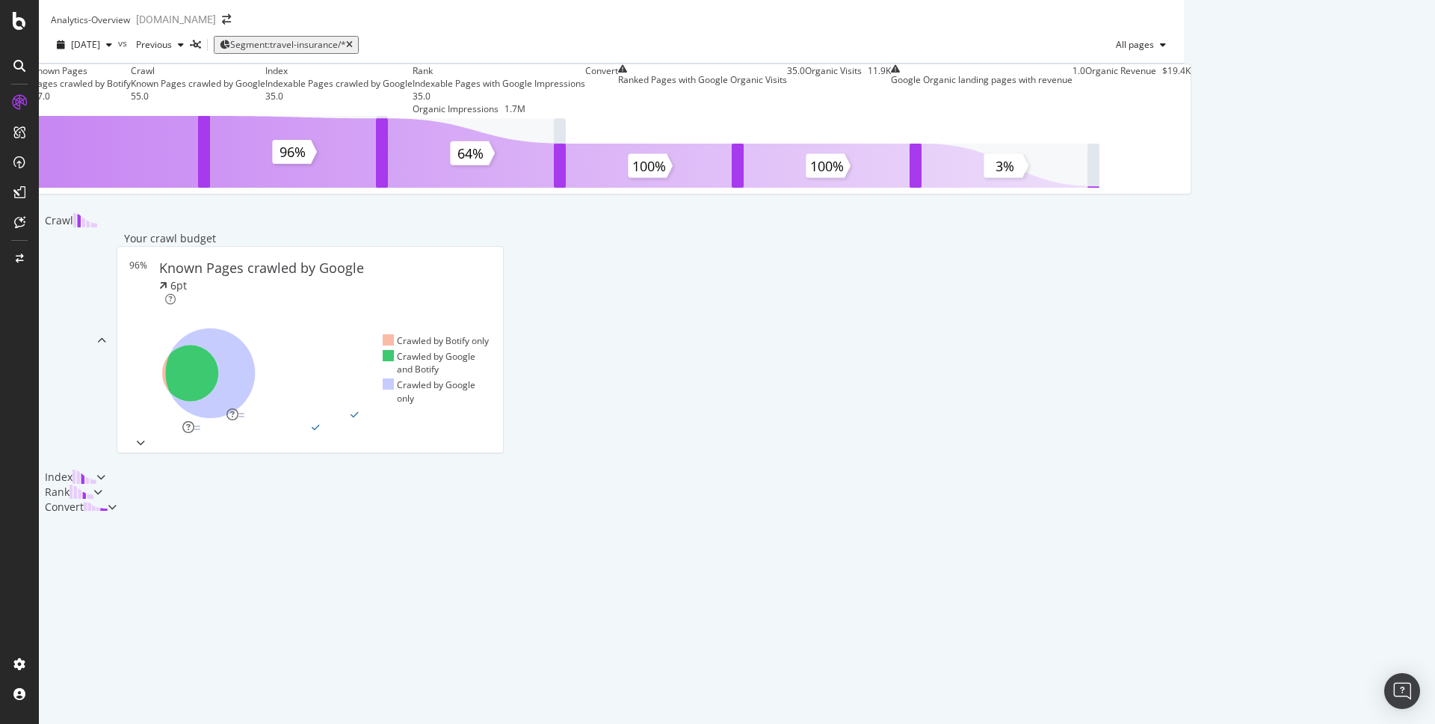
scroll to position [369, 0]
click at [96, 484] on div "Index" at bounding box center [68, 476] width 58 height 15
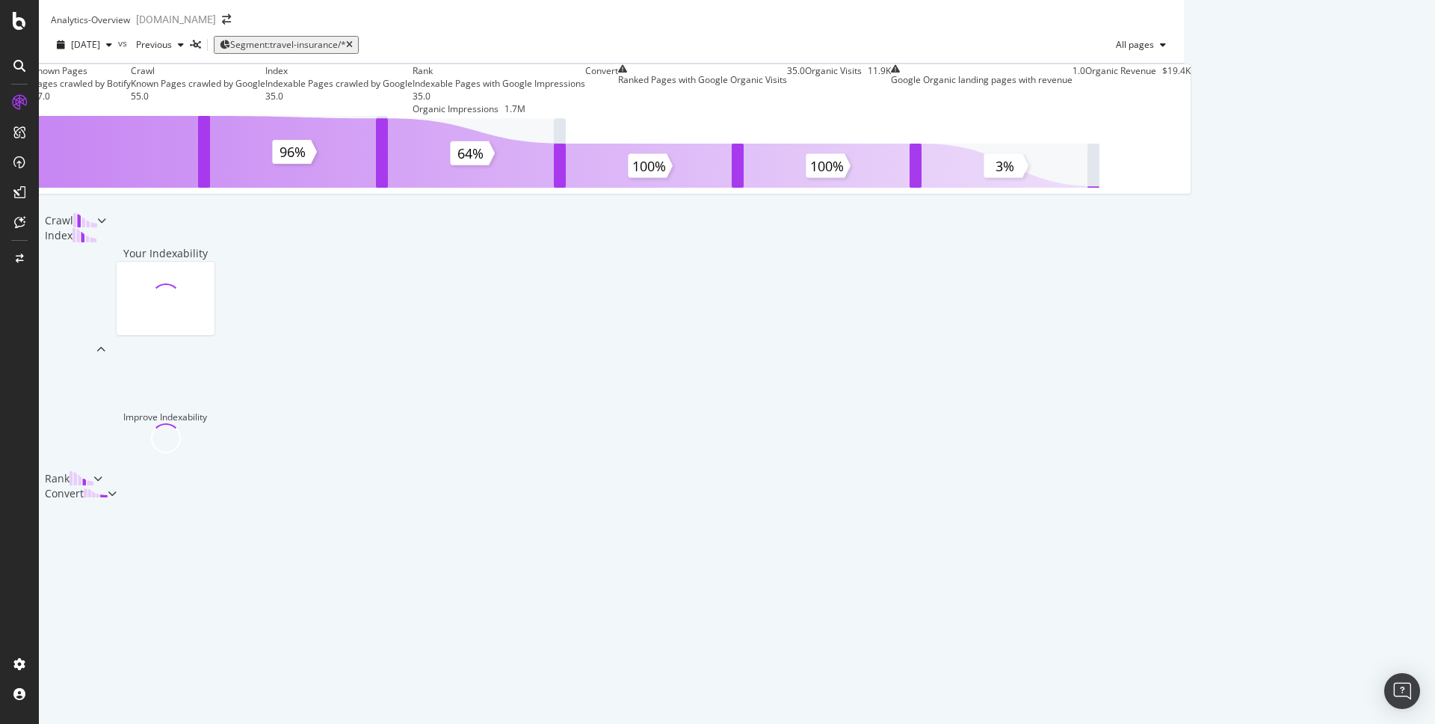
scroll to position [288, 0]
click at [117, 501] on div "Convert" at bounding box center [78, 493] width 78 height 15
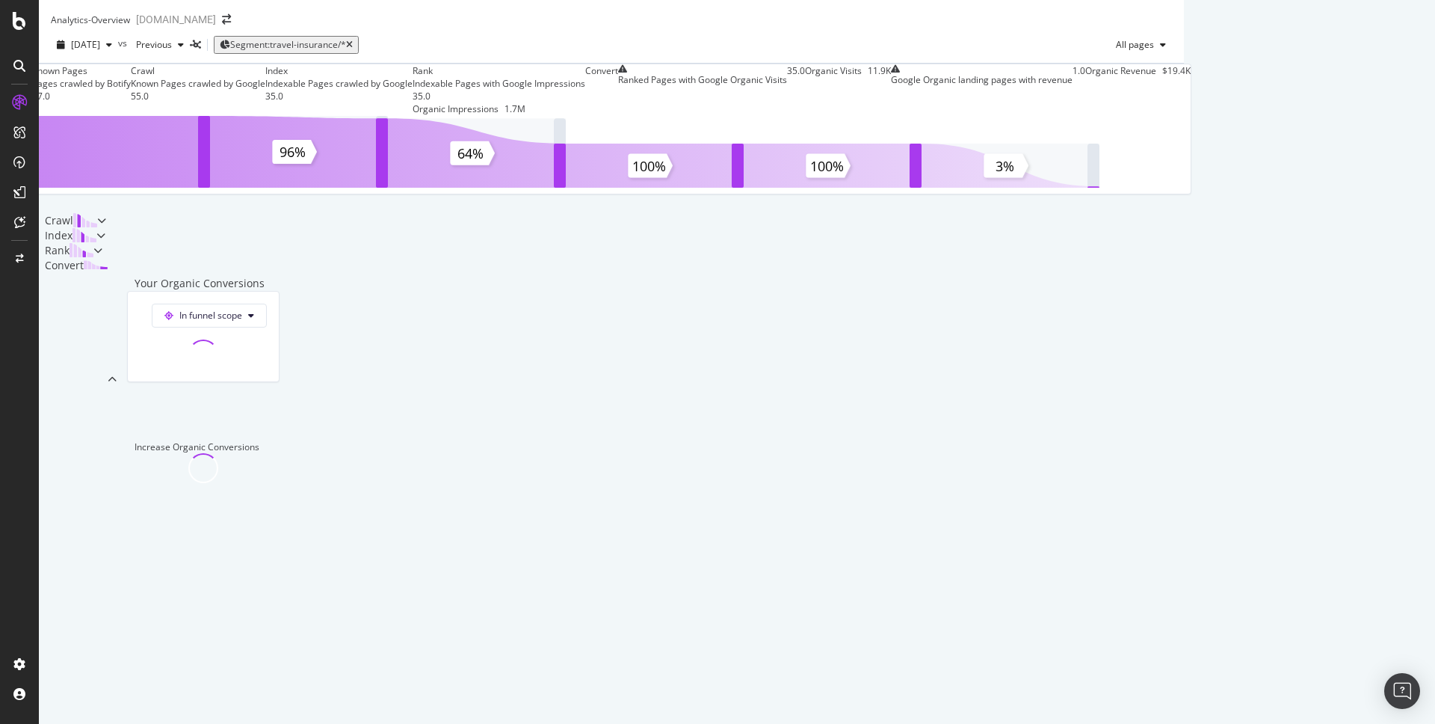
scroll to position [233, 0]
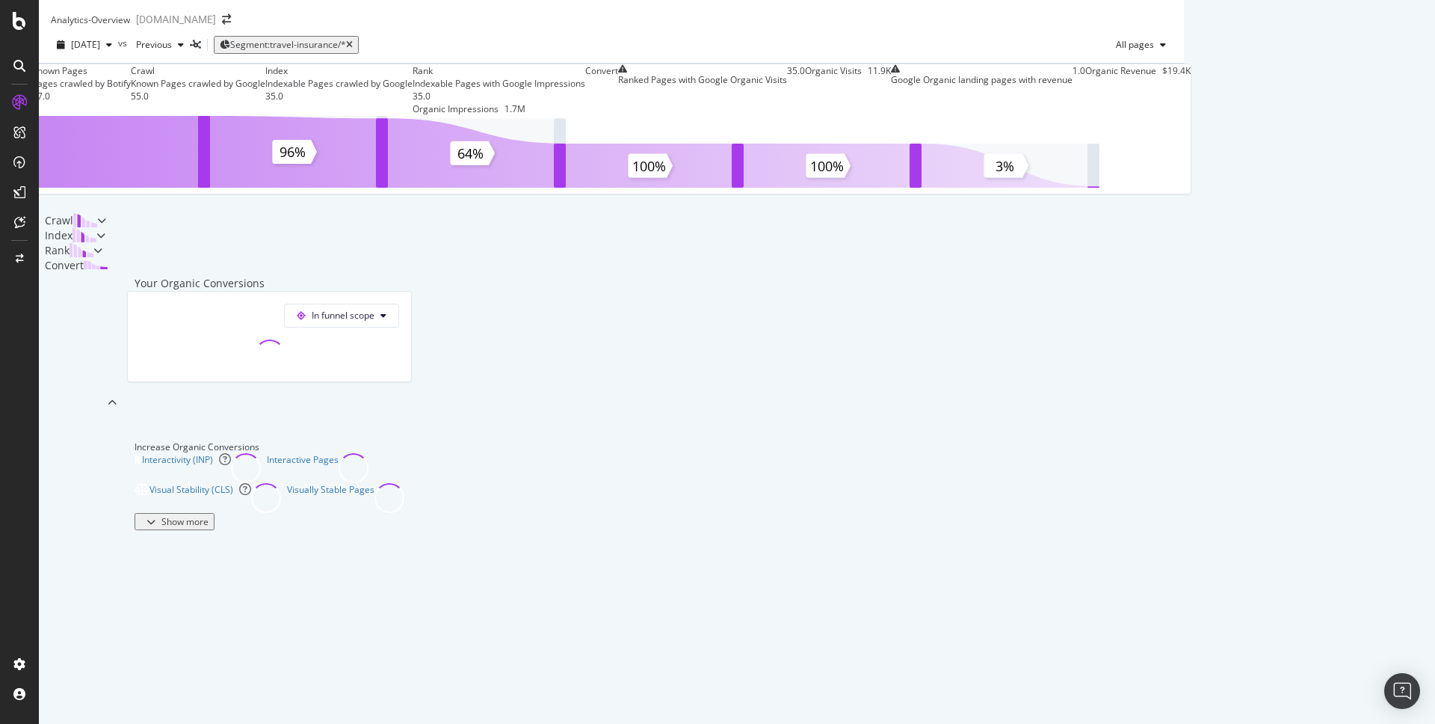
click at [93, 258] on div "Rank" at bounding box center [66, 250] width 55 height 15
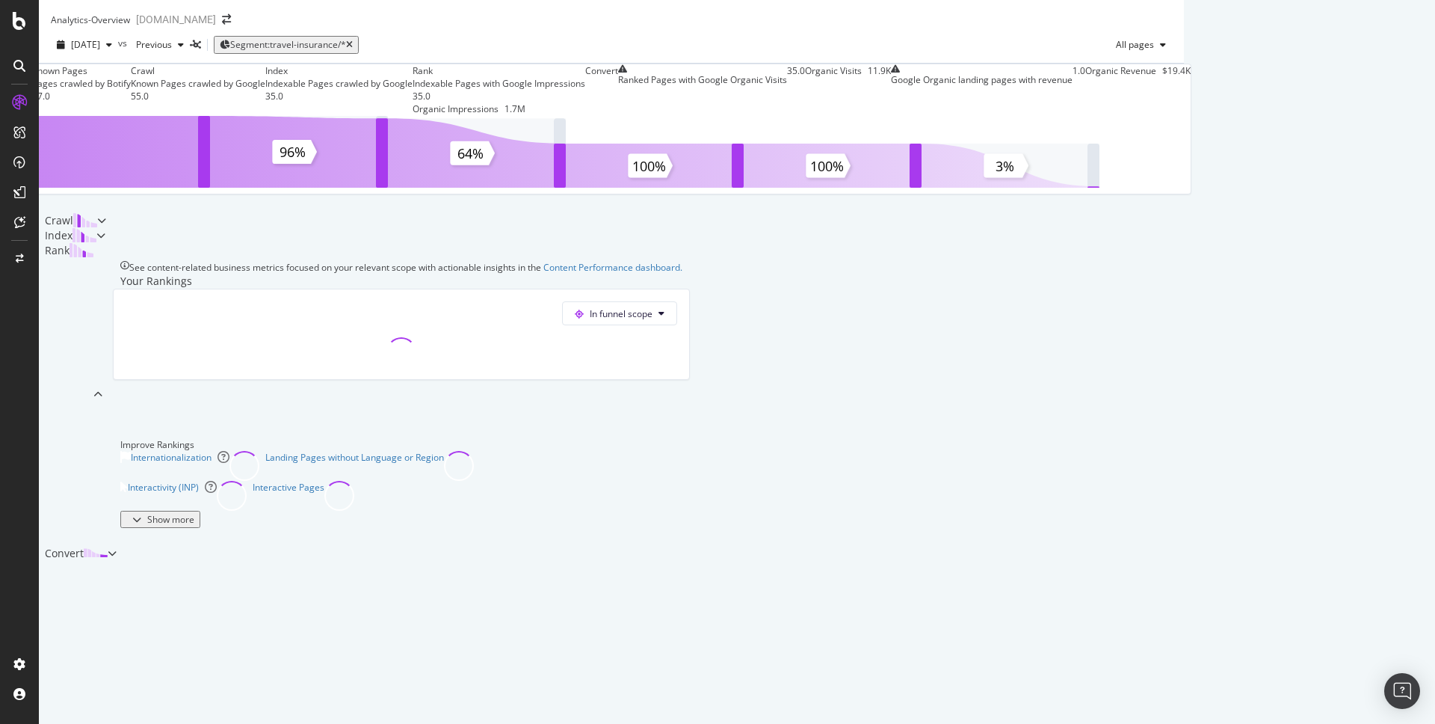
scroll to position [360, 0]
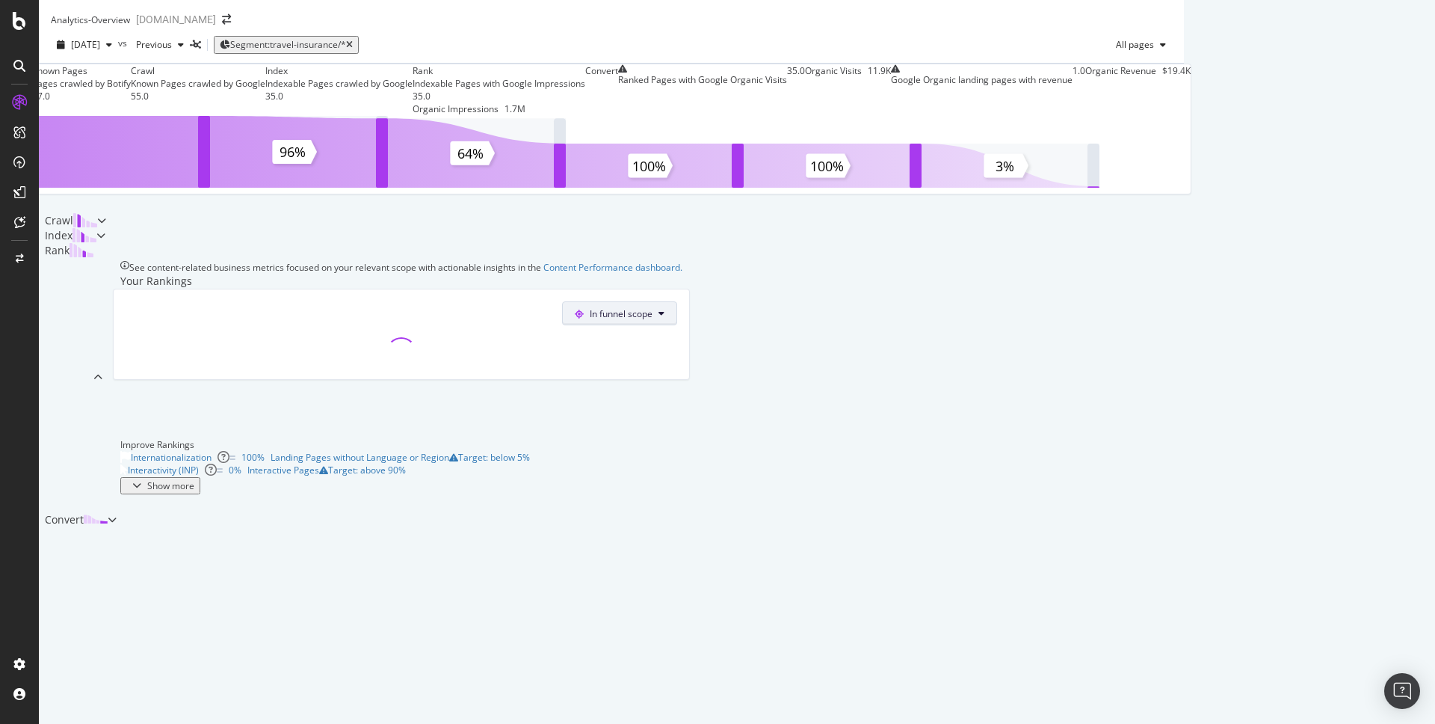
click at [664, 318] on icon at bounding box center [662, 313] width 6 height 9
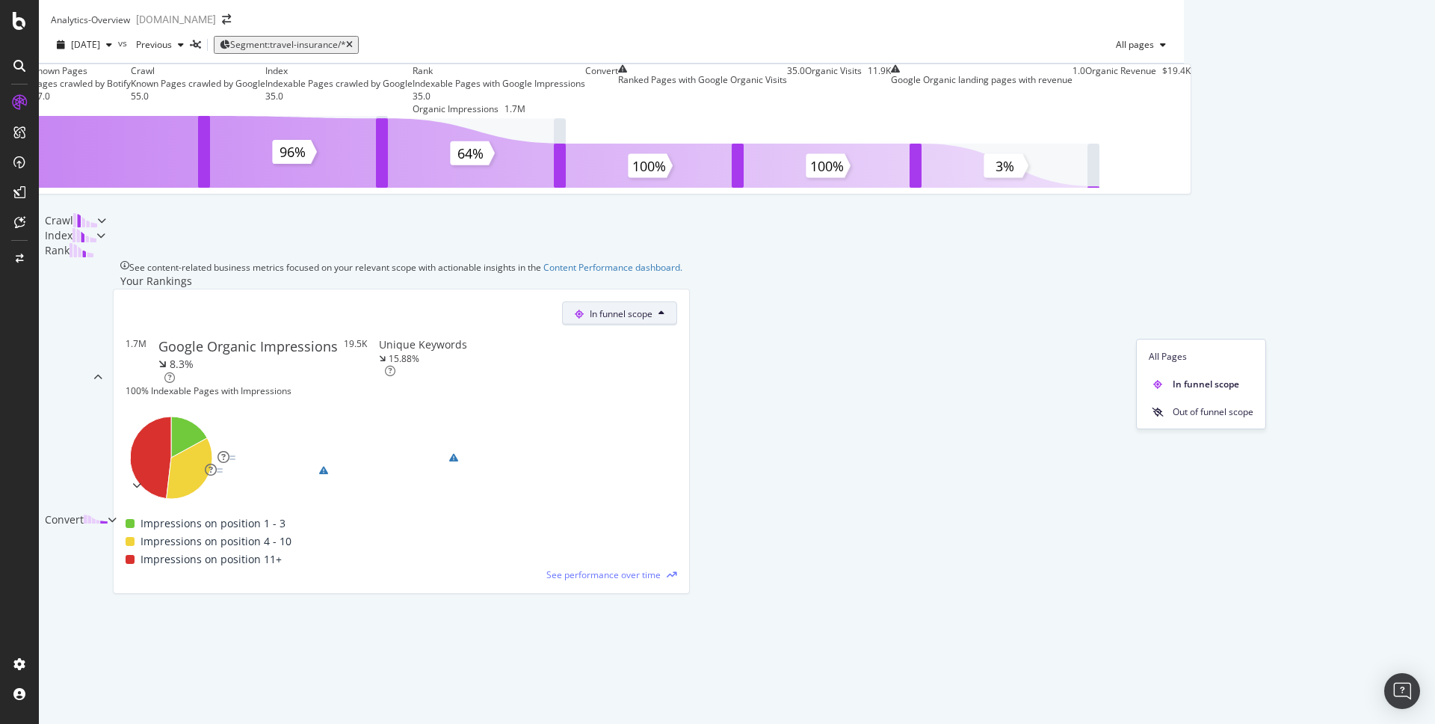
click at [1184, 303] on div "Known Pages Pages crawled by Botify 57.0 Crawl Known Pages crawled by Google 55…" at bounding box center [611, 295] width 1145 height 463
click at [105, 232] on div "Index" at bounding box center [72, 235] width 67 height 15
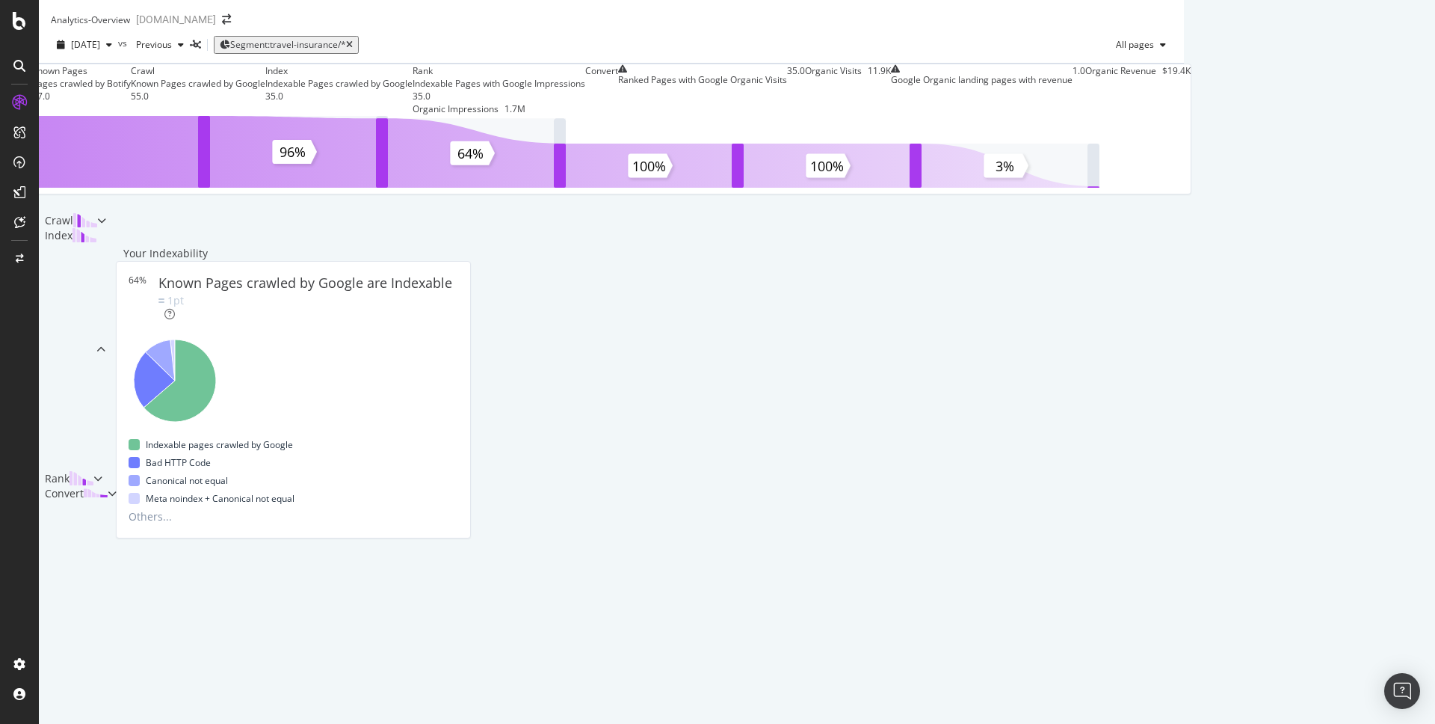
scroll to position [288, 0]
click at [509, 436] on div "Bad HTTP Status Code 23% Pages with Bad HTTP Status Codes Target: below 1%" at bounding box center [316, 429] width 386 height 13
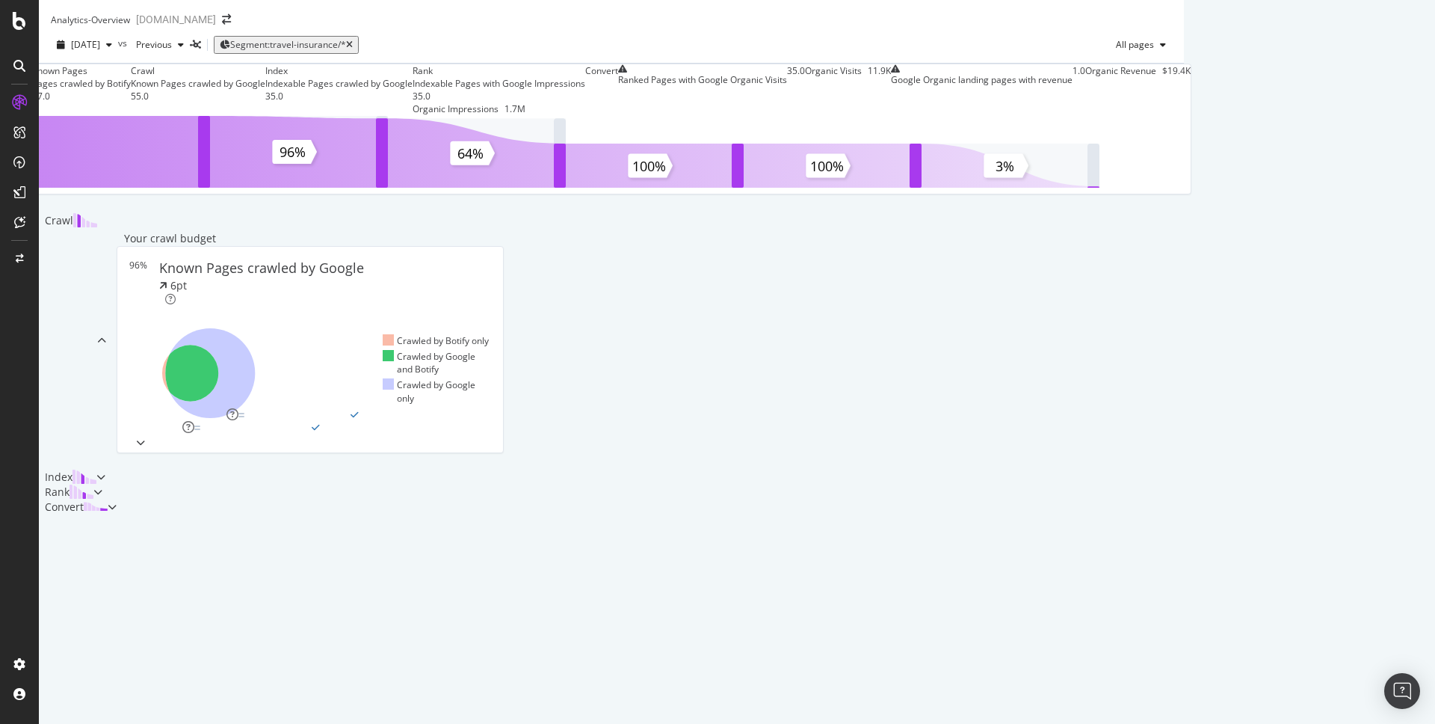
scroll to position [437, 0]
click at [198, 436] on div "Show more" at bounding box center [174, 442] width 47 height 13
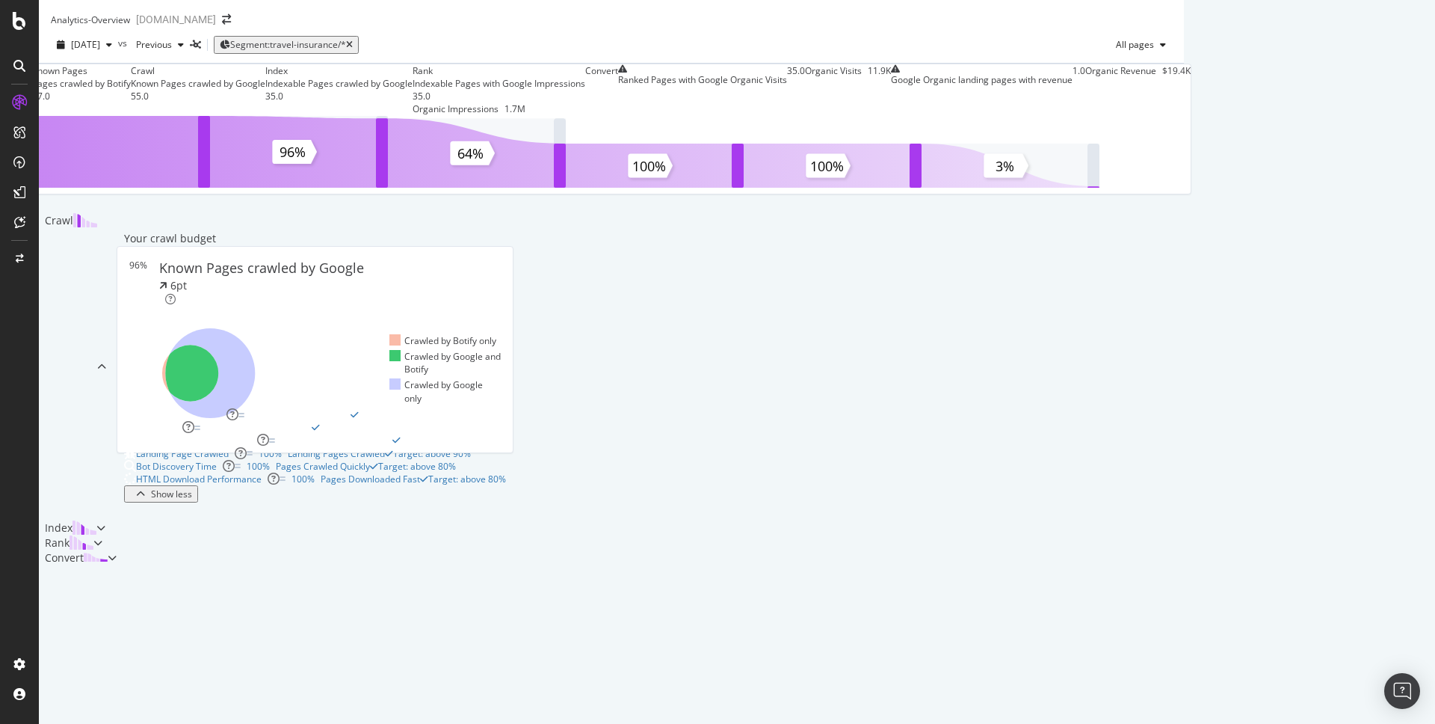
scroll to position [760, 0]
click at [96, 520] on div "Index" at bounding box center [68, 527] width 58 height 15
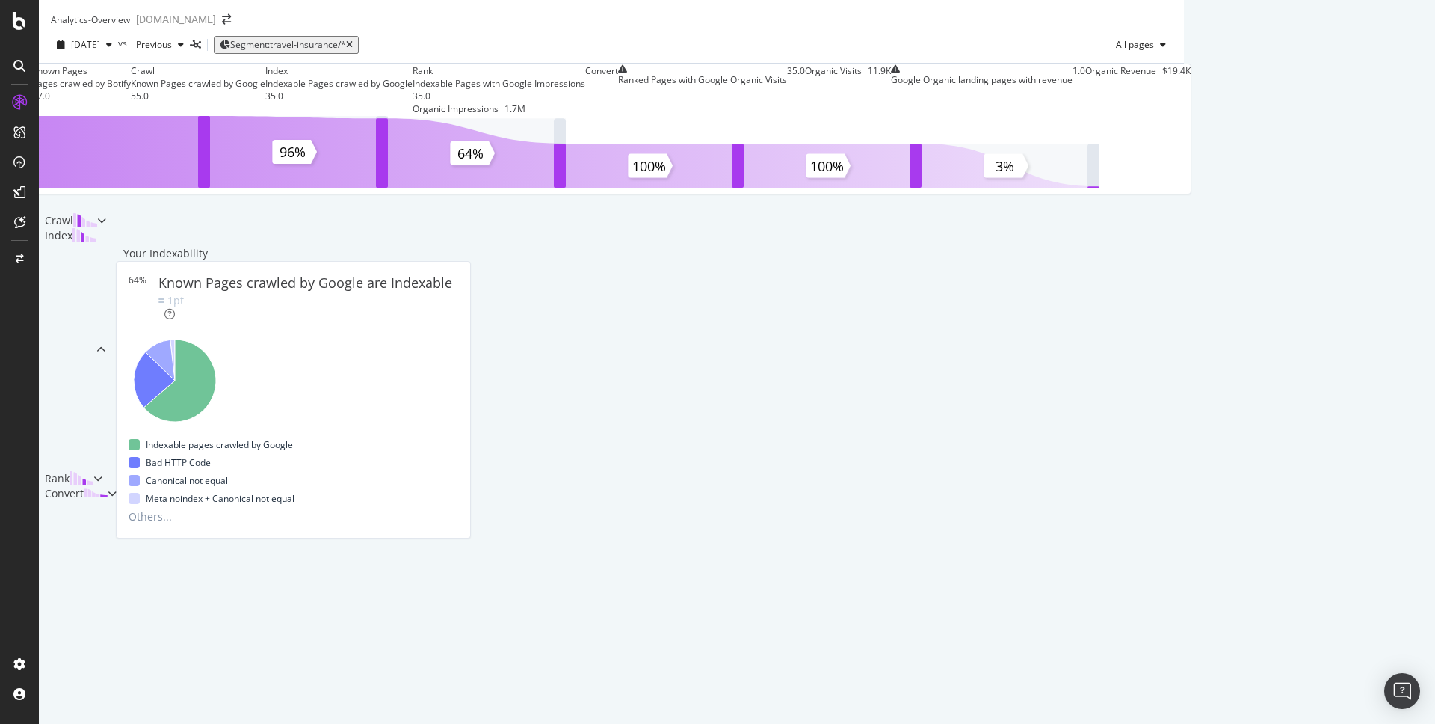
scroll to position [287, 0]
click at [197, 463] on div "Show more" at bounding box center [173, 457] width 47 height 13
click at [229, 423] on div "Bad HTTP Status Code" at bounding box center [181, 429] width 93 height 13
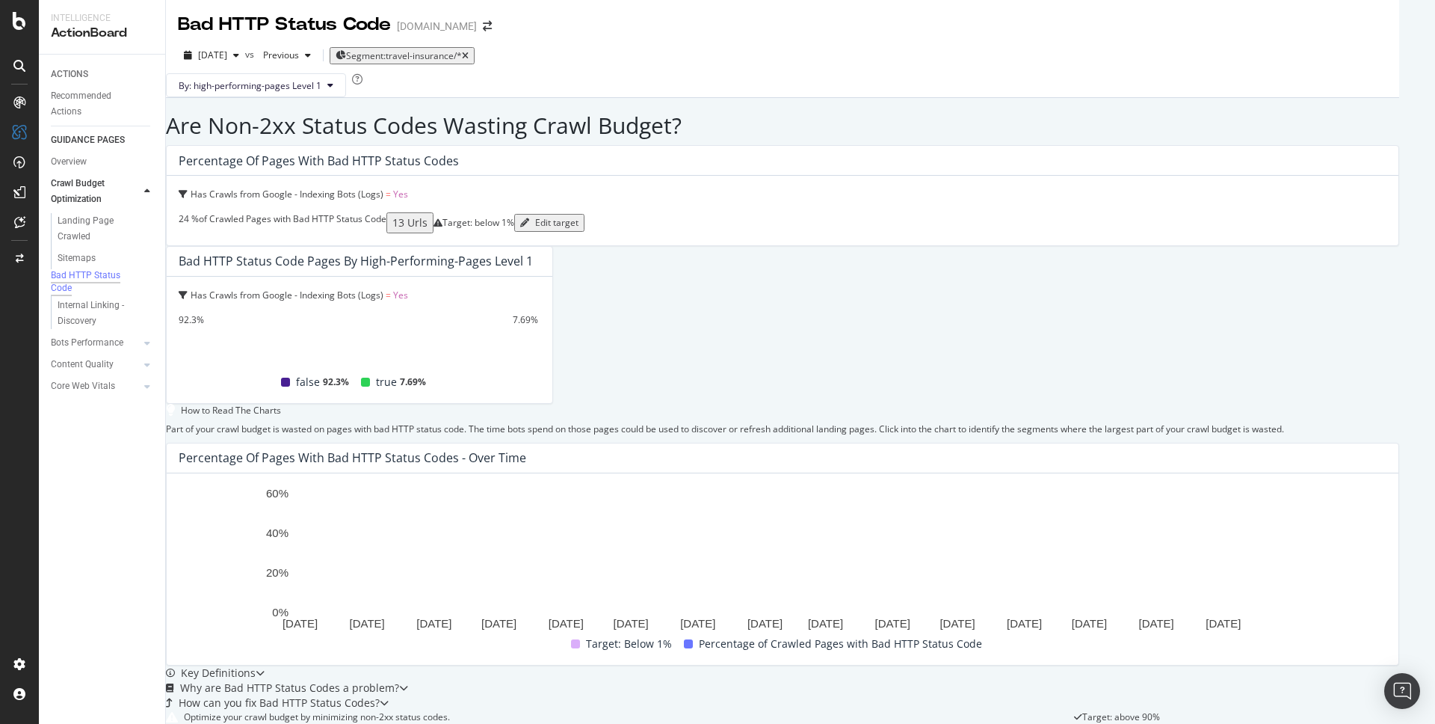
scroll to position [798, 0]
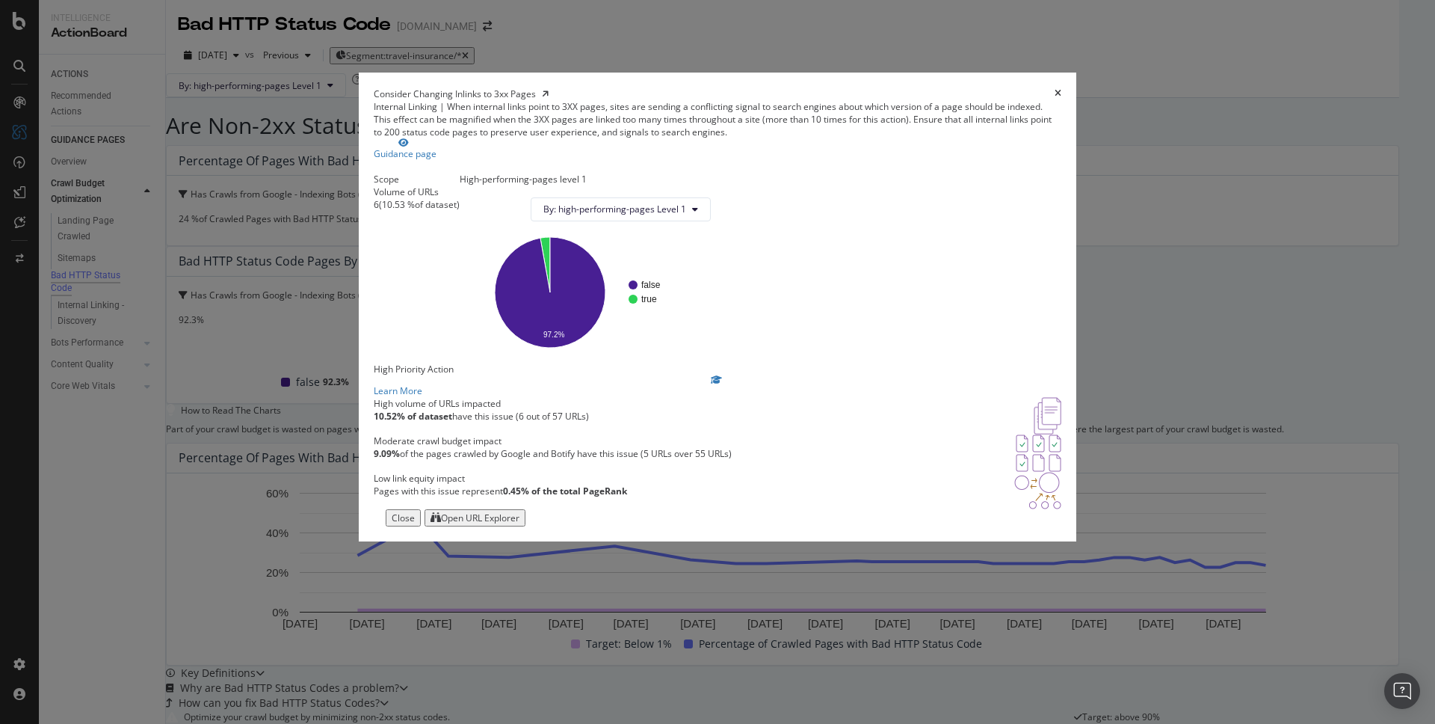
click at [1055, 89] on icon "times" at bounding box center [1058, 93] width 7 height 9
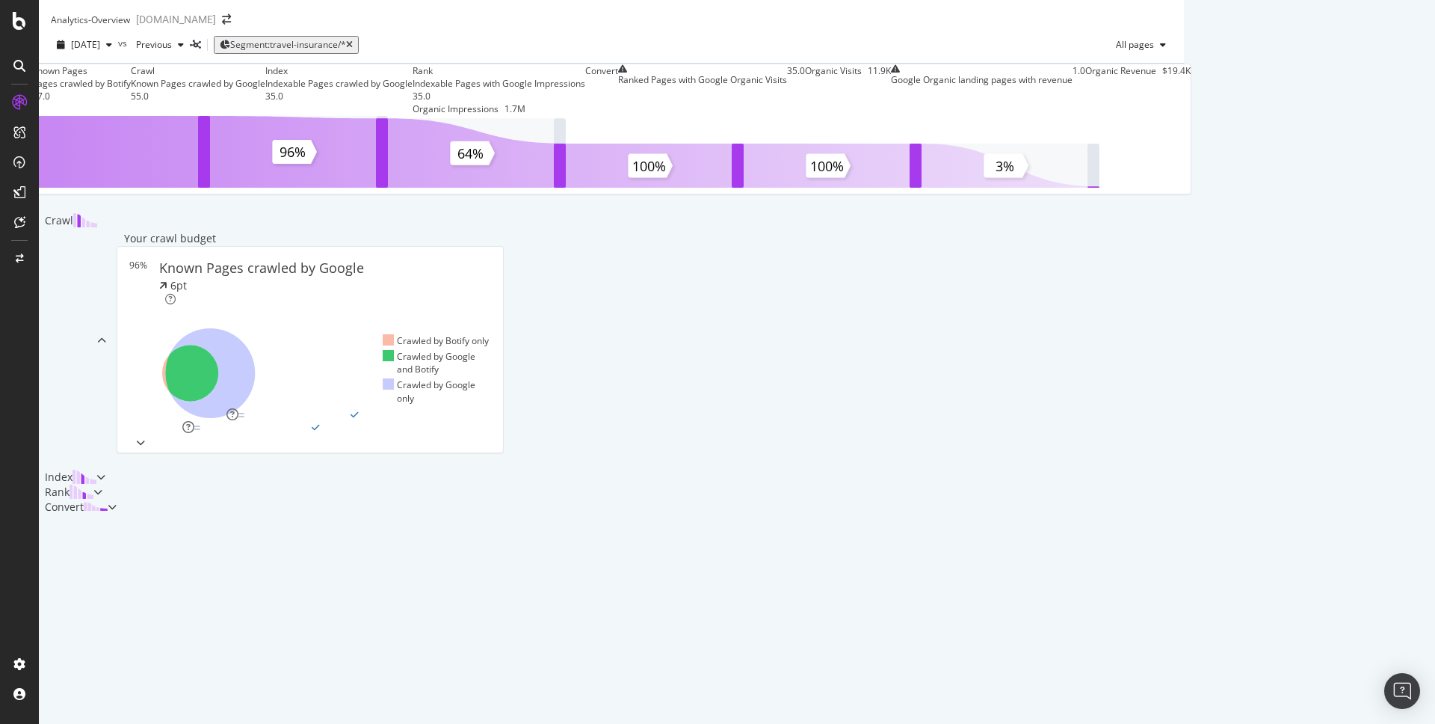
click at [158, 93] on div "Known Pages Pages crawled by Botify 57.0 Crawl Known Pages crawled by Google 55…" at bounding box center [611, 289] width 1145 height 451
